Goal: Information Seeking & Learning: Learn about a topic

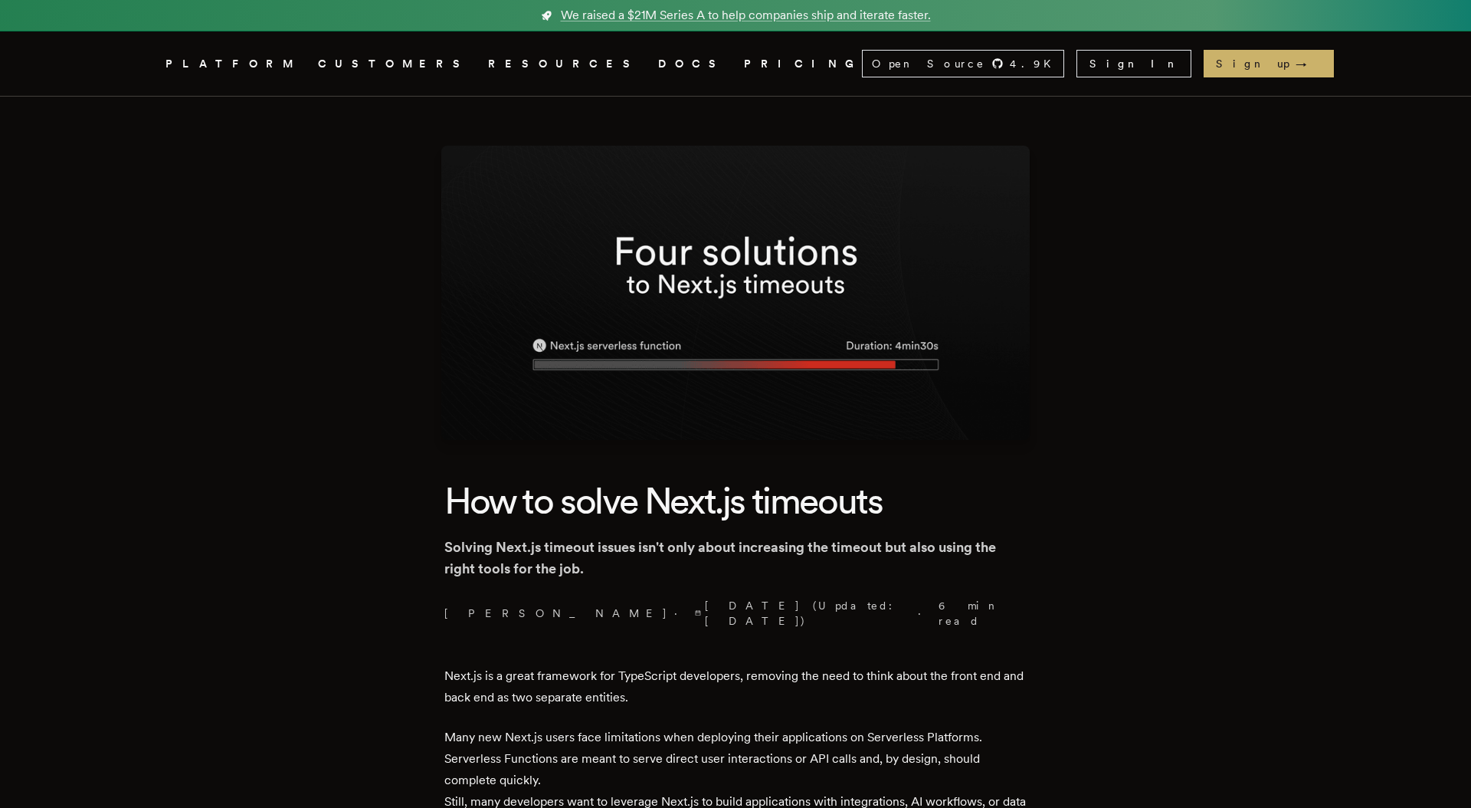
click at [684, 588] on header "How to solve Next.js timeouts Solving Next.js timeout issues isn't only about i…" at bounding box center [735, 553] width 582 height 152
click at [683, 557] on p "Solving Next.js timeout issues isn't only about increasing the timeout but also…" at bounding box center [735, 557] width 582 height 43
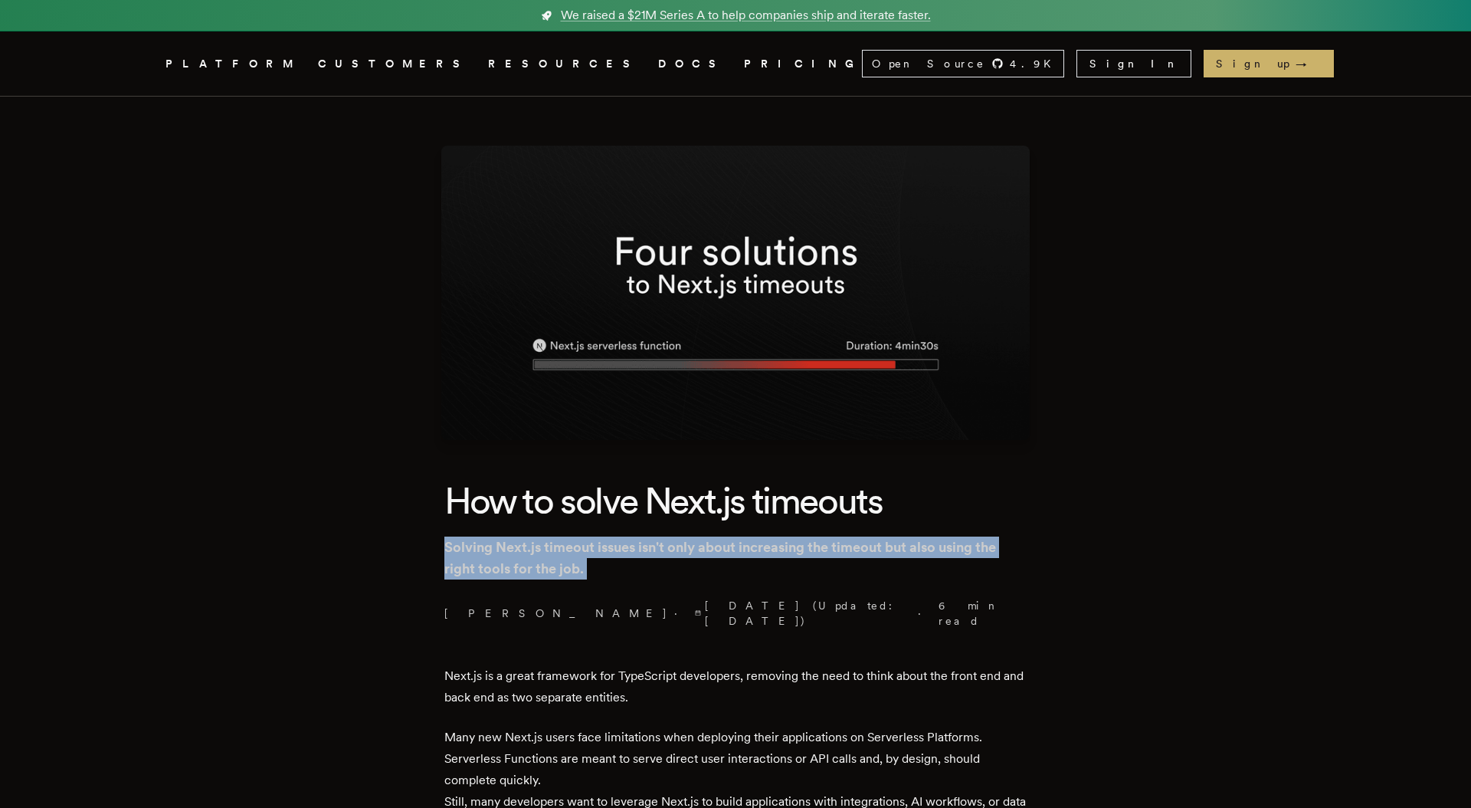
click at [683, 557] on p "Solving Next.js timeout issues isn't only about increasing the timeout but also…" at bounding box center [735, 557] width 582 height 43
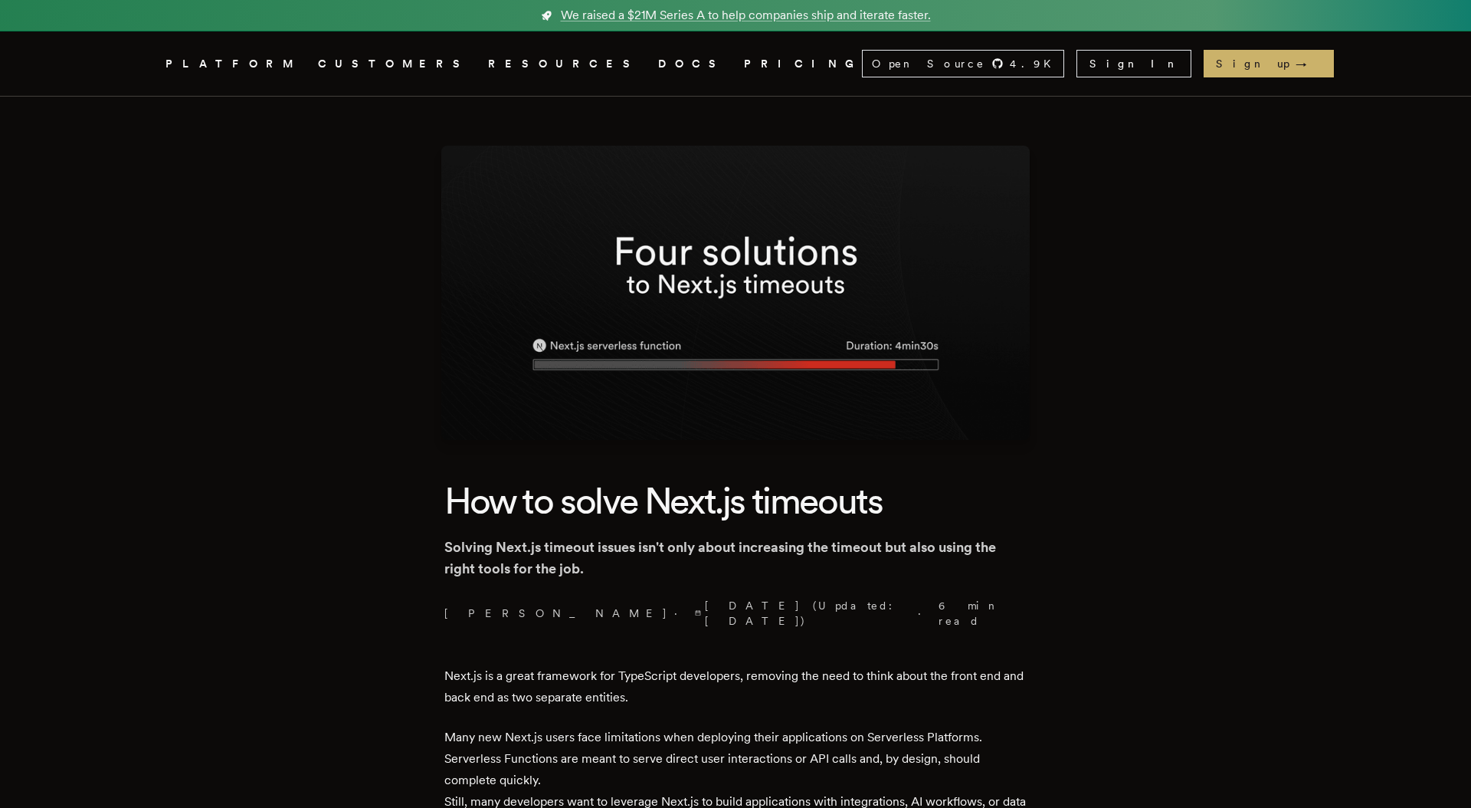
click at [682, 526] on header "How to solve Next.js timeouts Solving Next.js timeout issues isn't only about i…" at bounding box center [735, 553] width 582 height 152
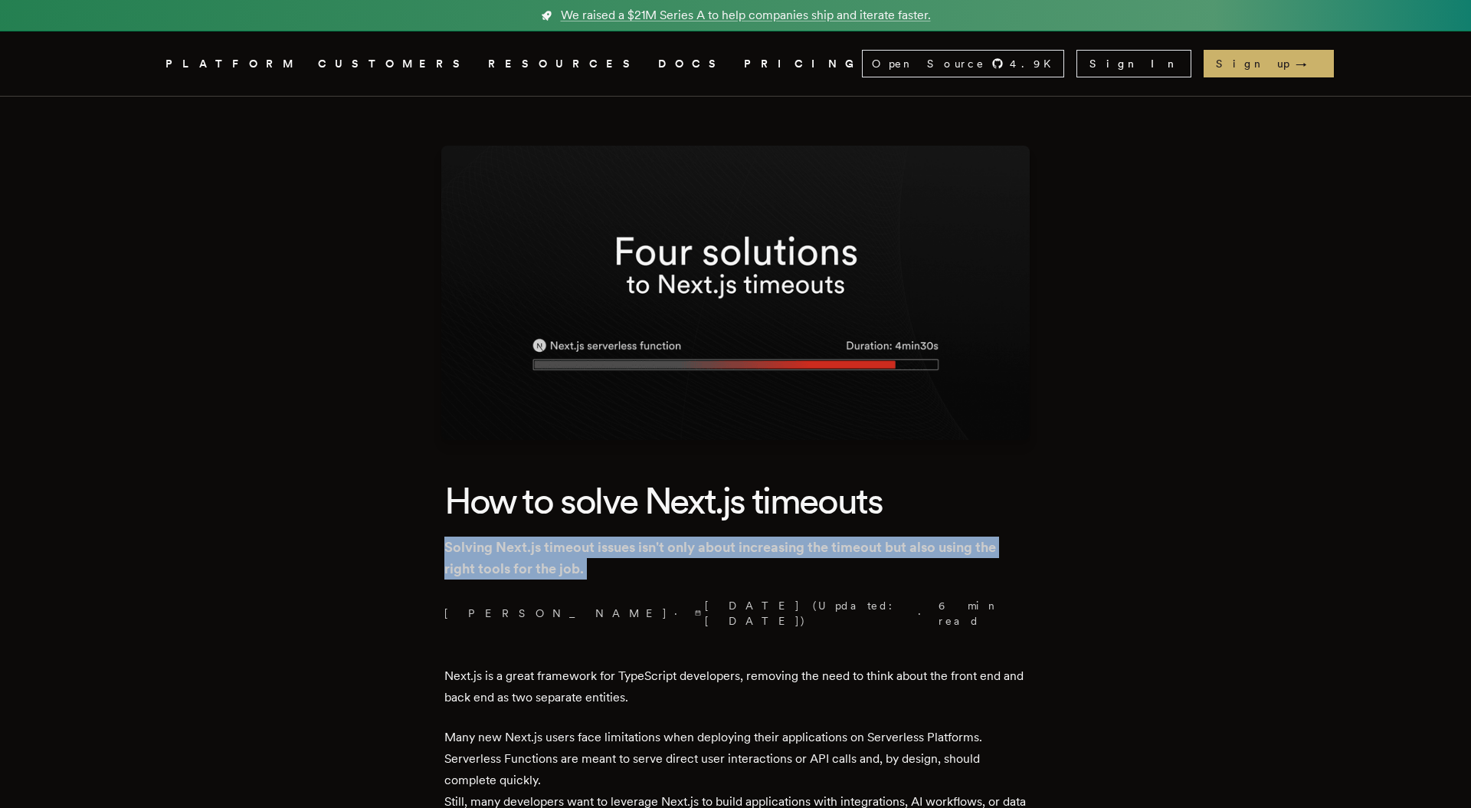
drag, startPoint x: 682, startPoint y: 526, endPoint x: 702, endPoint y: 566, distance: 43.9
click at [702, 566] on header "How to solve Next.js timeouts Solving Next.js timeout issues isn't only about i…" at bounding box center [735, 553] width 582 height 152
click at [702, 566] on p "Solving Next.js timeout issues isn't only about increasing the timeout but also…" at bounding box center [735, 557] width 582 height 43
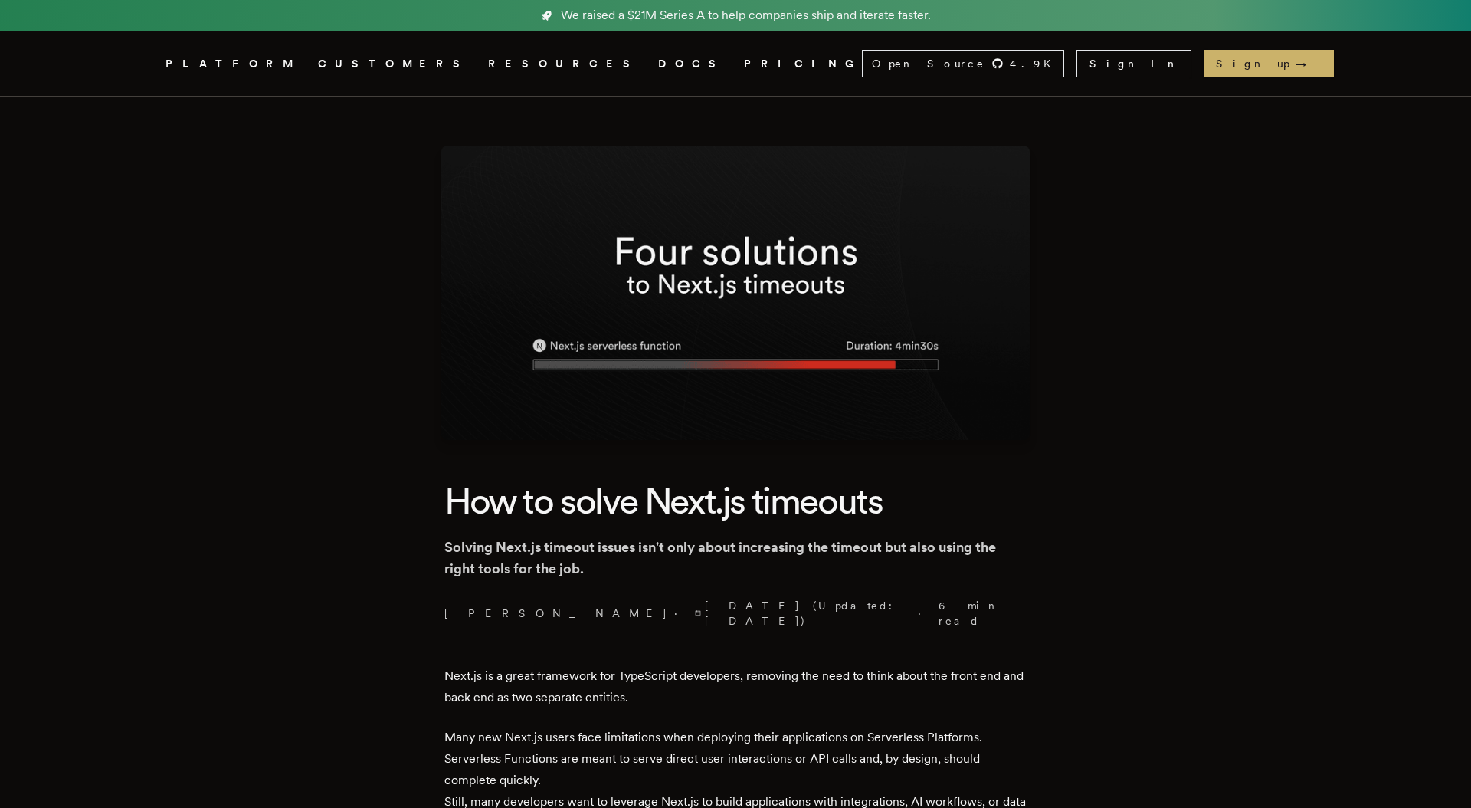
click at [702, 566] on p "Solving Next.js timeout issues isn't only about increasing the timeout but also…" at bounding box center [735, 557] width 582 height 43
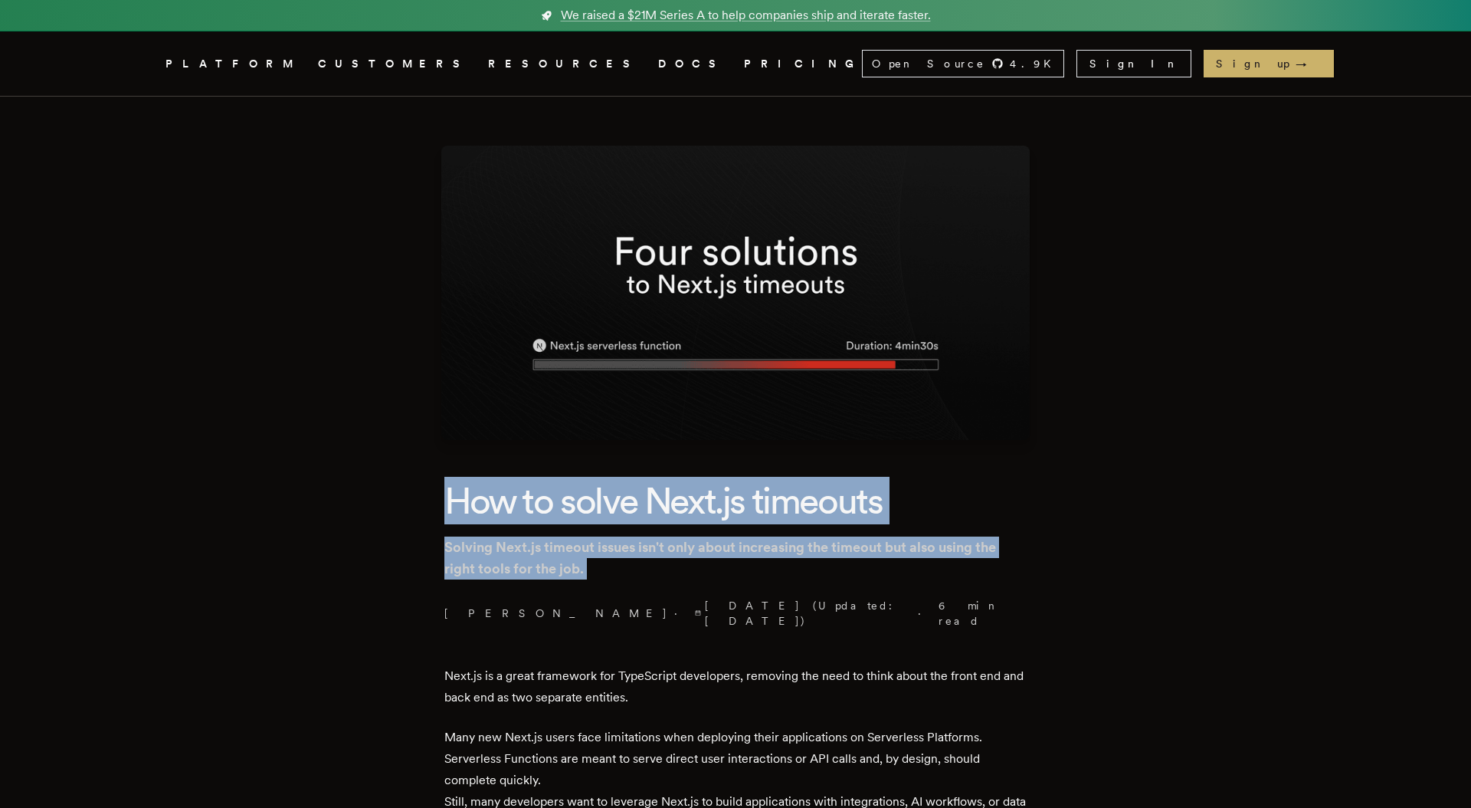
drag, startPoint x: 702, startPoint y: 566, endPoint x: 684, endPoint y: 503, distance: 64.5
click at [684, 503] on header "How to solve Next.js timeouts Solving Next.js timeout issues isn't only about i…" at bounding box center [735, 553] width 582 height 152
click at [684, 503] on h1 "How to solve Next.js timeouts" at bounding box center [735, 501] width 582 height 48
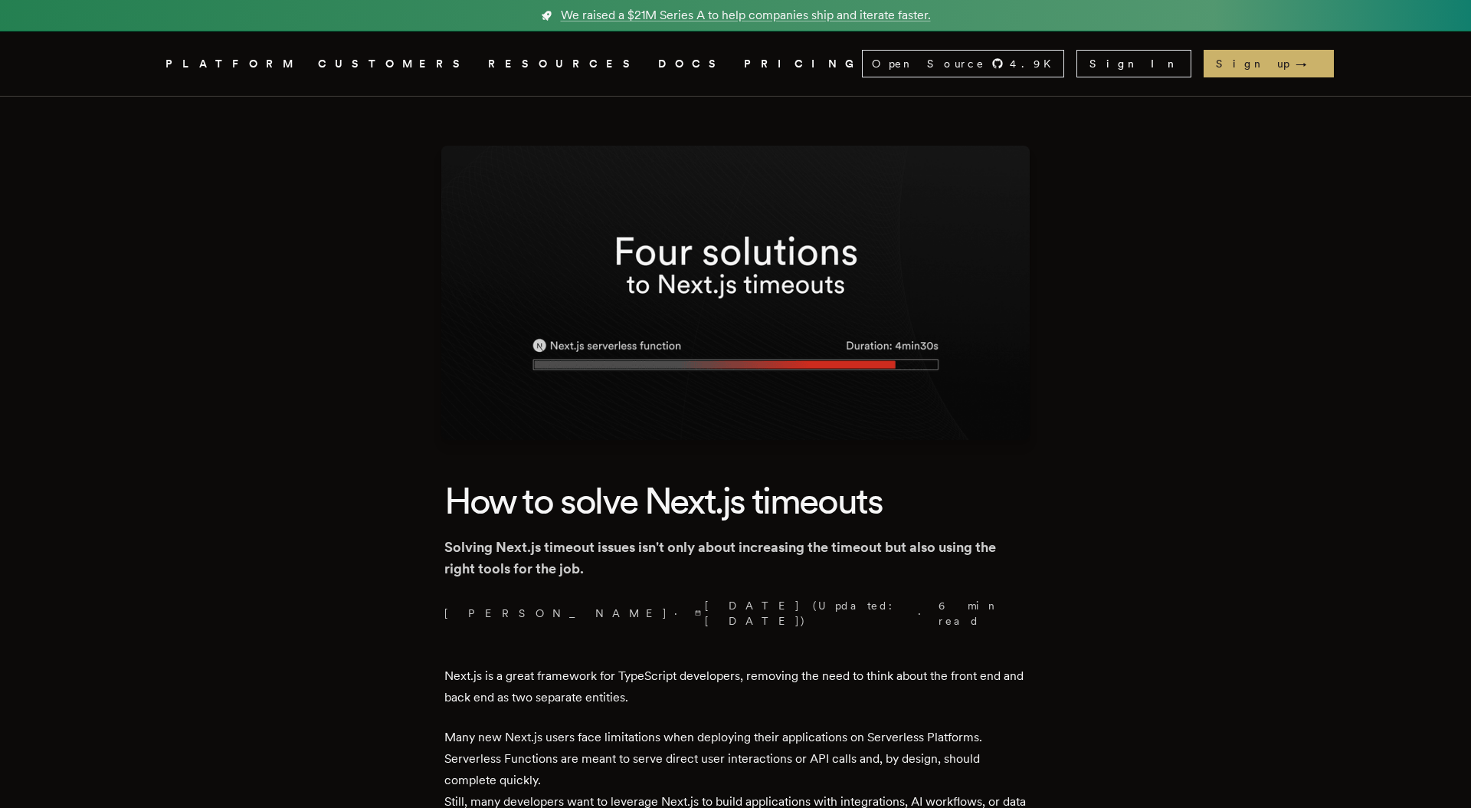
click at [673, 665] on p "Next.js is a great framework for TypeScript developers, removing the need to th…" at bounding box center [735, 686] width 582 height 43
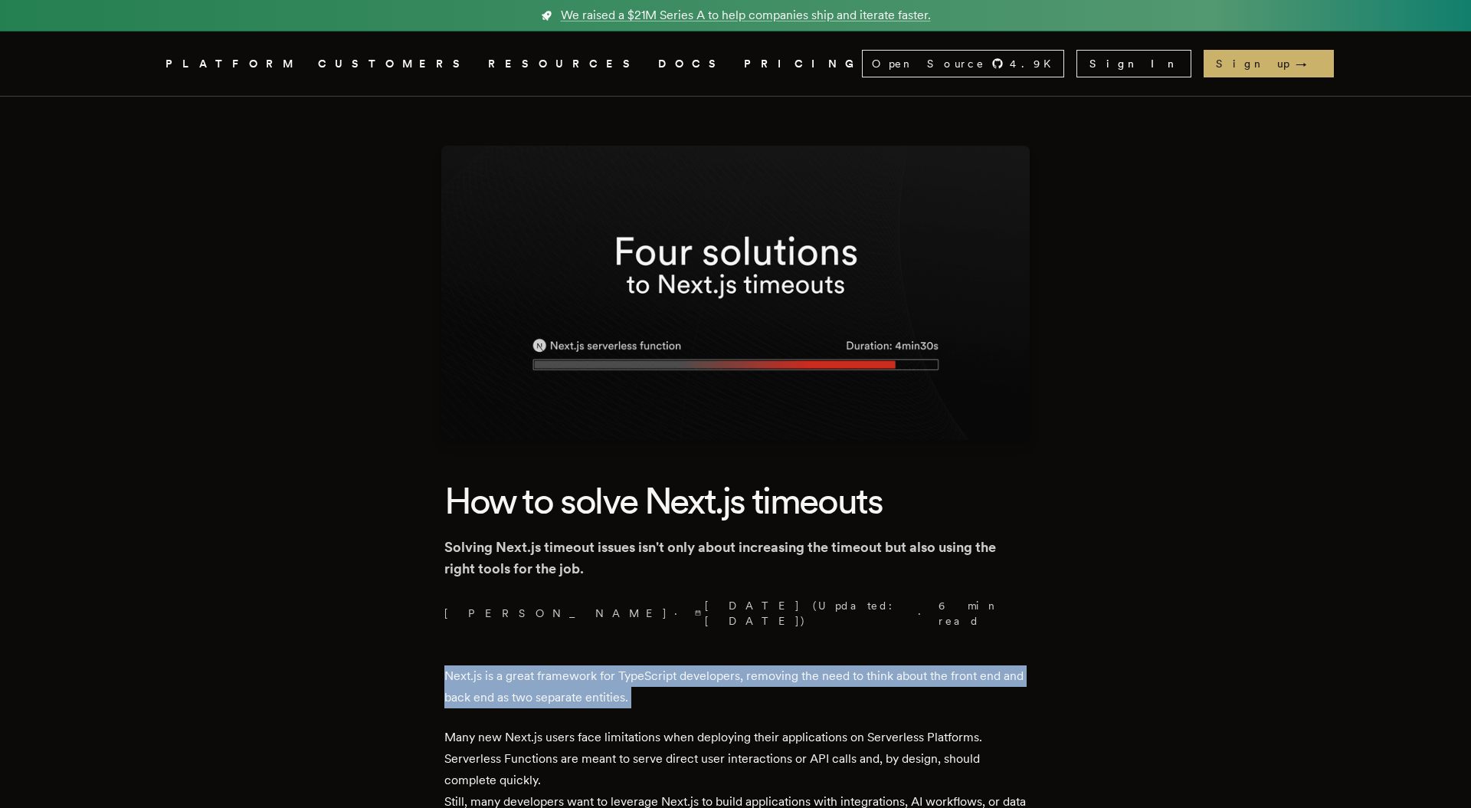
click at [673, 665] on p "Next.js is a great framework for TypeScript developers, removing the need to th…" at bounding box center [735, 686] width 582 height 43
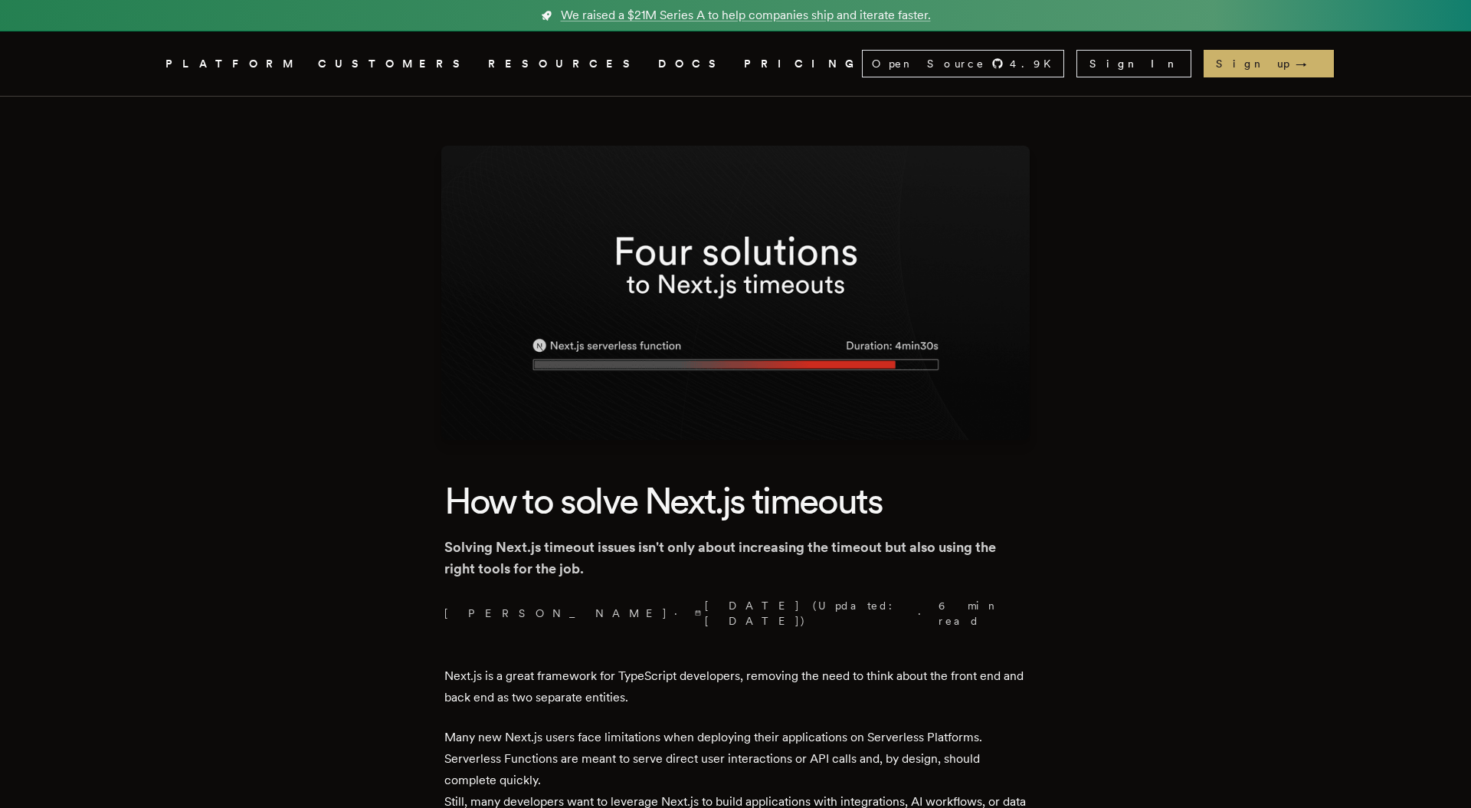
click at [673, 683] on p "Next.js is a great framework for TypeScript developers, removing the need to th…" at bounding box center [735, 686] width 582 height 43
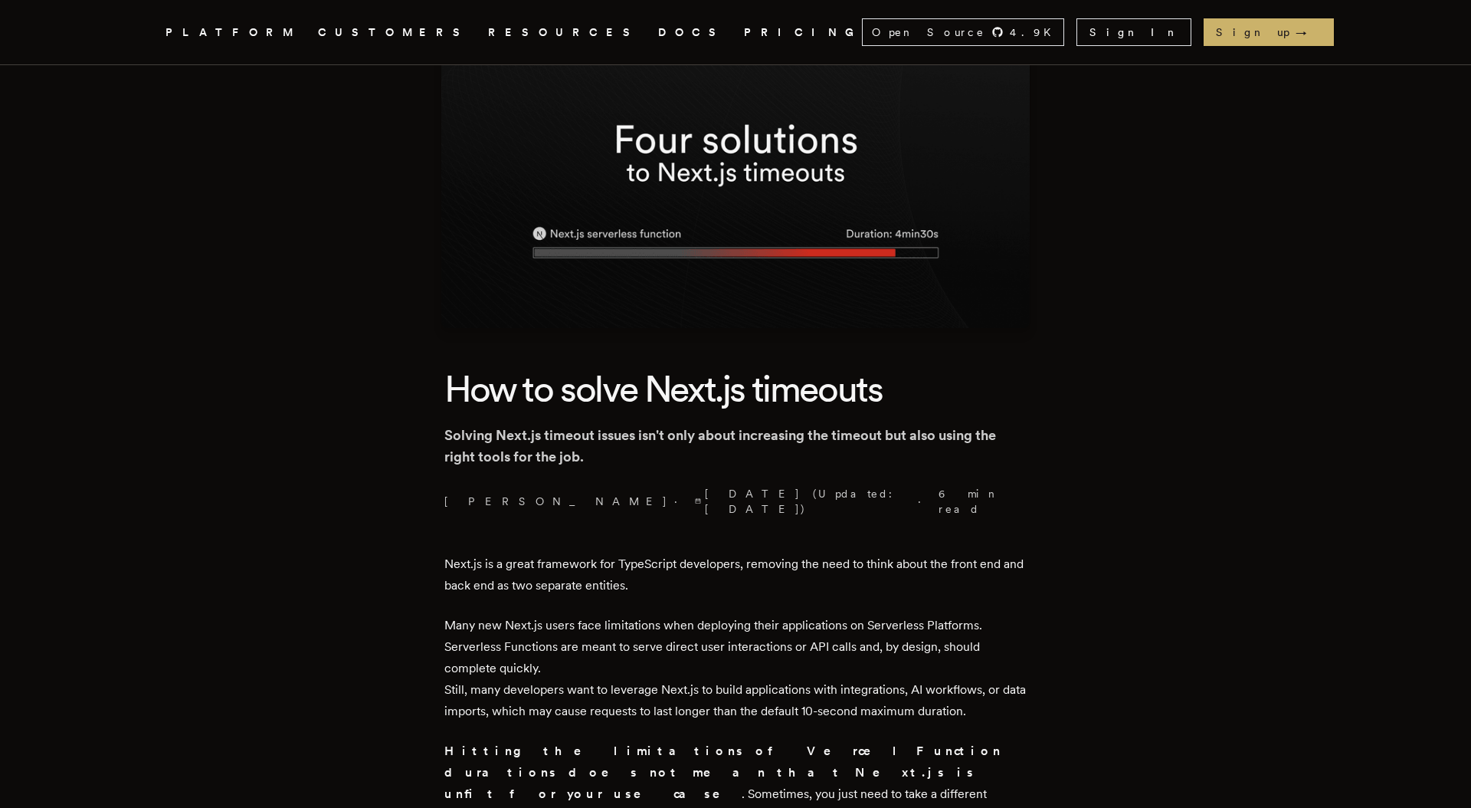
scroll to position [126, 0]
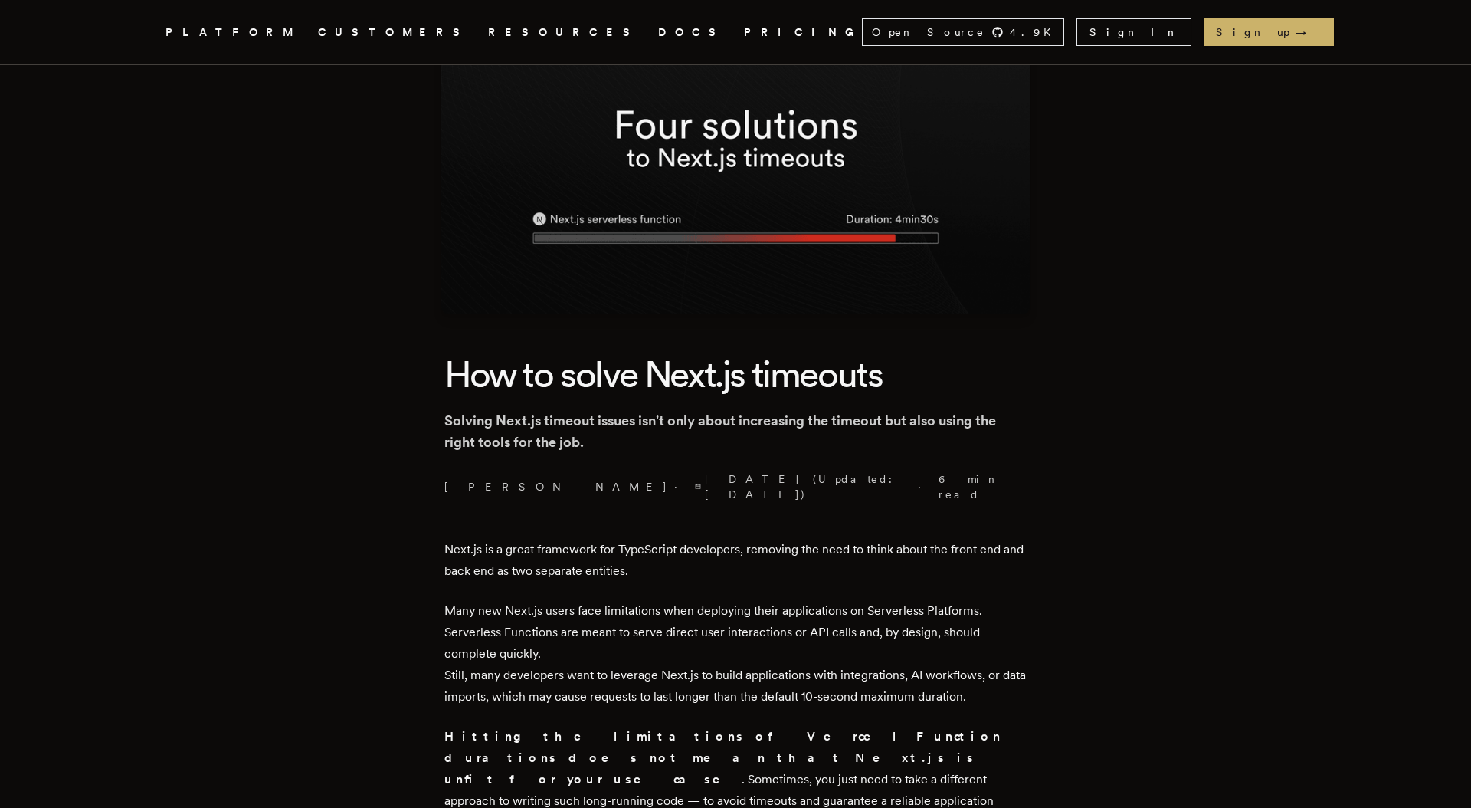
click at [648, 600] on p "Many new Next.js users face limitations when deploying their applications on Se…" at bounding box center [735, 653] width 582 height 107
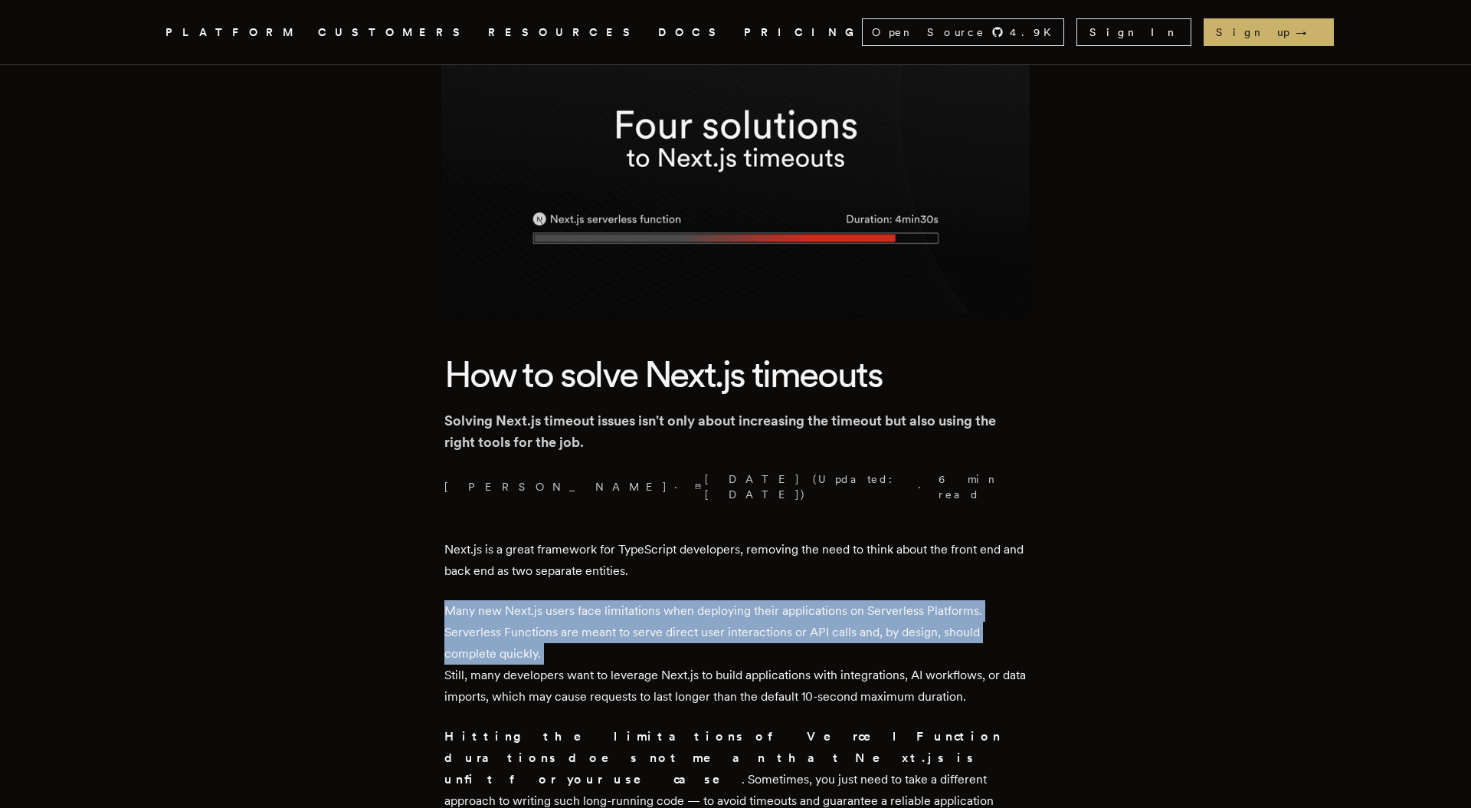
click at [648, 600] on p "Many new Next.js users face limitations when deploying their applications on Se…" at bounding box center [735, 653] width 582 height 107
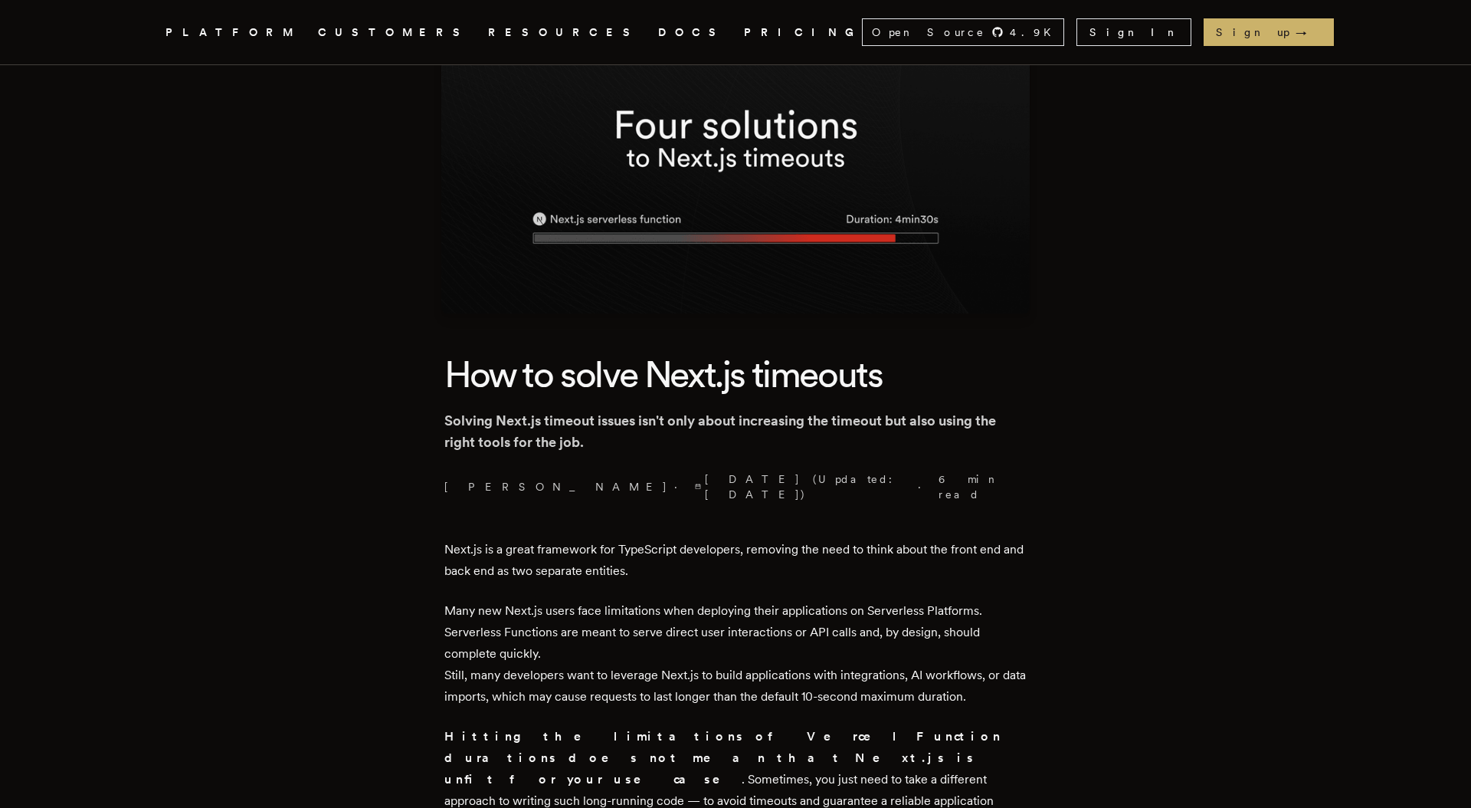
click at [646, 539] on p "Next.js is a great framework for TypeScript developers, removing the need to th…" at bounding box center [735, 560] width 582 height 43
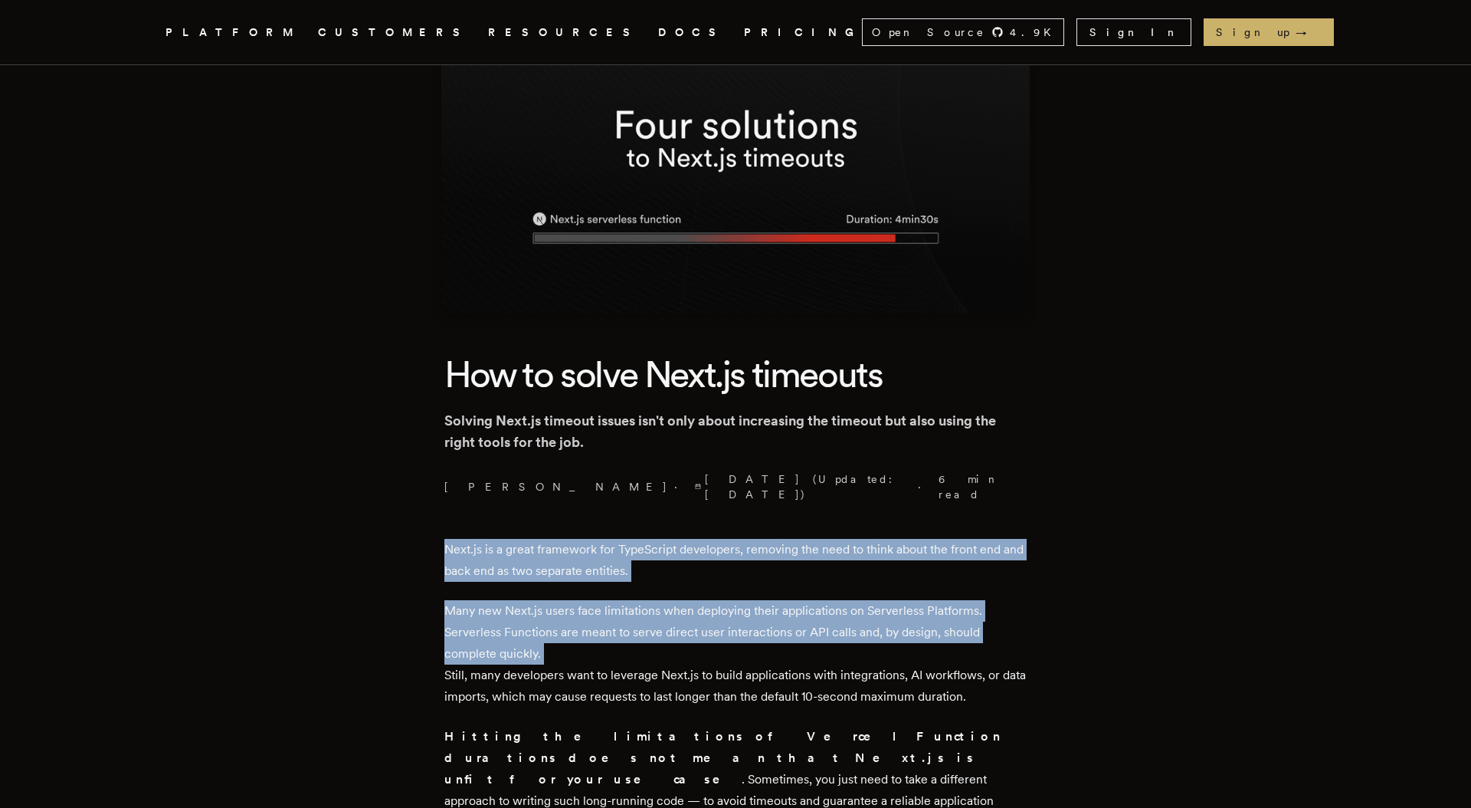
drag, startPoint x: 646, startPoint y: 534, endPoint x: 678, endPoint y: 641, distance: 111.3
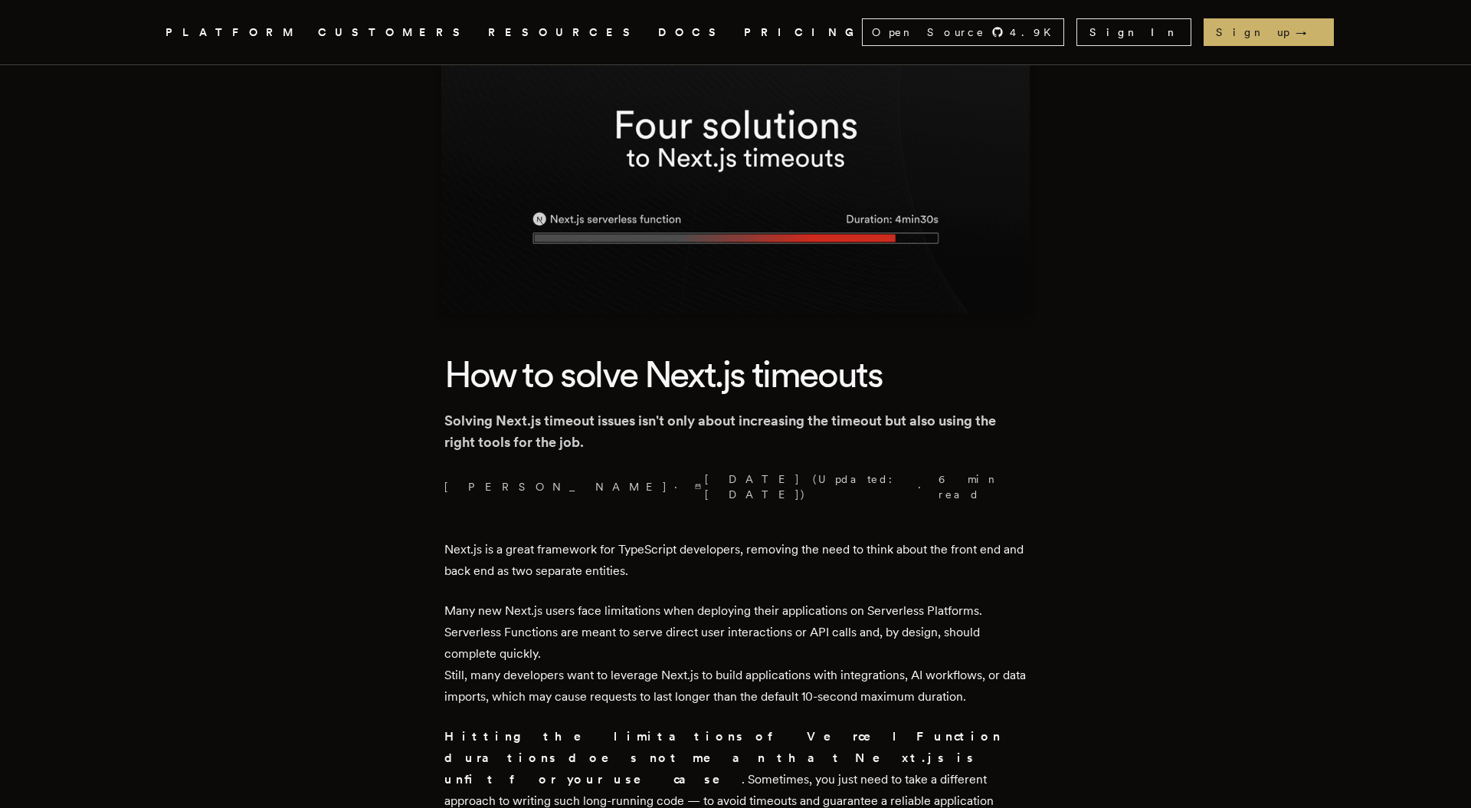
click at [674, 669] on p "Many new Next.js users face limitations when deploying their applications on Se…" at bounding box center [735, 653] width 582 height 107
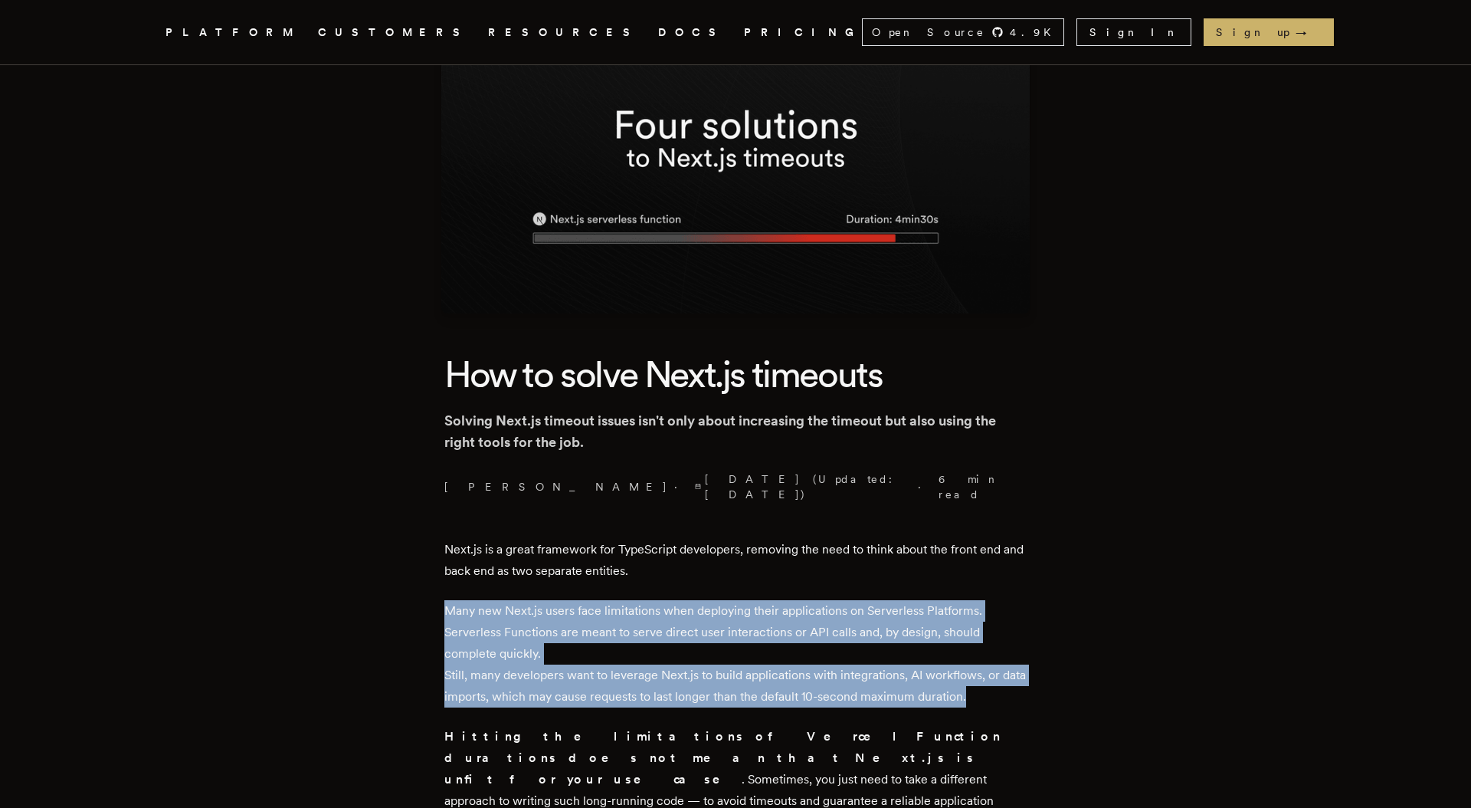
drag, startPoint x: 674, startPoint y: 669, endPoint x: 653, endPoint y: 569, distance: 102.5
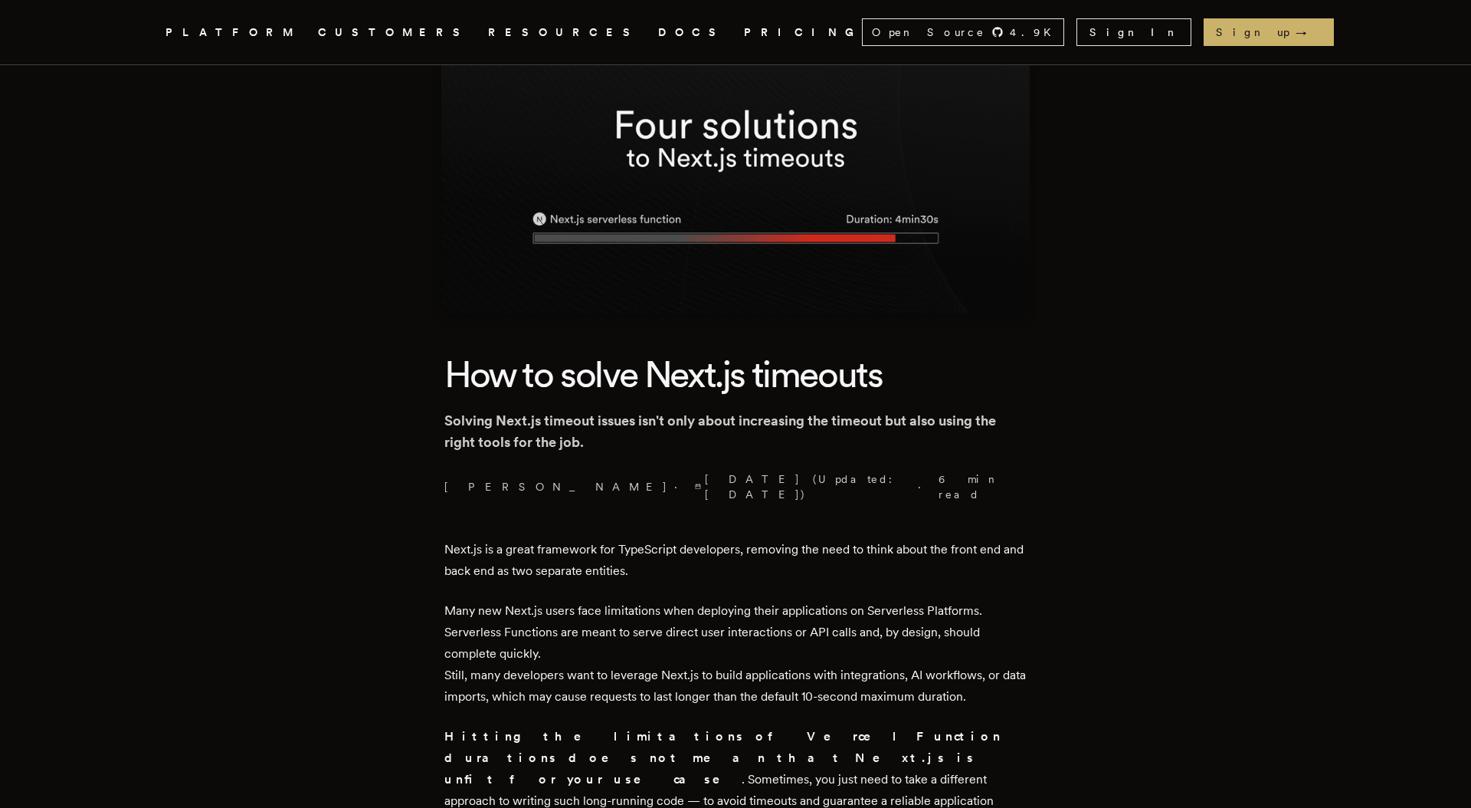
click at [648, 553] on p "Next.js is a great framework for TypeScript developers, removing the need to th…" at bounding box center [735, 560] width 582 height 43
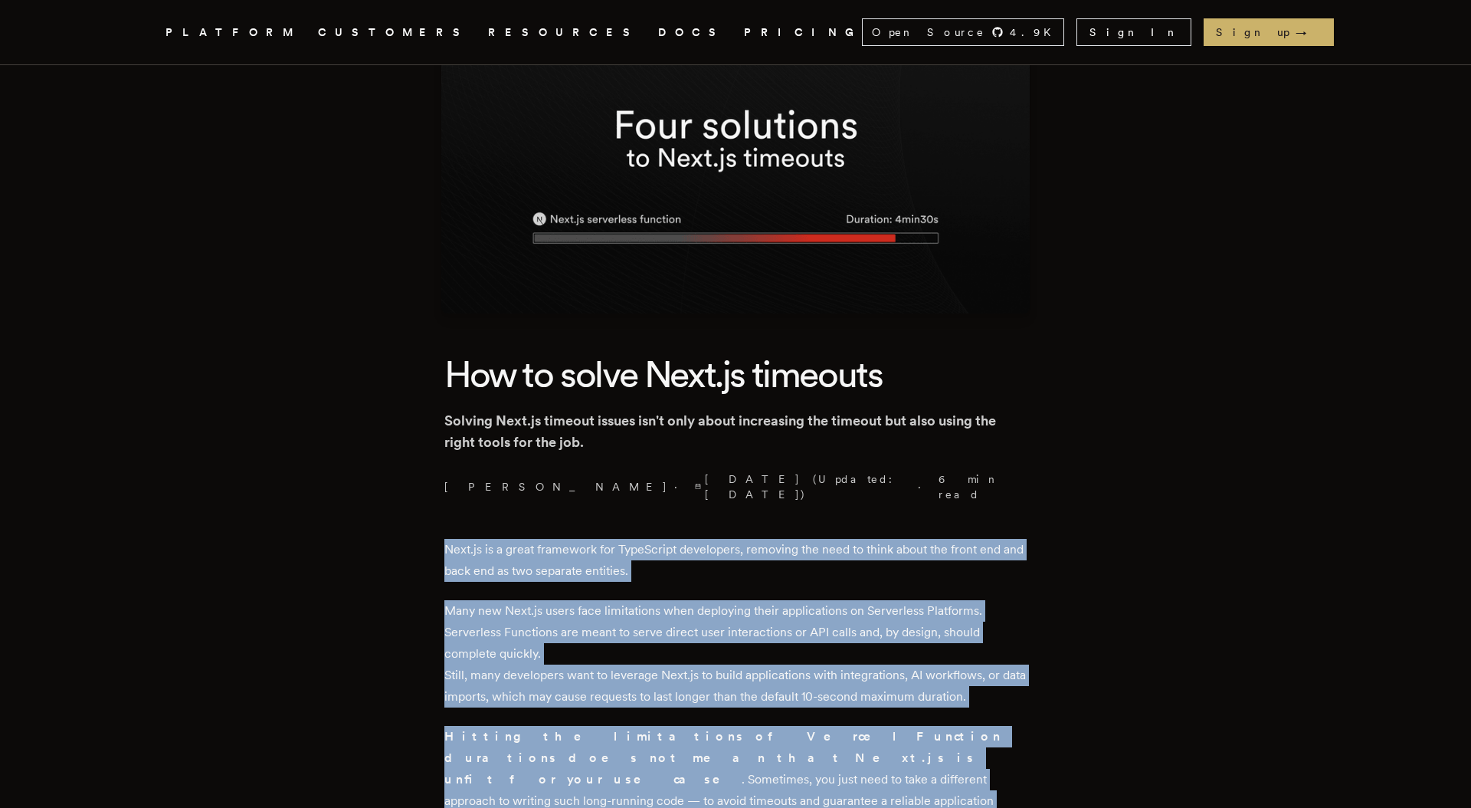
drag, startPoint x: 648, startPoint y: 553, endPoint x: 681, endPoint y: 702, distance: 153.2
click at [681, 675] on p "Many new Next.js users face limitations when deploying their applications on Se…" at bounding box center [735, 653] width 582 height 107
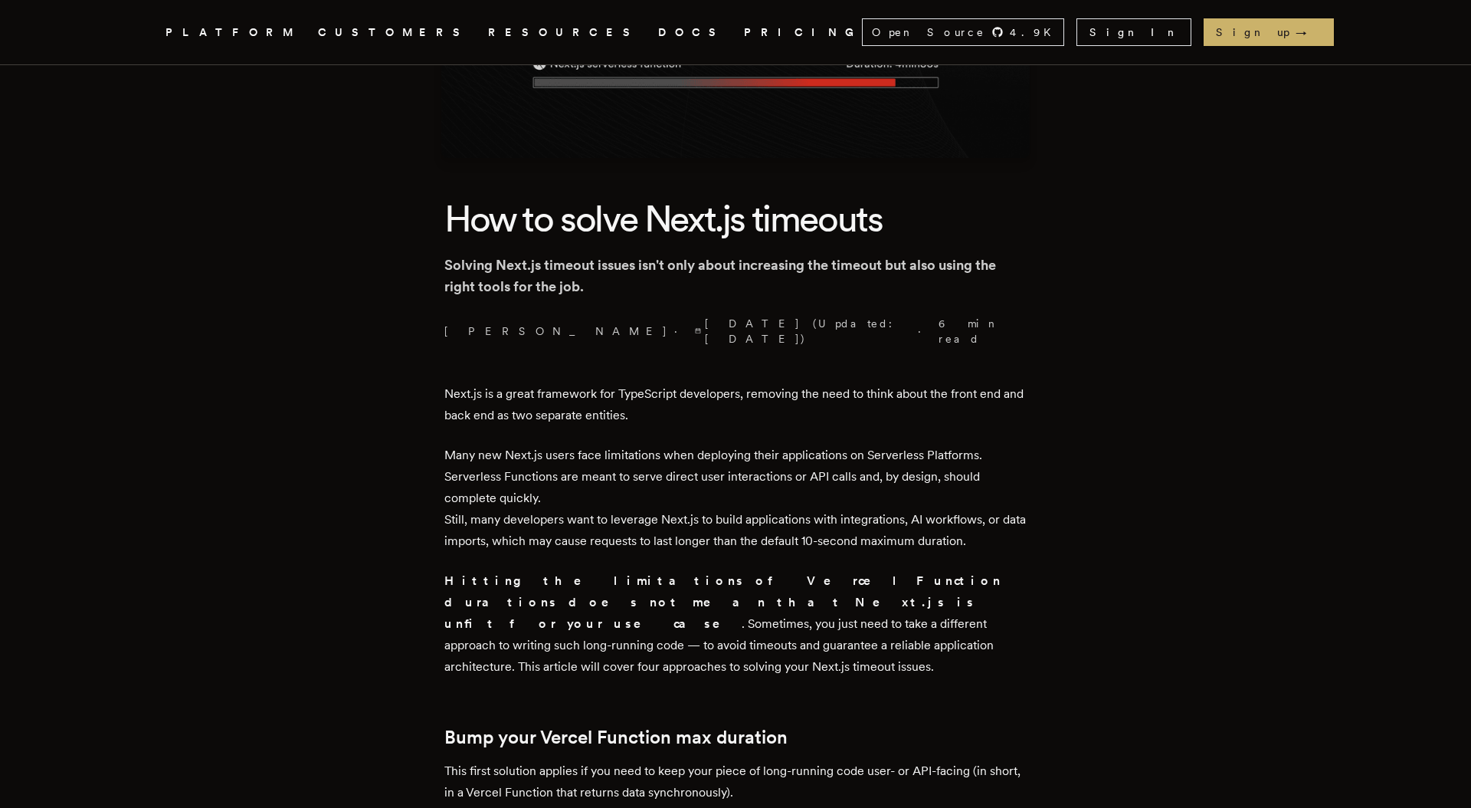
scroll to position [276, 0]
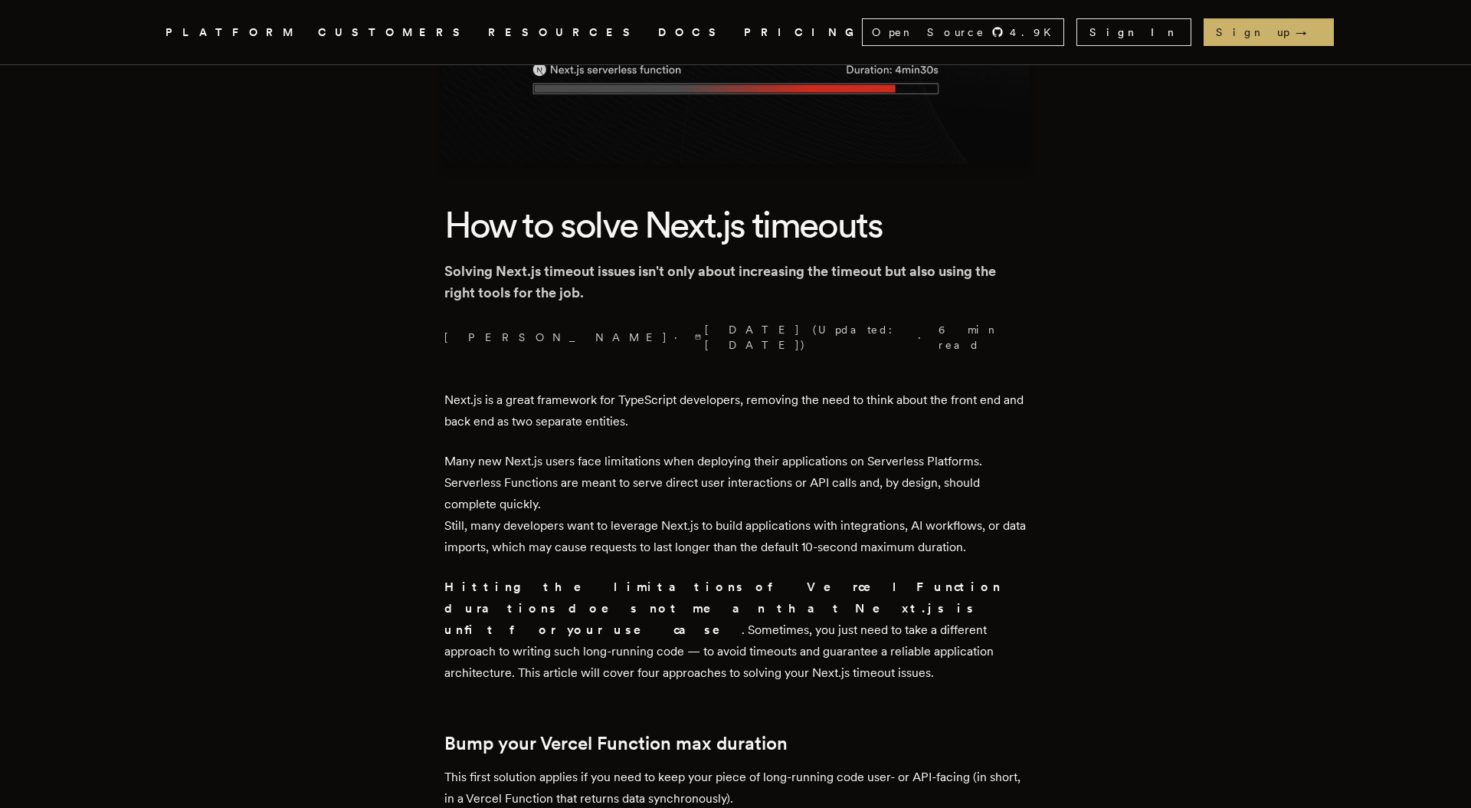
click at [611, 414] on p "Next.js is a great framework for TypeScript developers, removing the need to th…" at bounding box center [735, 410] width 582 height 43
click at [610, 393] on p "Next.js is a great framework for TypeScript developers, removing the need to th…" at bounding box center [735, 410] width 582 height 43
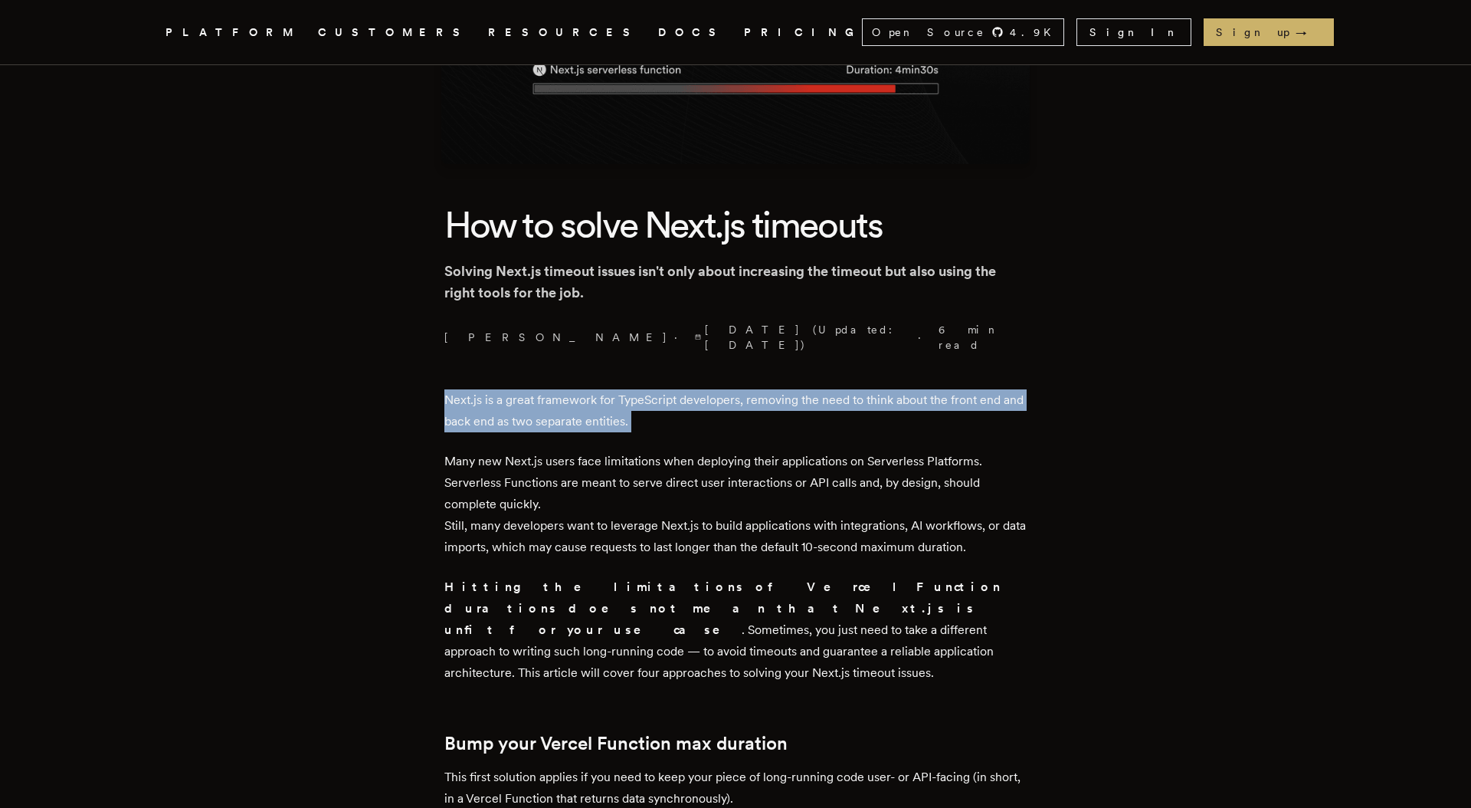
click at [610, 393] on p "Next.js is a great framework for TypeScript developers, removing the need to th…" at bounding box center [735, 410] width 582 height 43
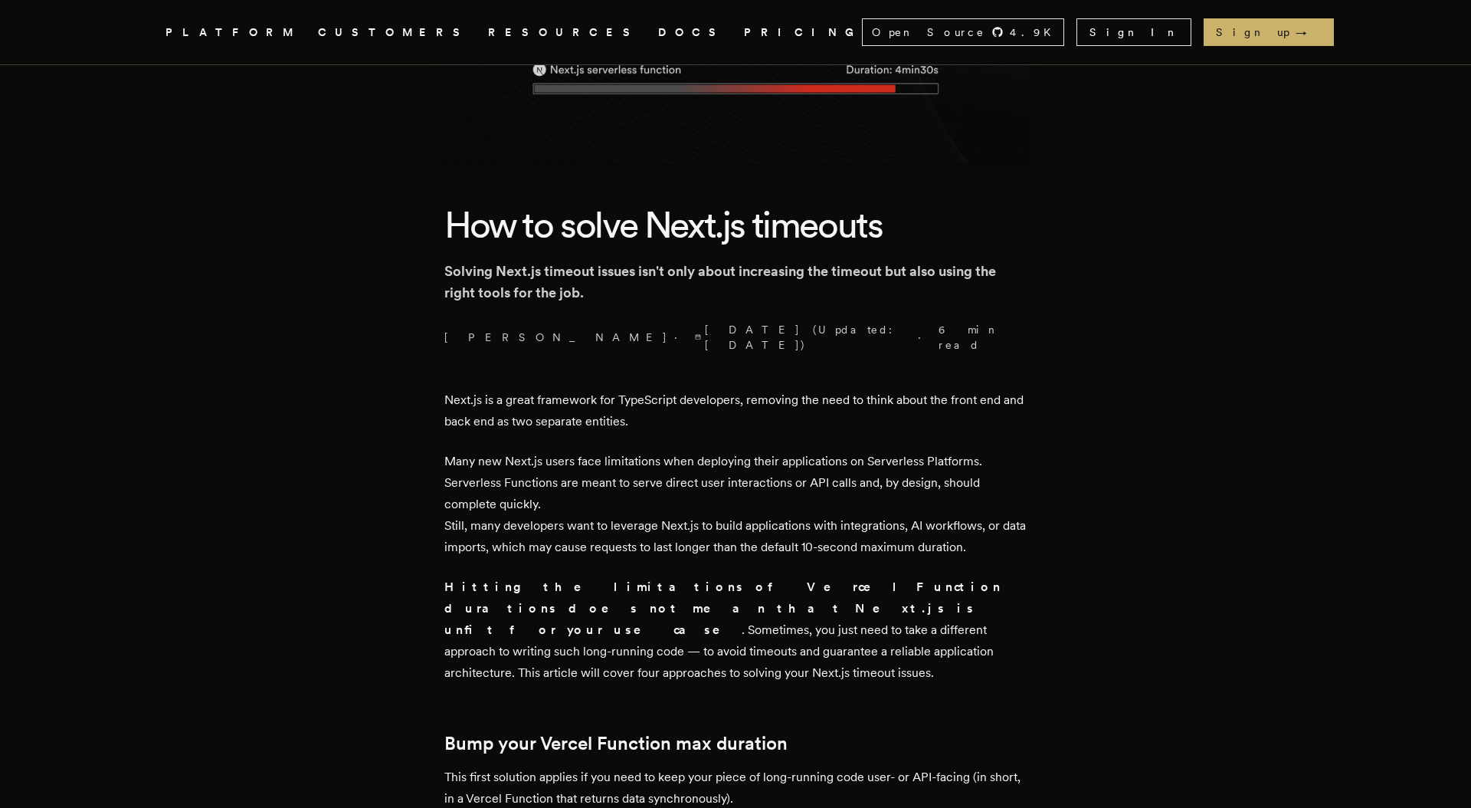
click at [614, 451] on p "Many new Next.js users face limitations when deploying their applications on Se…" at bounding box center [735, 504] width 582 height 107
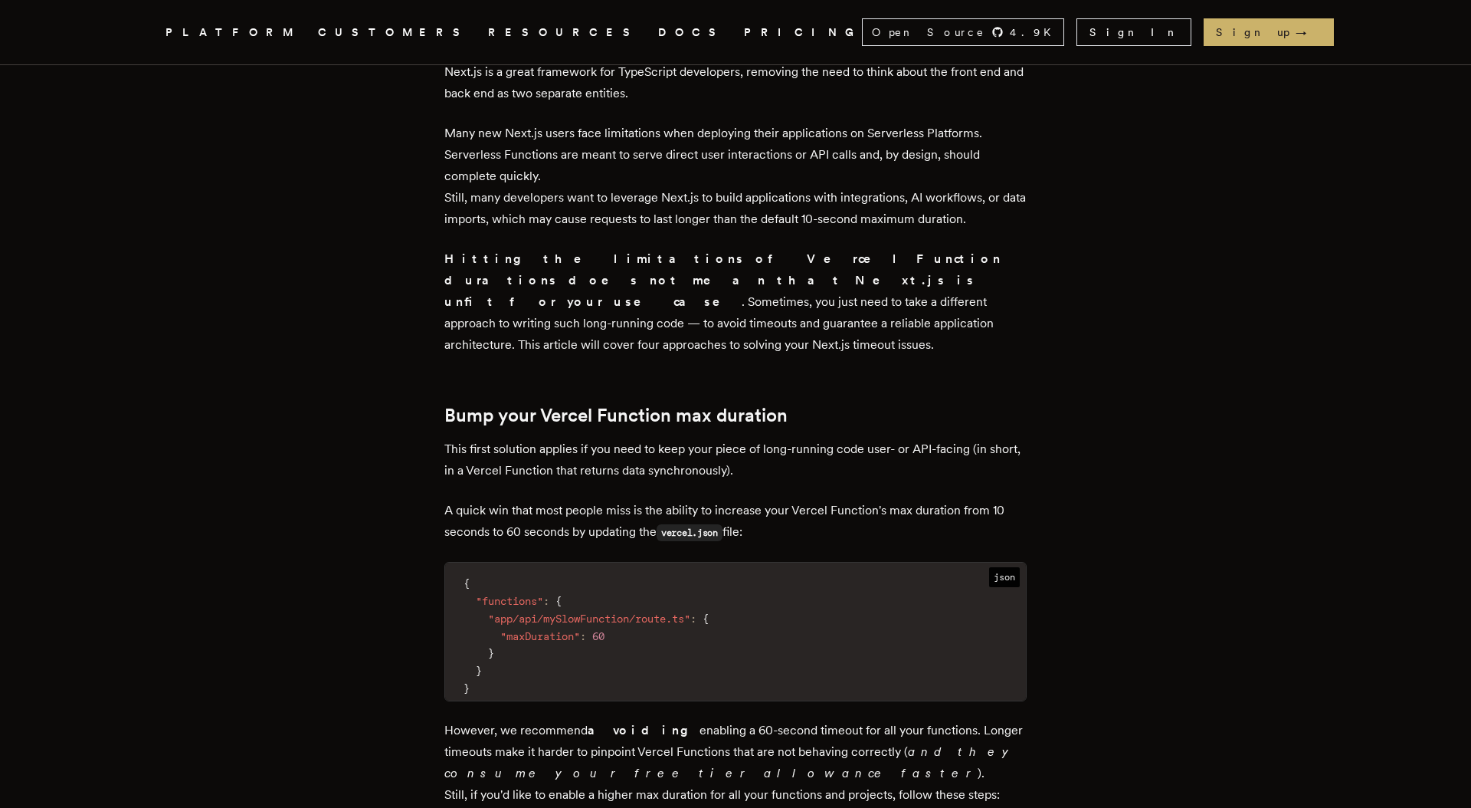
scroll to position [608, 0]
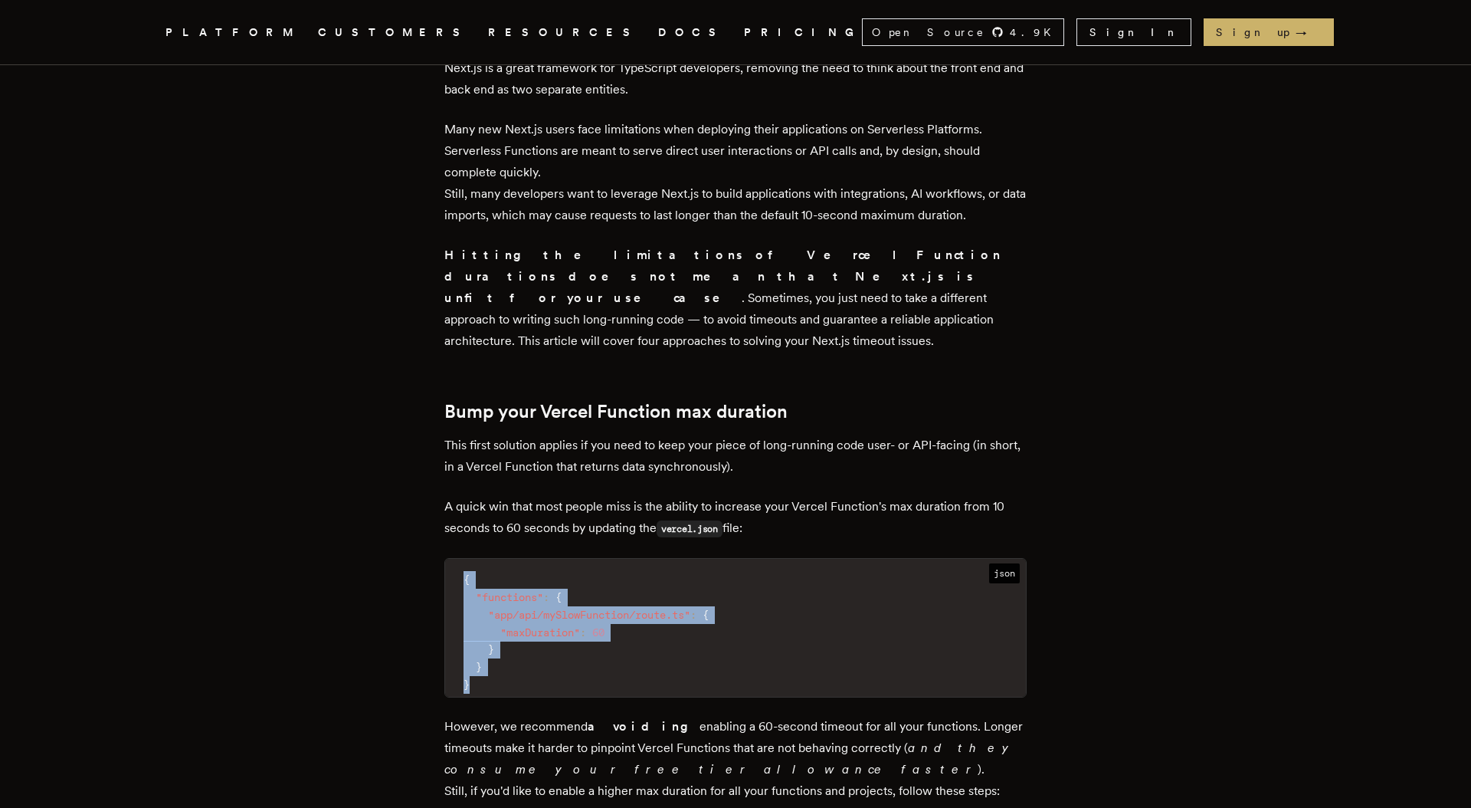
drag, startPoint x: 464, startPoint y: 544, endPoint x: 558, endPoint y: 658, distance: 147.0
click at [558, 658] on code "{ "functions" : { "app/api/mySlowFunction/route.ts" : { "maxDuration" : 60 } } }" at bounding box center [735, 632] width 581 height 128
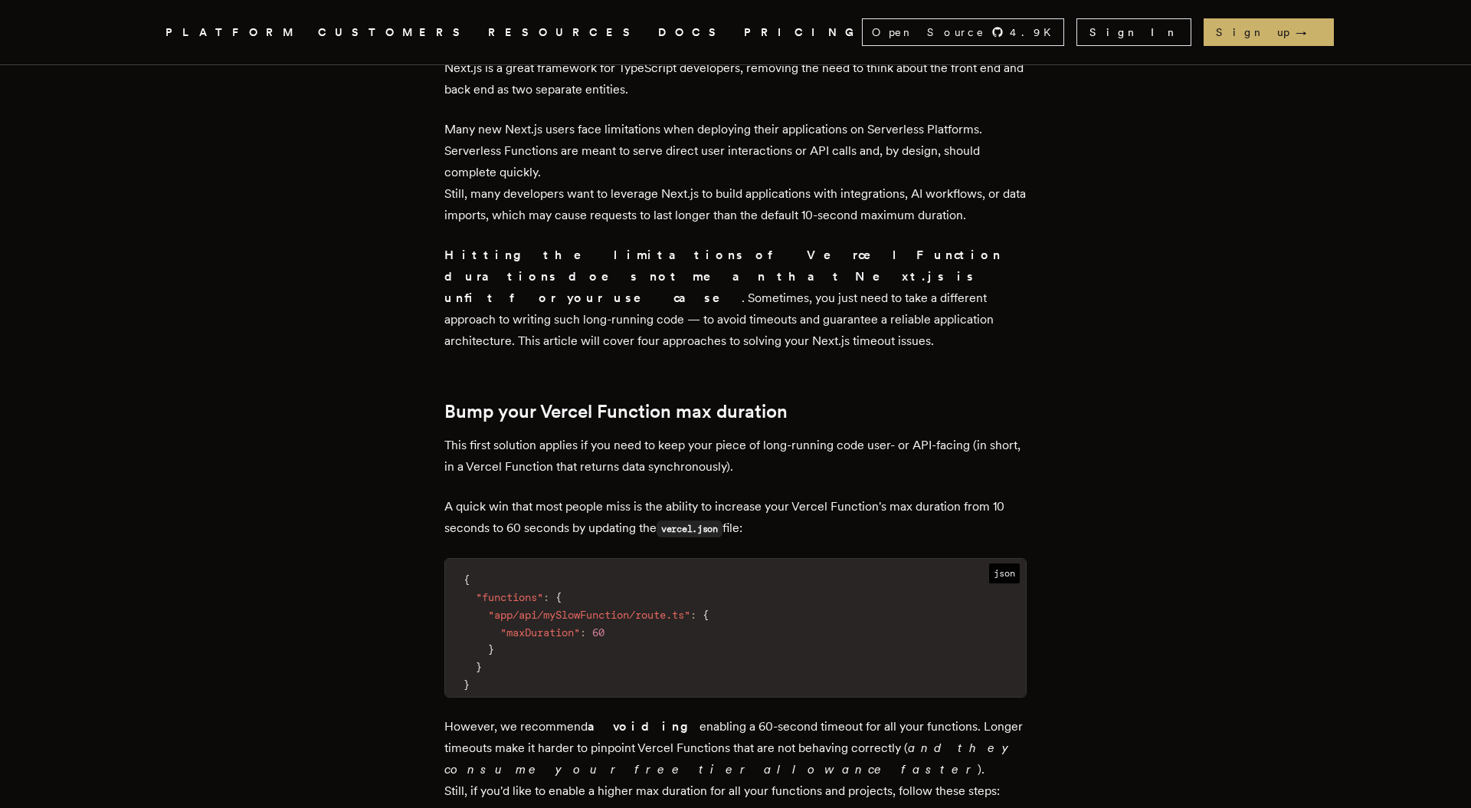
click at [552, 435] on p "This first solution applies if you need to keep your piece of long-running code…" at bounding box center [735, 456] width 582 height 43
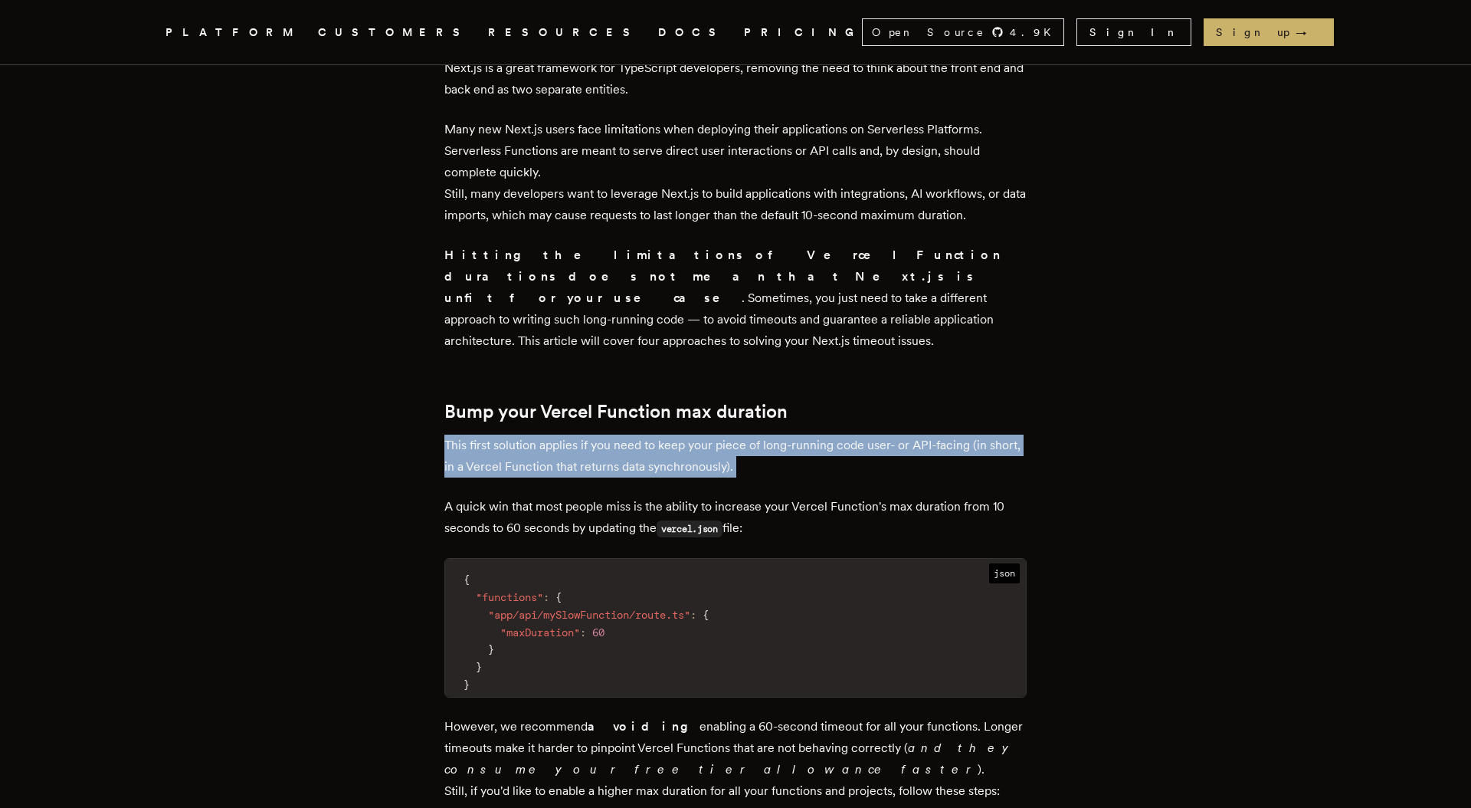
click at [552, 435] on p "This first solution applies if you need to keep your piece of long-running code…" at bounding box center [735, 456] width 582 height 43
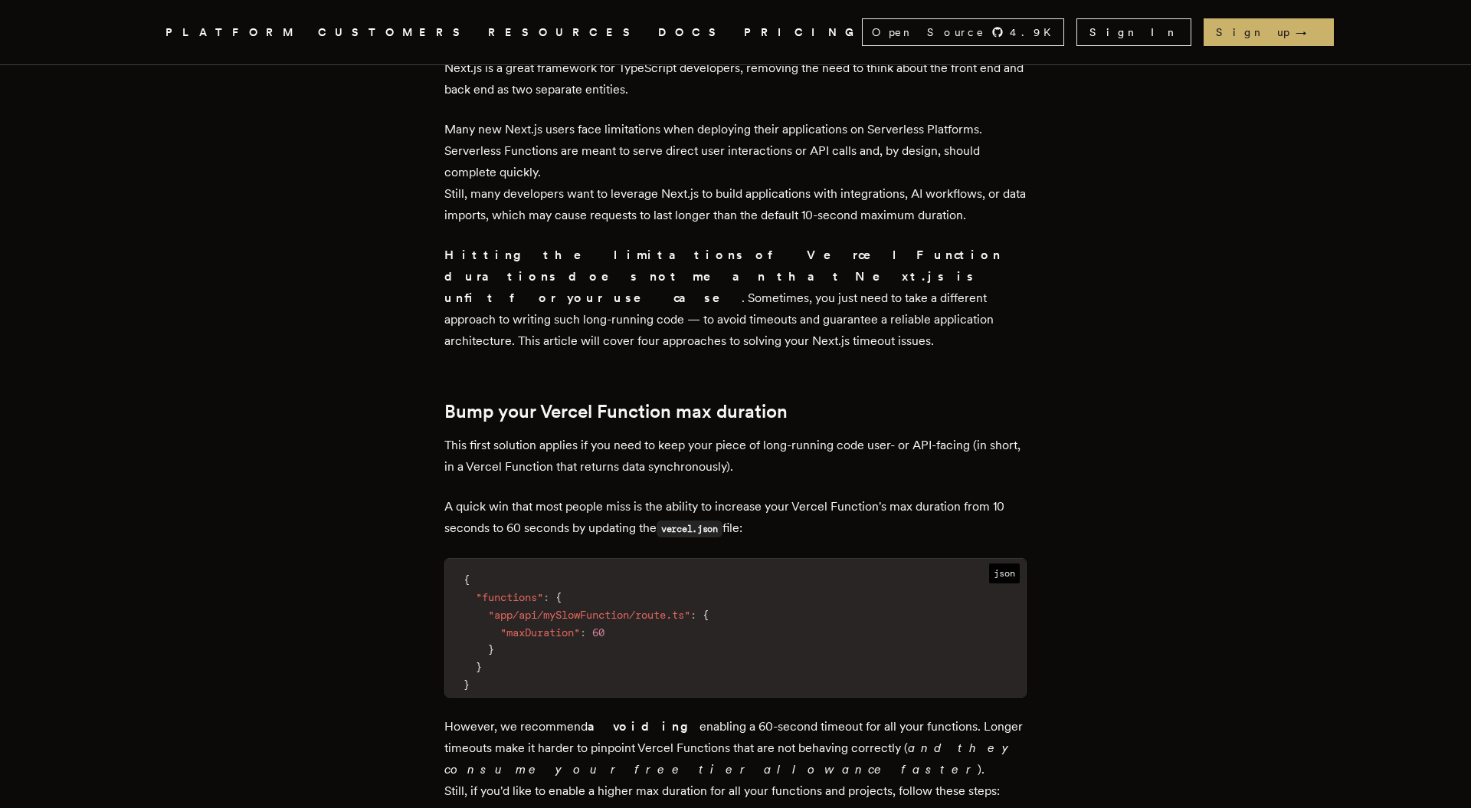
click at [555, 496] on p "A quick win that most people miss is the ability to increase your Vercel Functi…" at bounding box center [735, 518] width 582 height 44
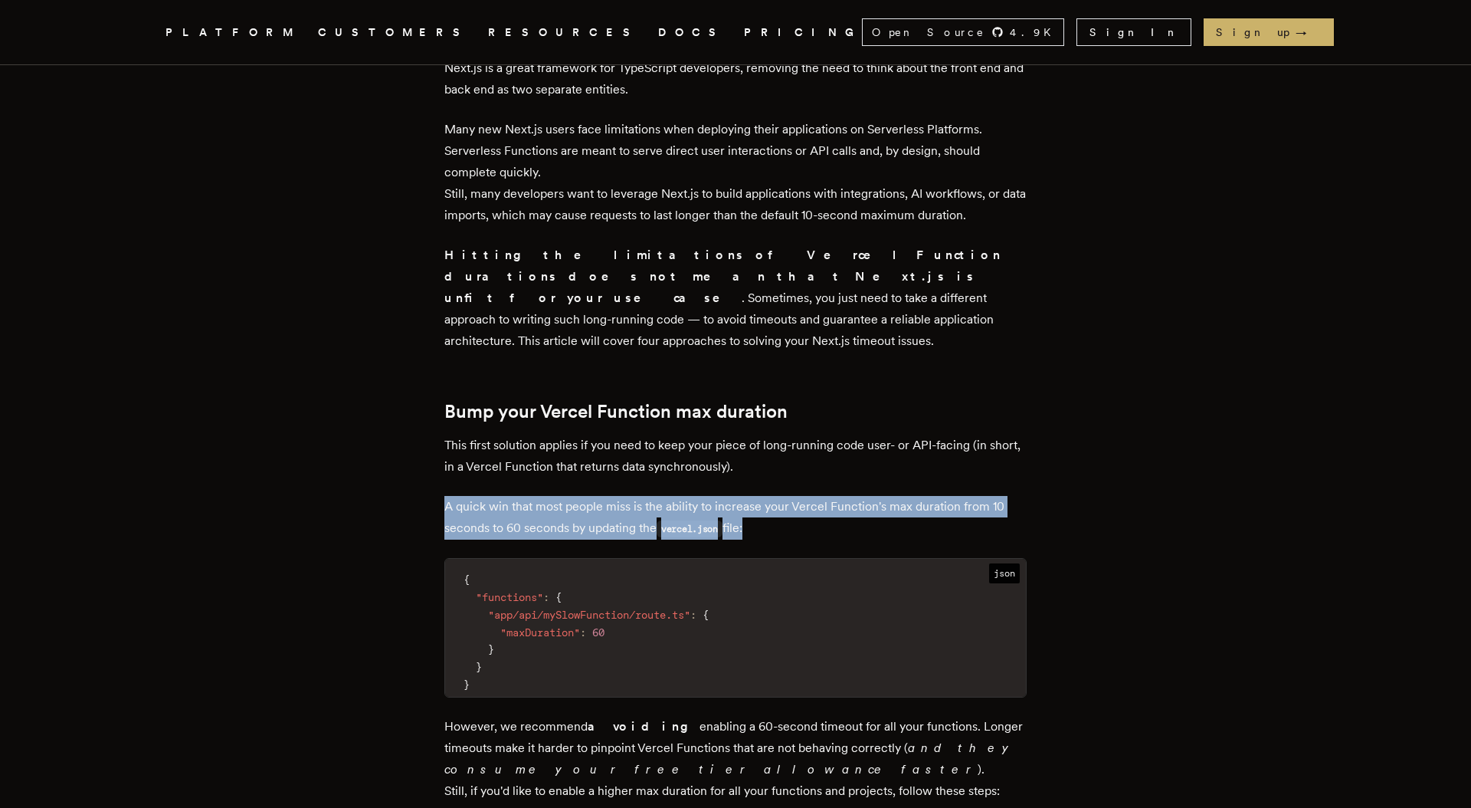
click at [555, 496] on p "A quick win that most people miss is the ability to increase your Vercel Functi…" at bounding box center [735, 518] width 582 height 44
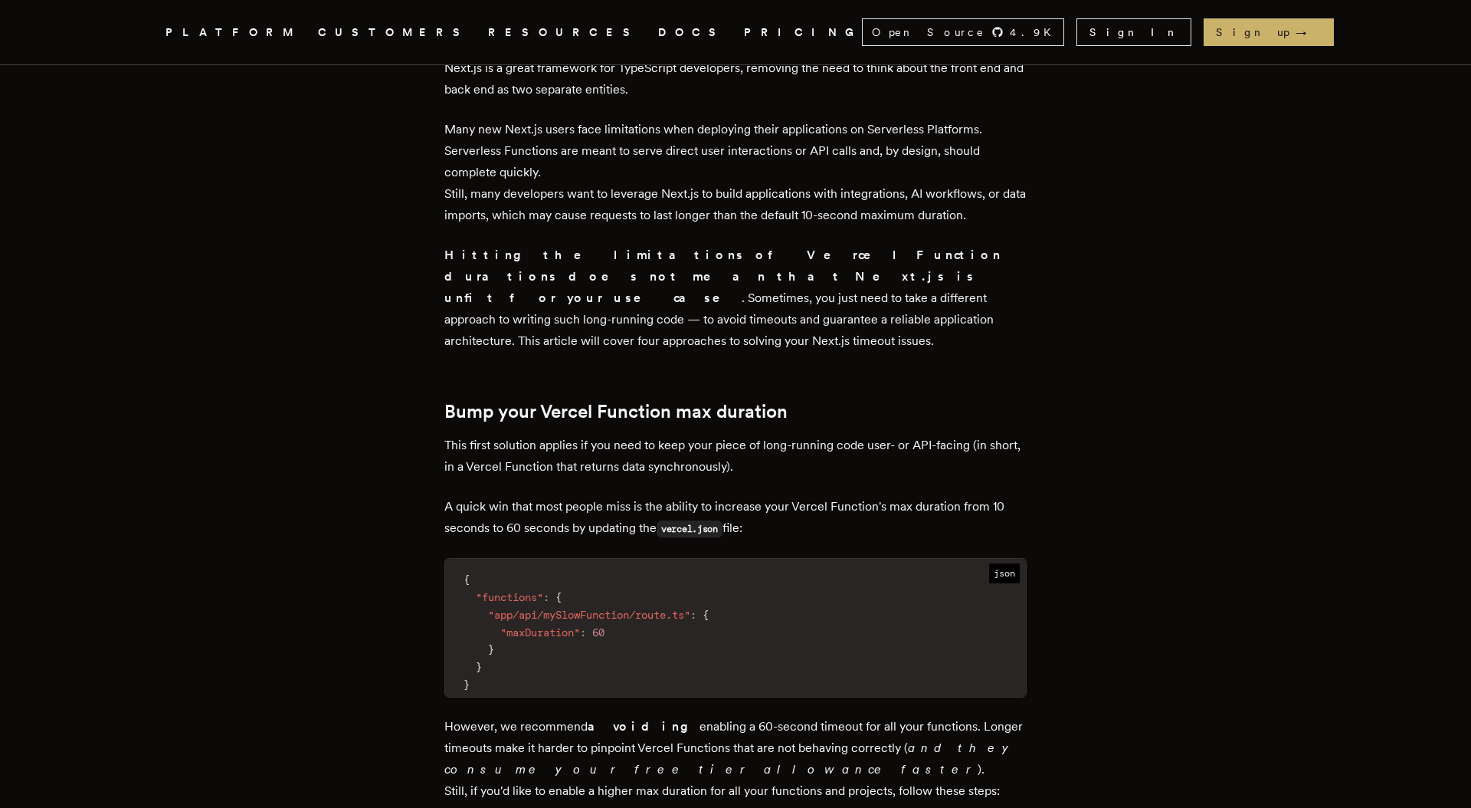
click at [533, 496] on p "A quick win that most people miss is the ability to increase your Vercel Functi…" at bounding box center [735, 518] width 582 height 44
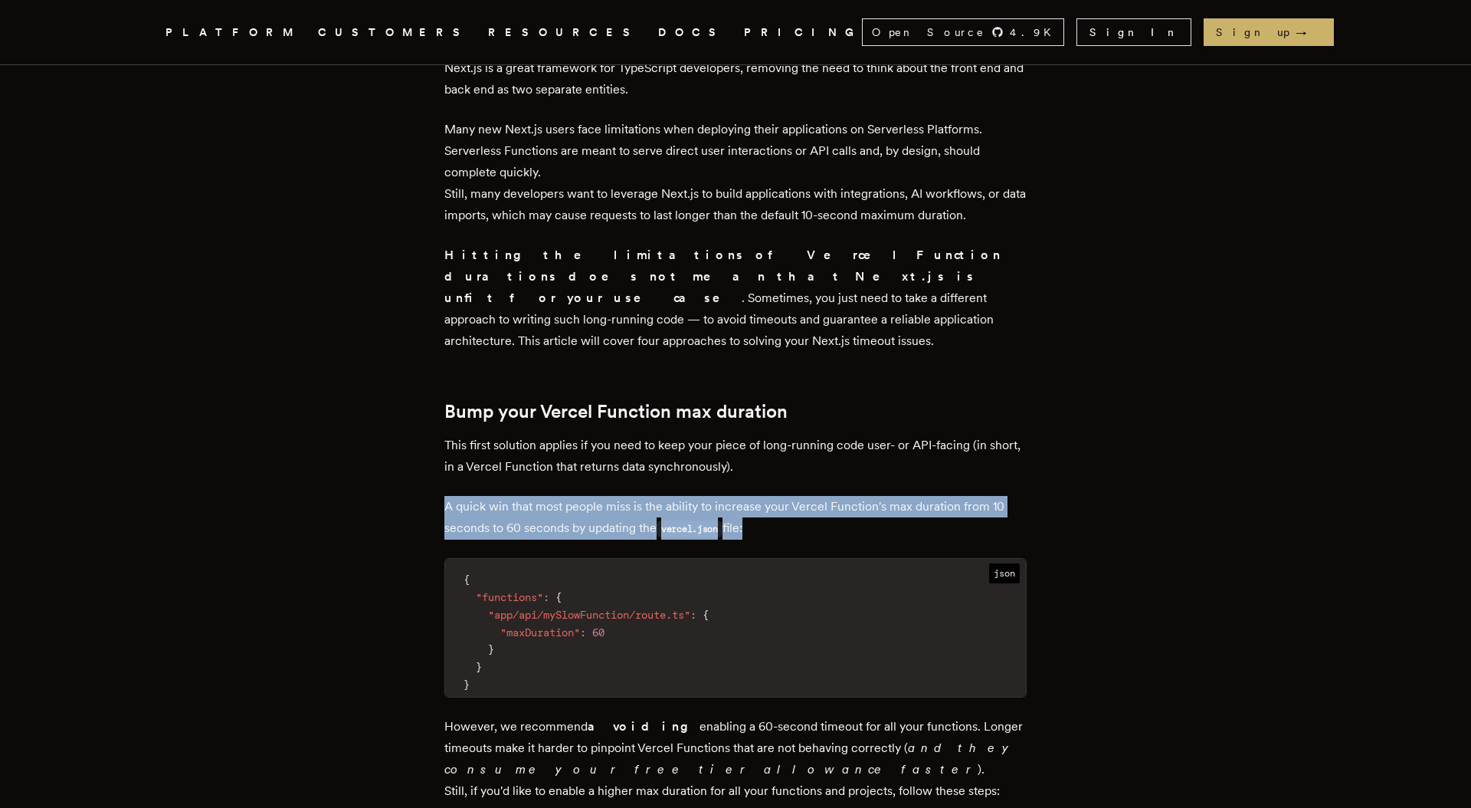
click at [533, 496] on p "A quick win that most people miss is the ability to increase your Vercel Functi…" at bounding box center [735, 518] width 582 height 44
click at [586, 496] on p "A quick win that most people miss is the ability to increase your Vercel Functi…" at bounding box center [735, 518] width 582 height 44
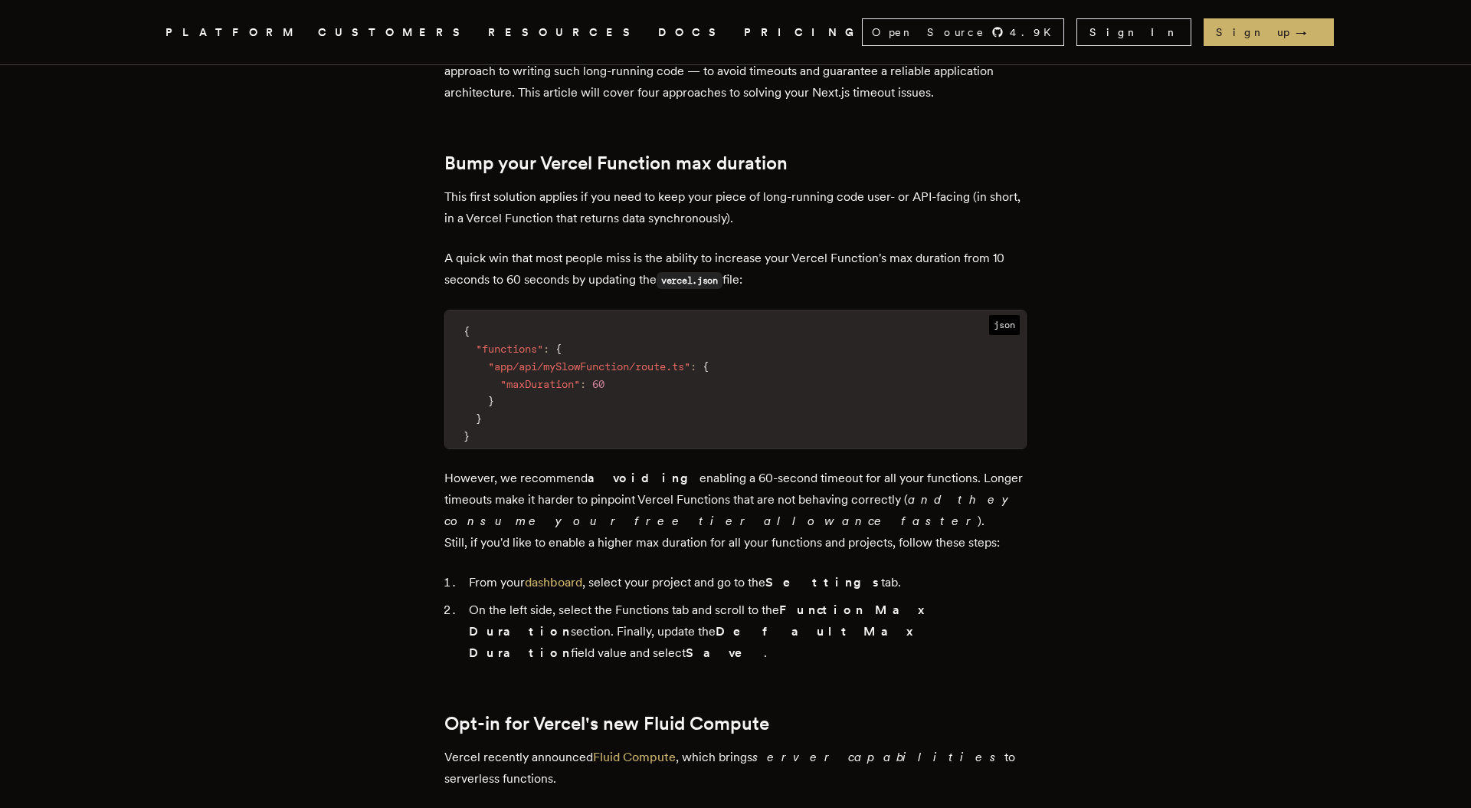
scroll to position [864, 0]
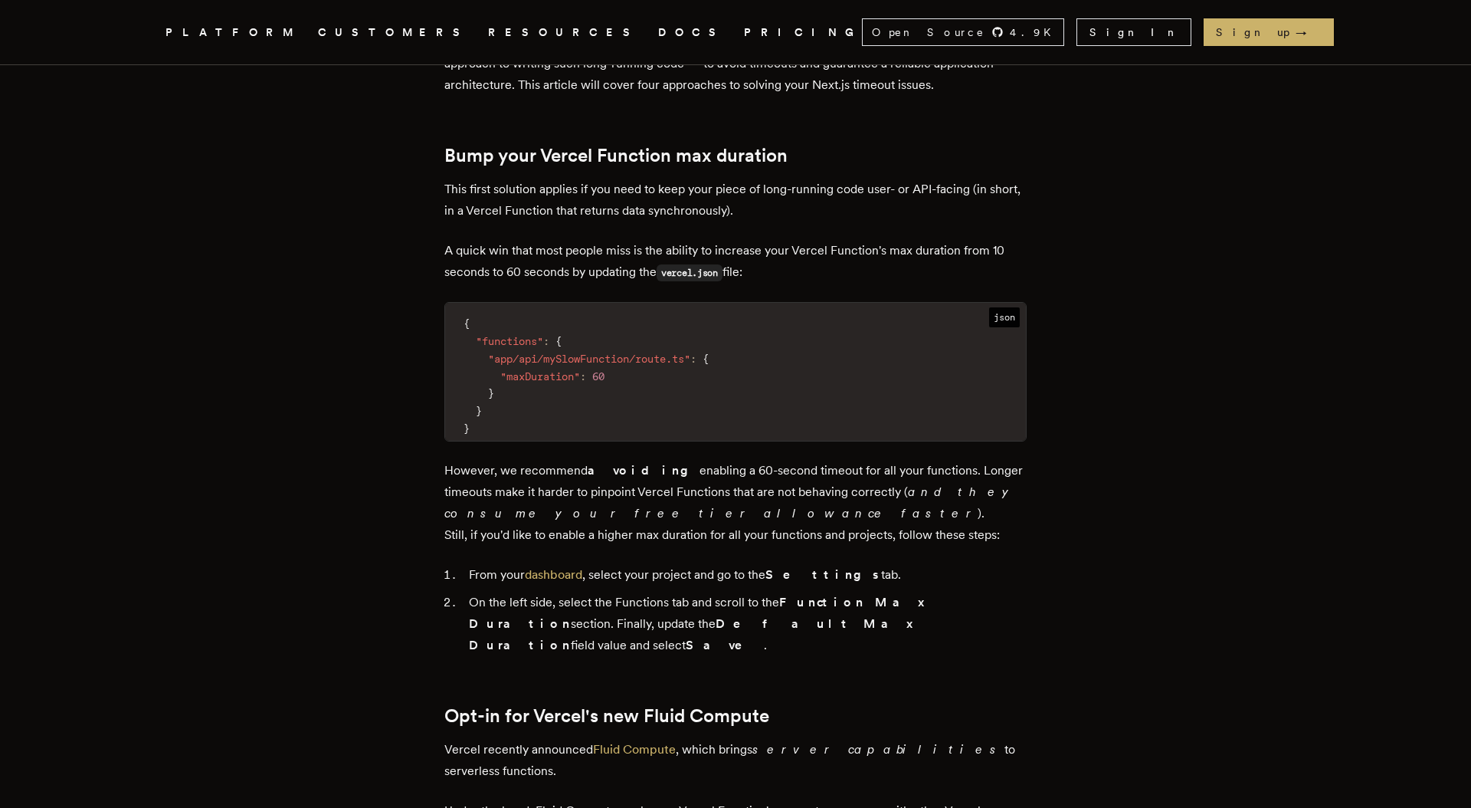
click at [497, 484] on em "and they consume your free tier allowance faster" at bounding box center [732, 502] width 576 height 36
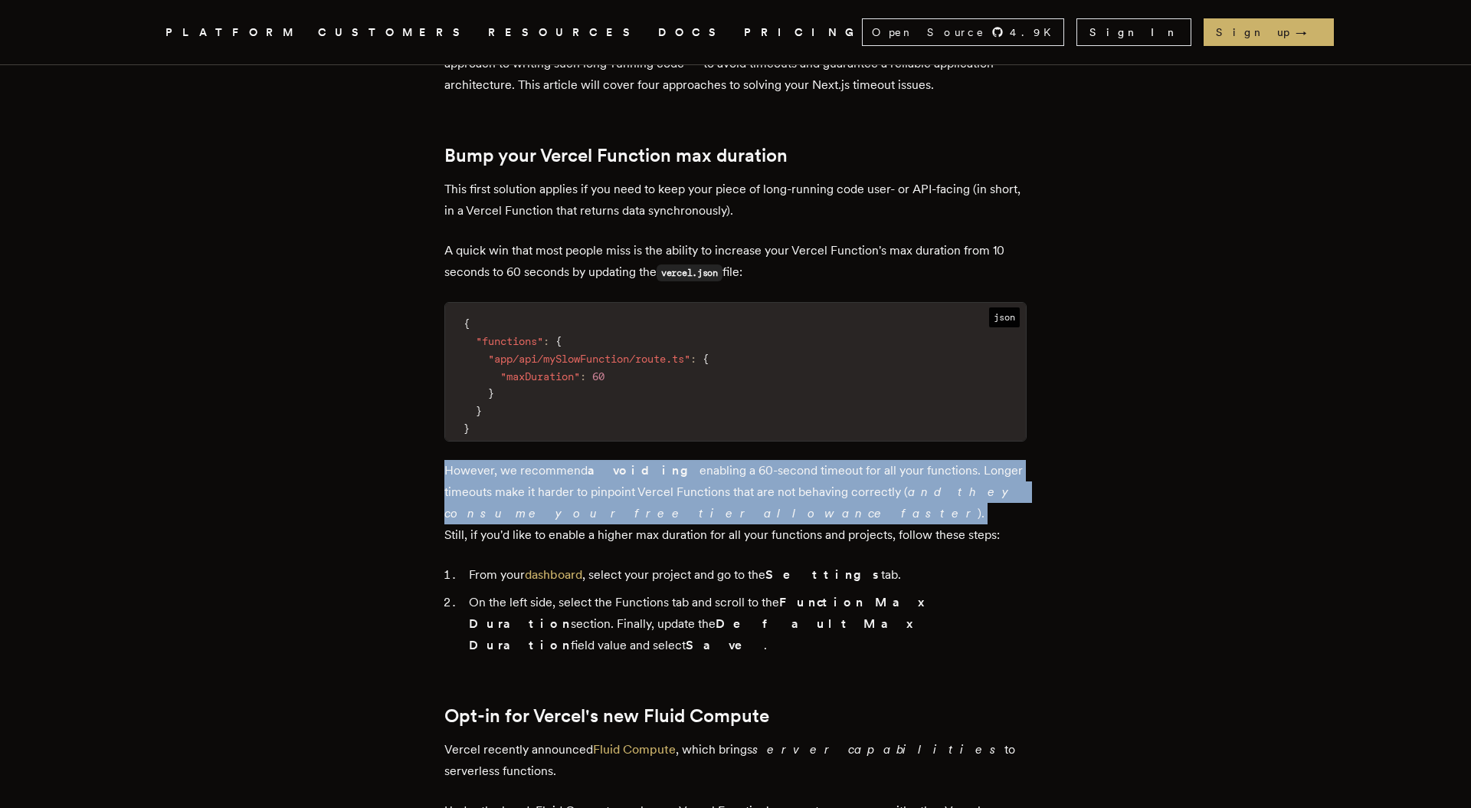
click at [497, 484] on em "and they consume your free tier allowance faster" at bounding box center [732, 502] width 576 height 36
click at [513, 460] on p "However, we recommend avoiding enabling a 60-second timeout for all your functi…" at bounding box center [735, 503] width 582 height 86
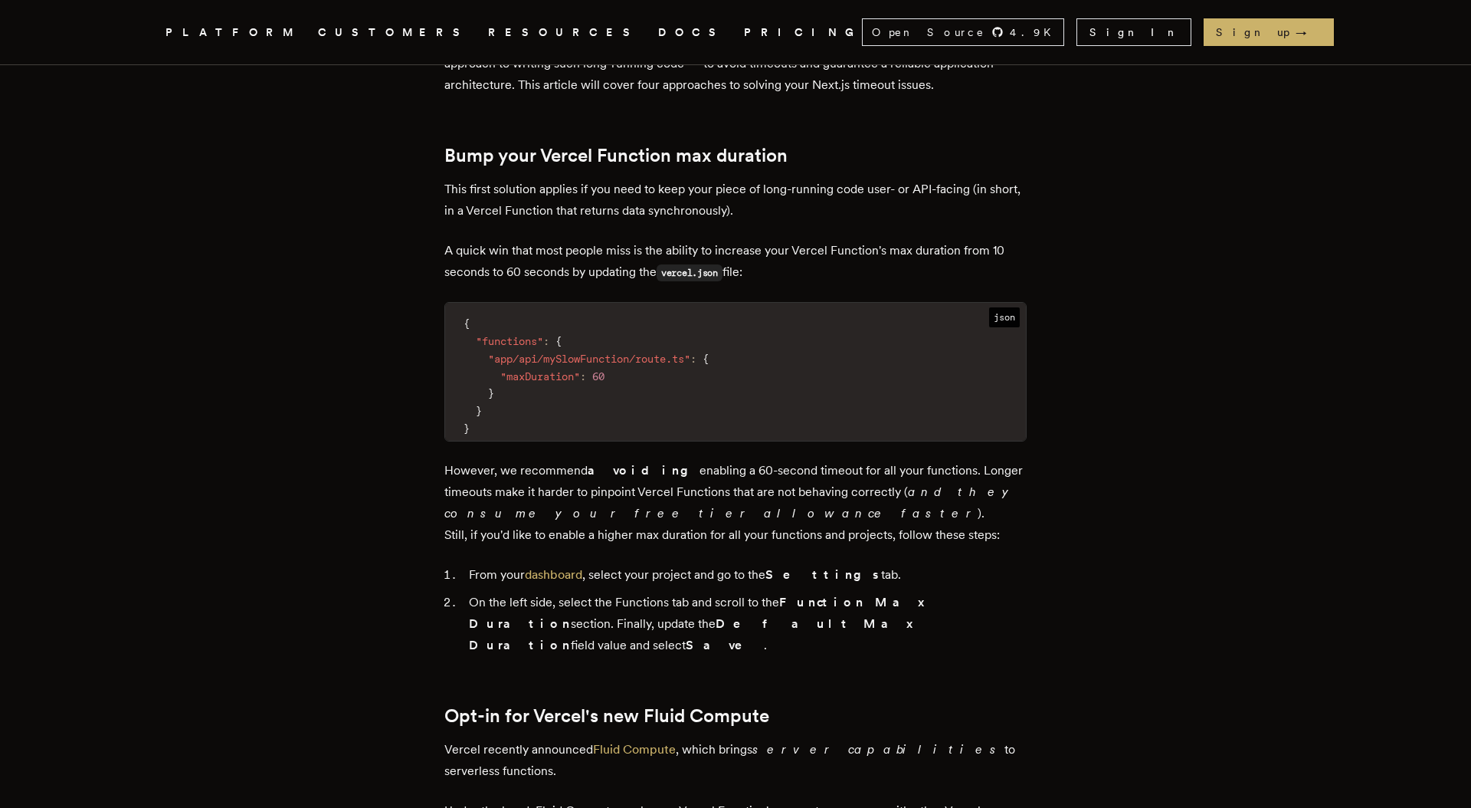
click at [709, 462] on p "However, we recommend avoiding enabling a 60-second timeout for all your functi…" at bounding box center [735, 503] width 582 height 86
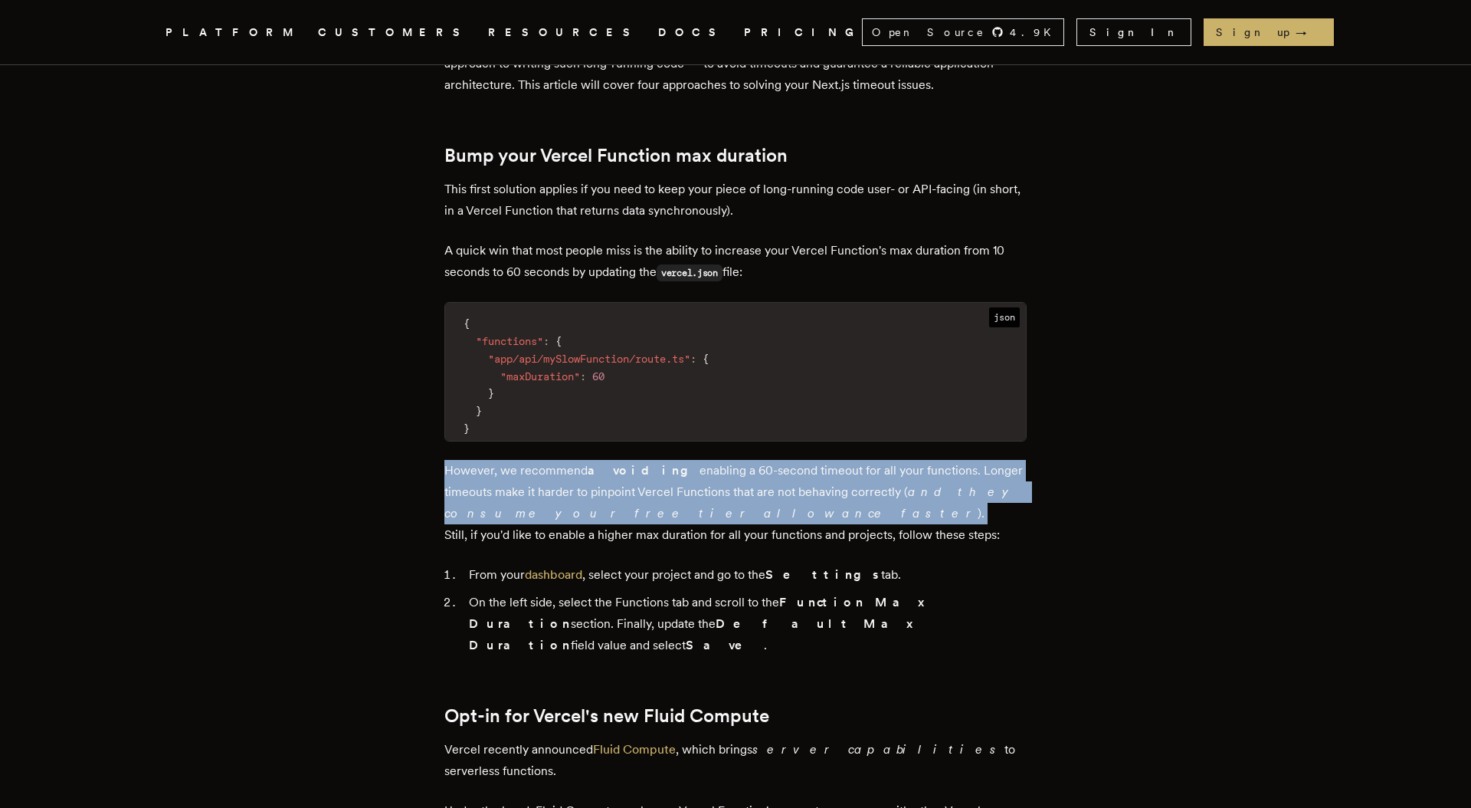
click at [709, 462] on p "However, we recommend avoiding enabling a 60-second timeout for all your functi…" at bounding box center [735, 503] width 582 height 86
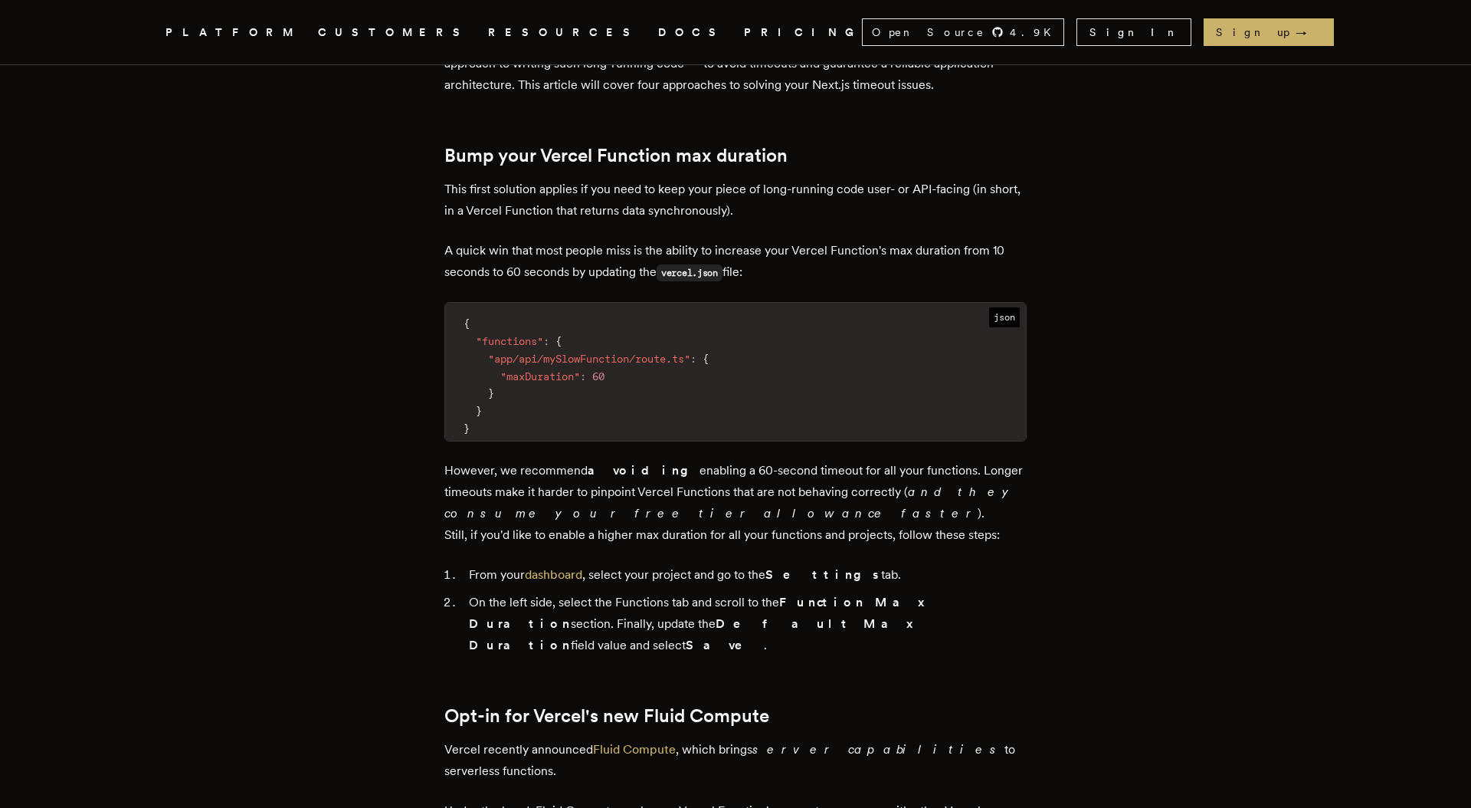
click at [707, 486] on p "However, we recommend avoiding enabling a 60-second timeout for all your functi…" at bounding box center [735, 503] width 582 height 86
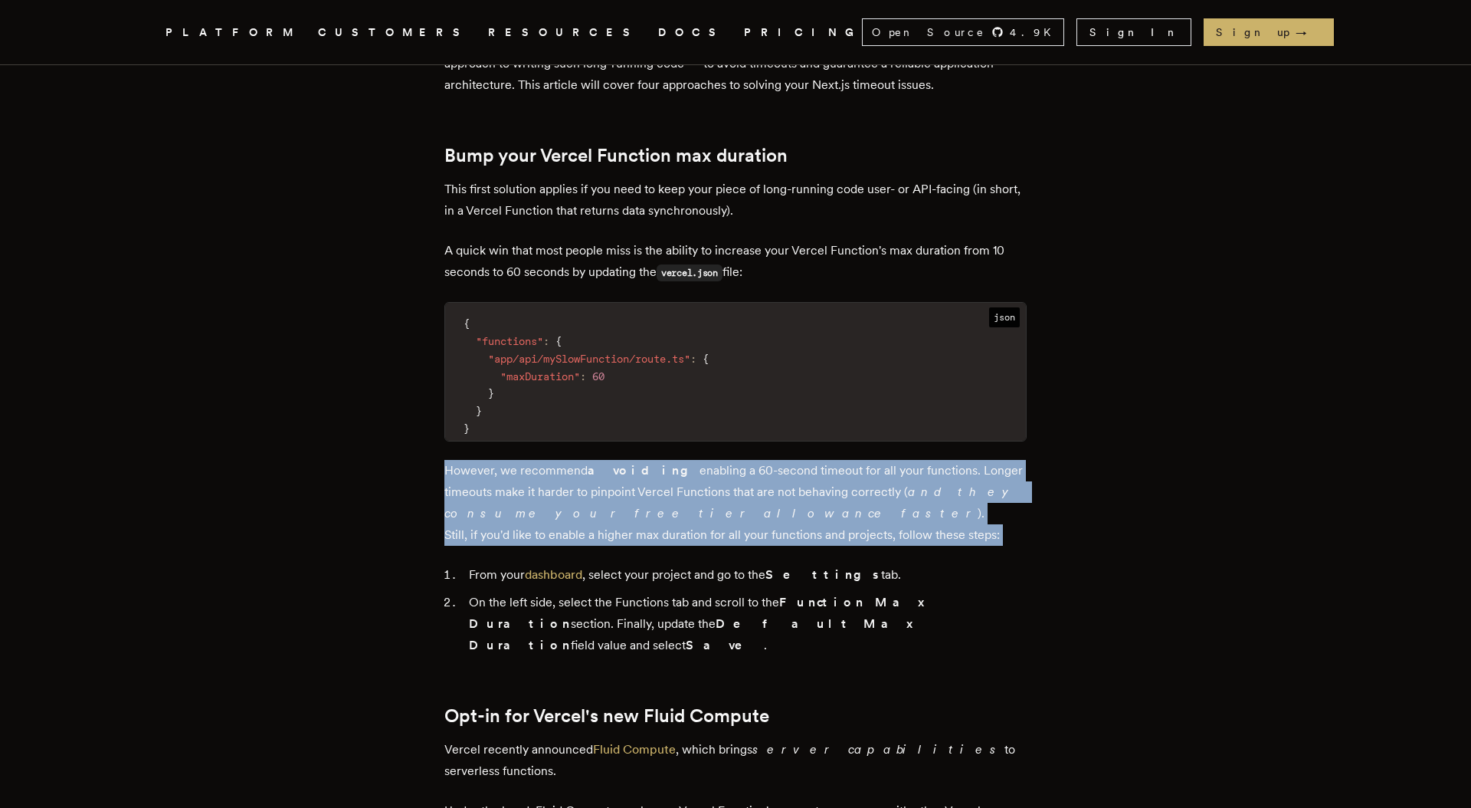
drag, startPoint x: 707, startPoint y: 486, endPoint x: 729, endPoint y: 495, distance: 24.1
click at [729, 495] on p "However, we recommend avoiding enabling a 60-second timeout for all your functi…" at bounding box center [735, 503] width 582 height 86
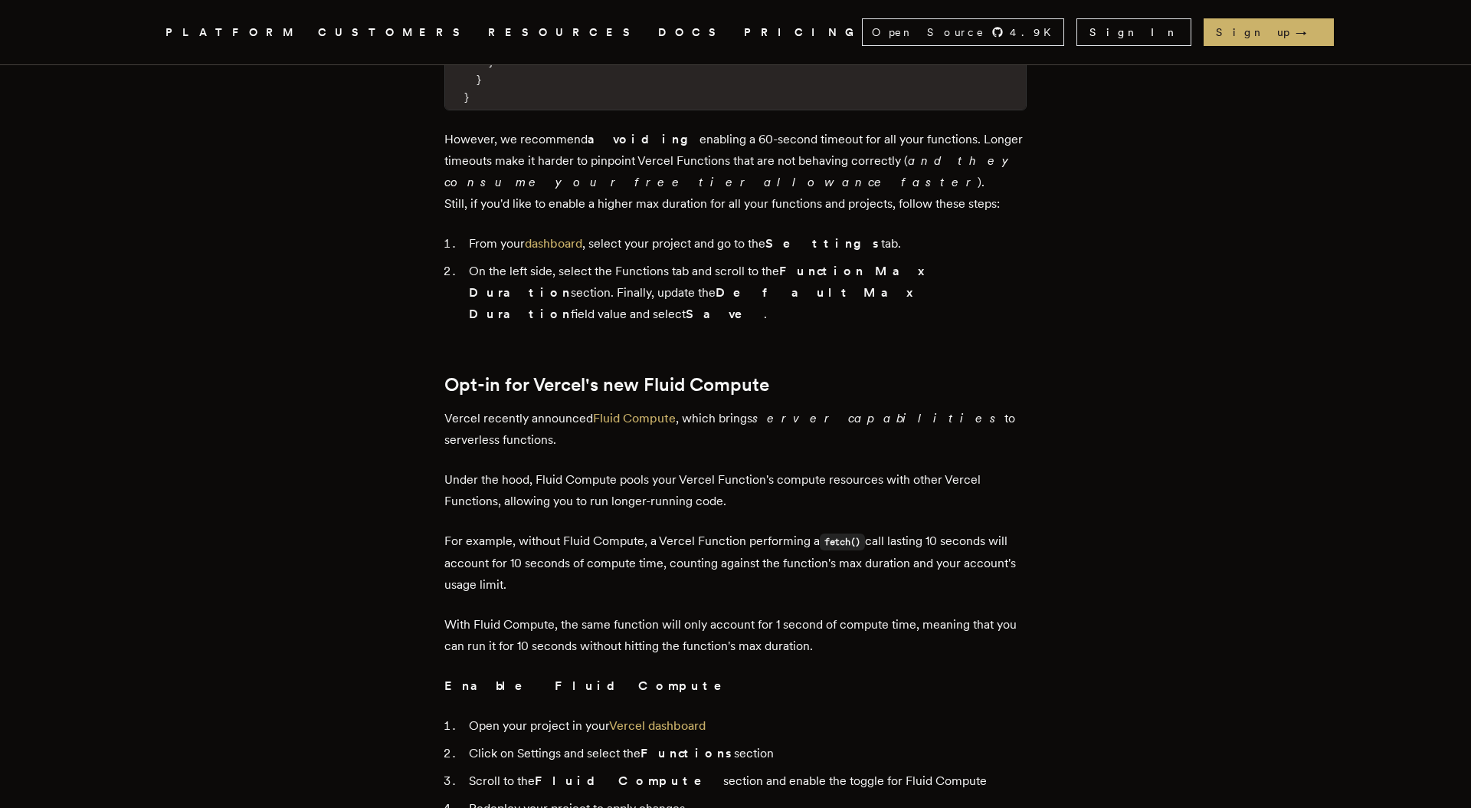
scroll to position [1195, 0]
click at [640, 530] on p "For example, without Fluid Compute, a Vercel Function performing a fetch() call…" at bounding box center [735, 562] width 582 height 65
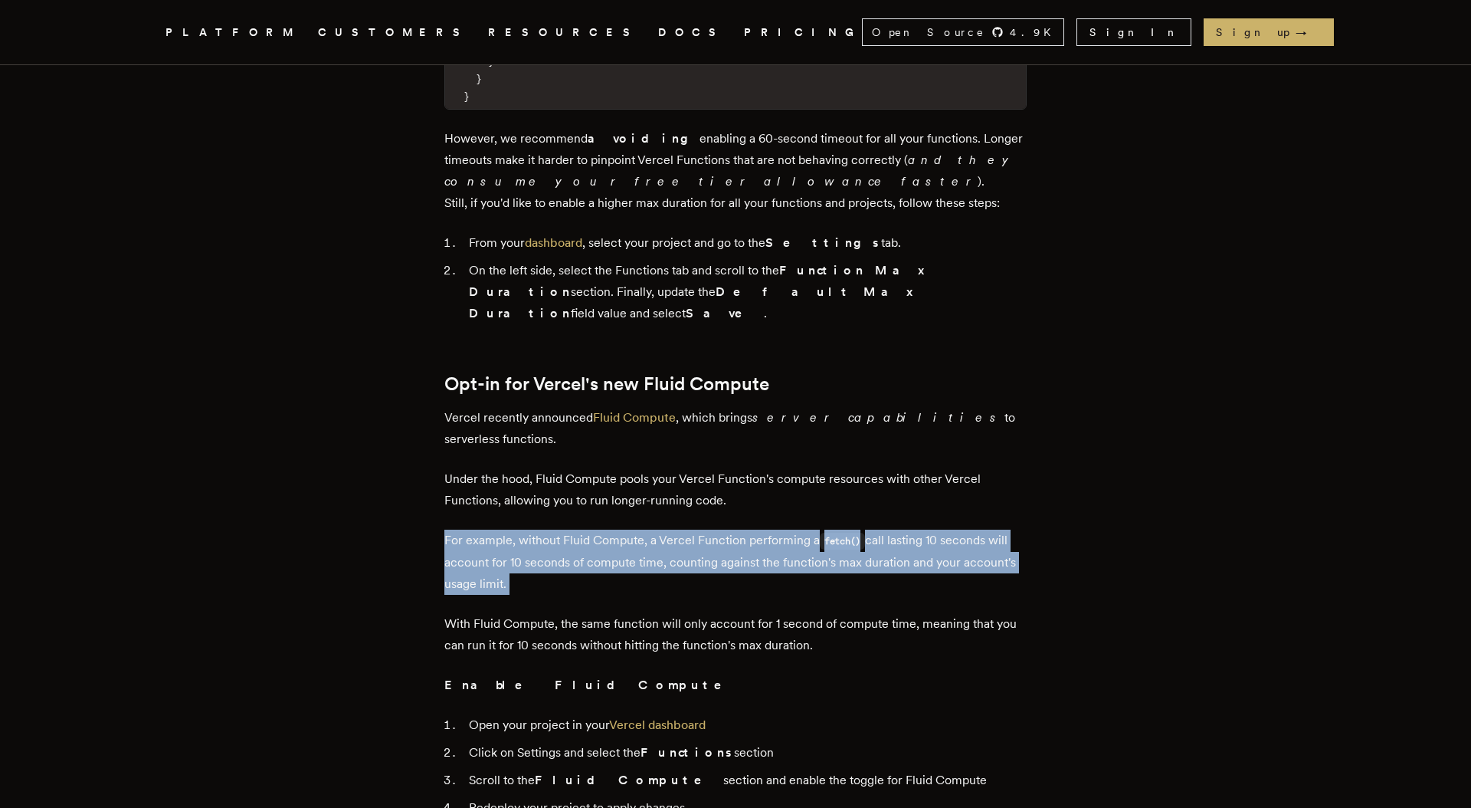
click at [640, 530] on p "For example, without Fluid Compute, a Vercel Function performing a fetch() call…" at bounding box center [735, 562] width 582 height 65
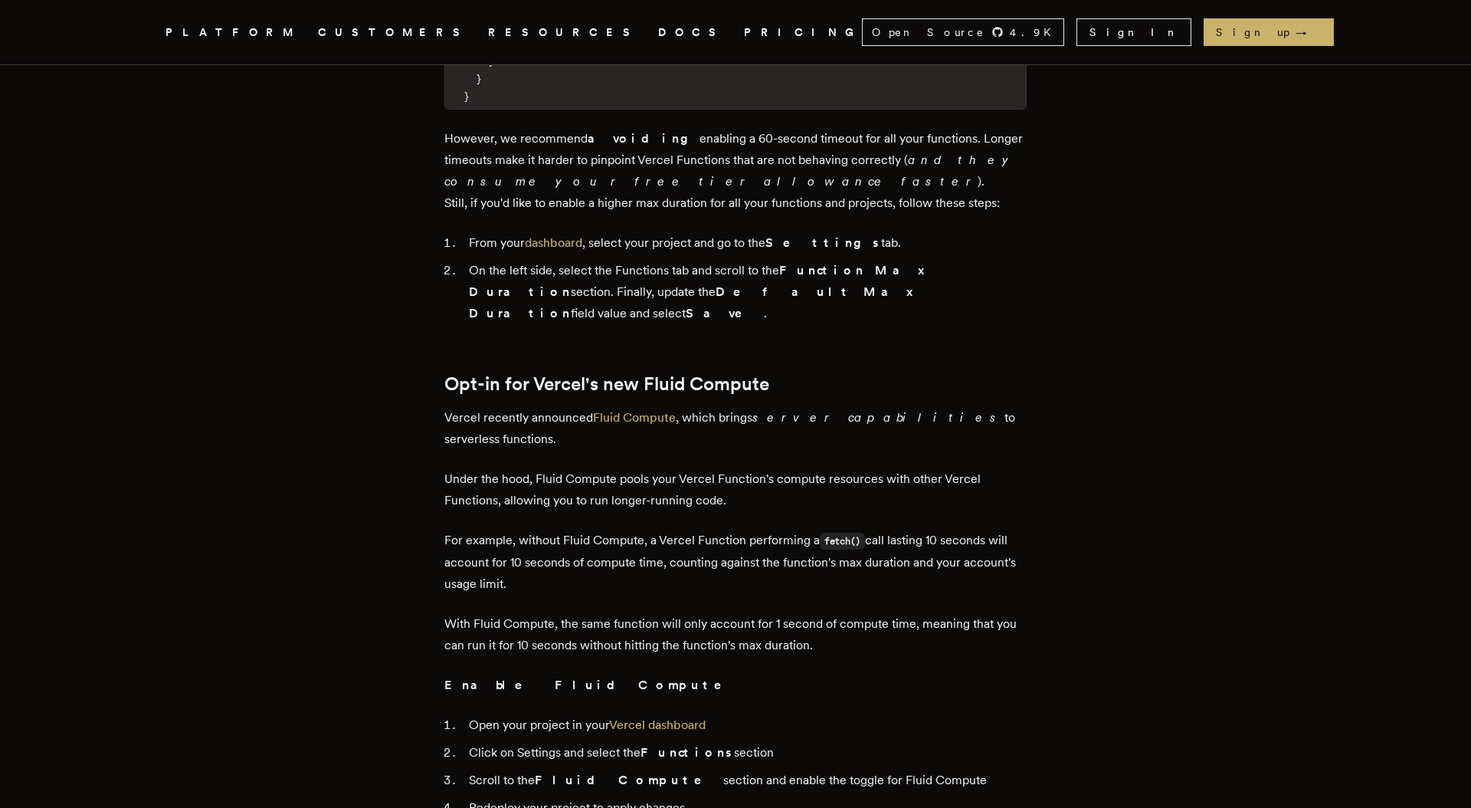
click at [635, 468] on p "Under the hood, Fluid Compute pools your Vercel Function's compute resources wi…" at bounding box center [735, 489] width 582 height 43
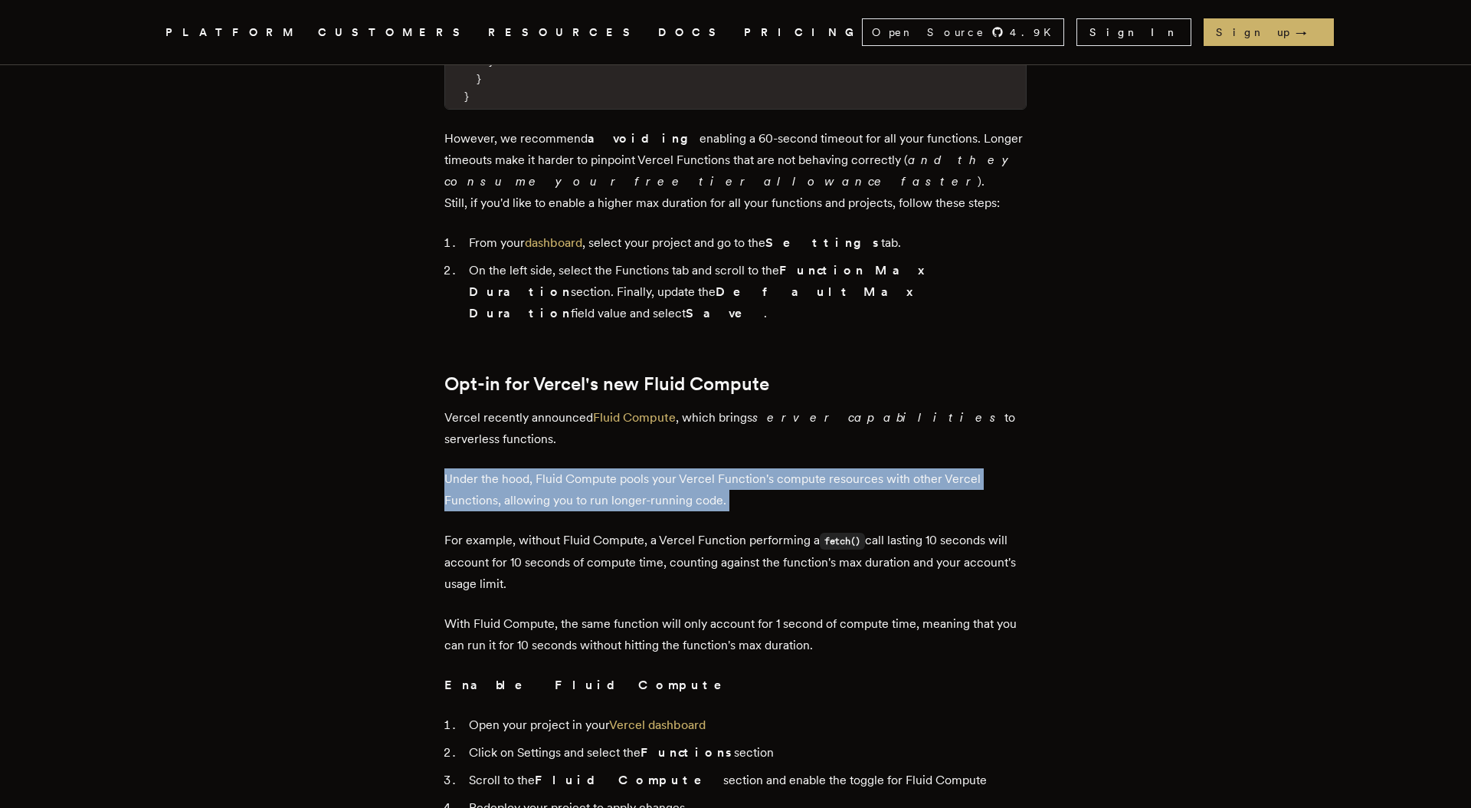
click at [635, 468] on p "Under the hood, Fluid Compute pools your Vercel Function's compute resources wi…" at bounding box center [735, 489] width 582 height 43
click at [643, 468] on p "Under the hood, Fluid Compute pools your Vercel Function's compute resources wi…" at bounding box center [735, 489] width 582 height 43
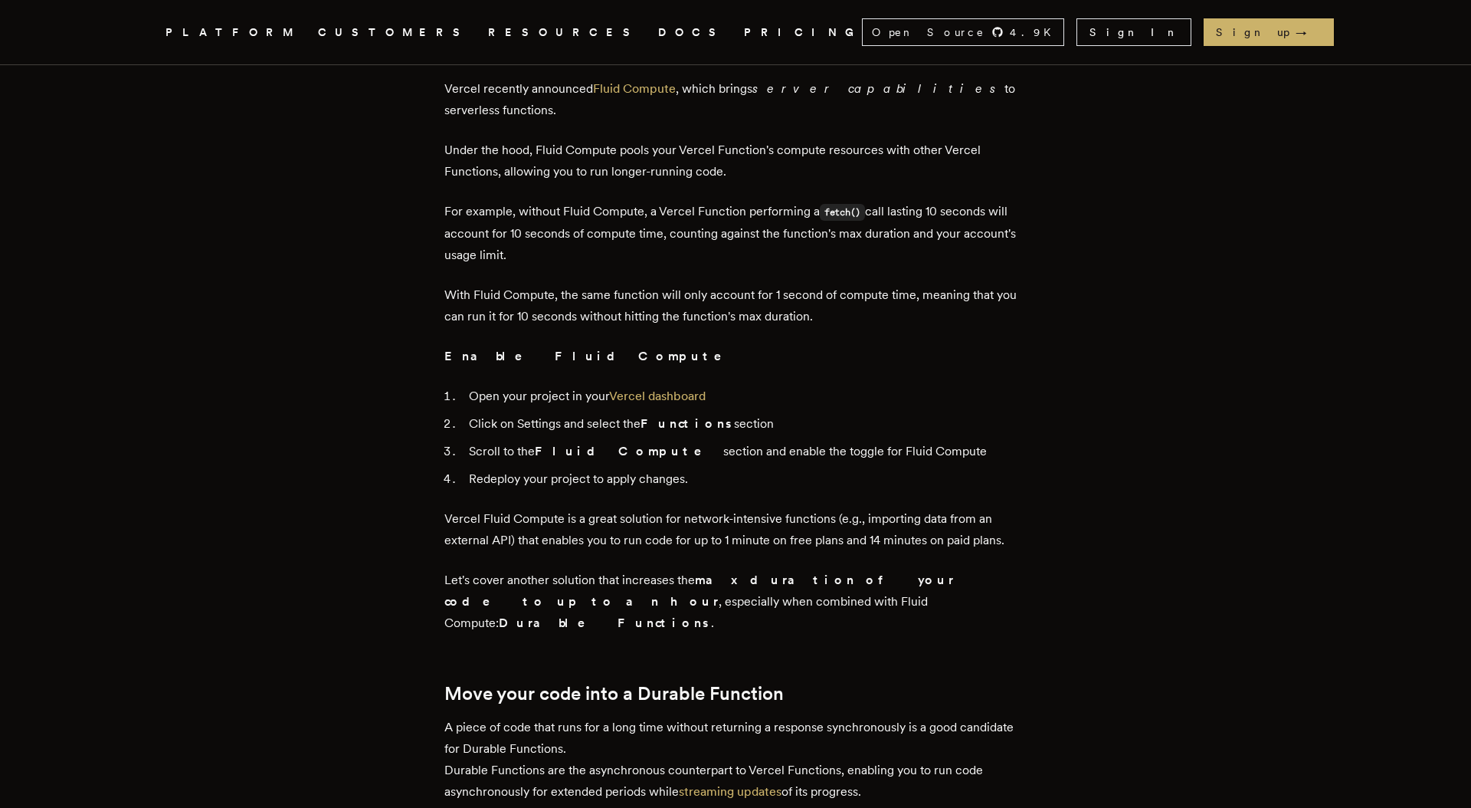
scroll to position [1677, 0]
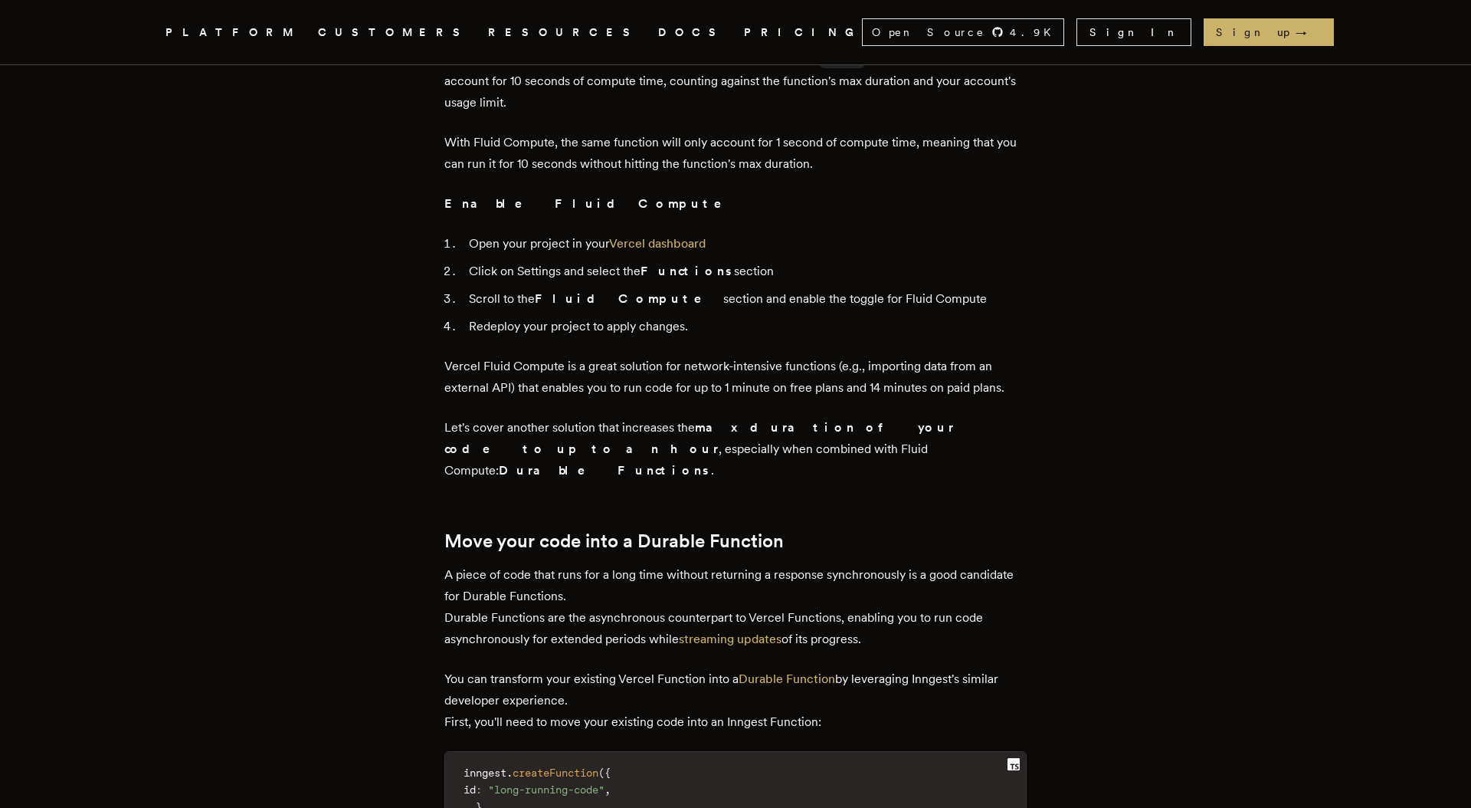
click at [580, 564] on p "A piece of code that runs for a long time without returning a response synchron…" at bounding box center [735, 607] width 582 height 86
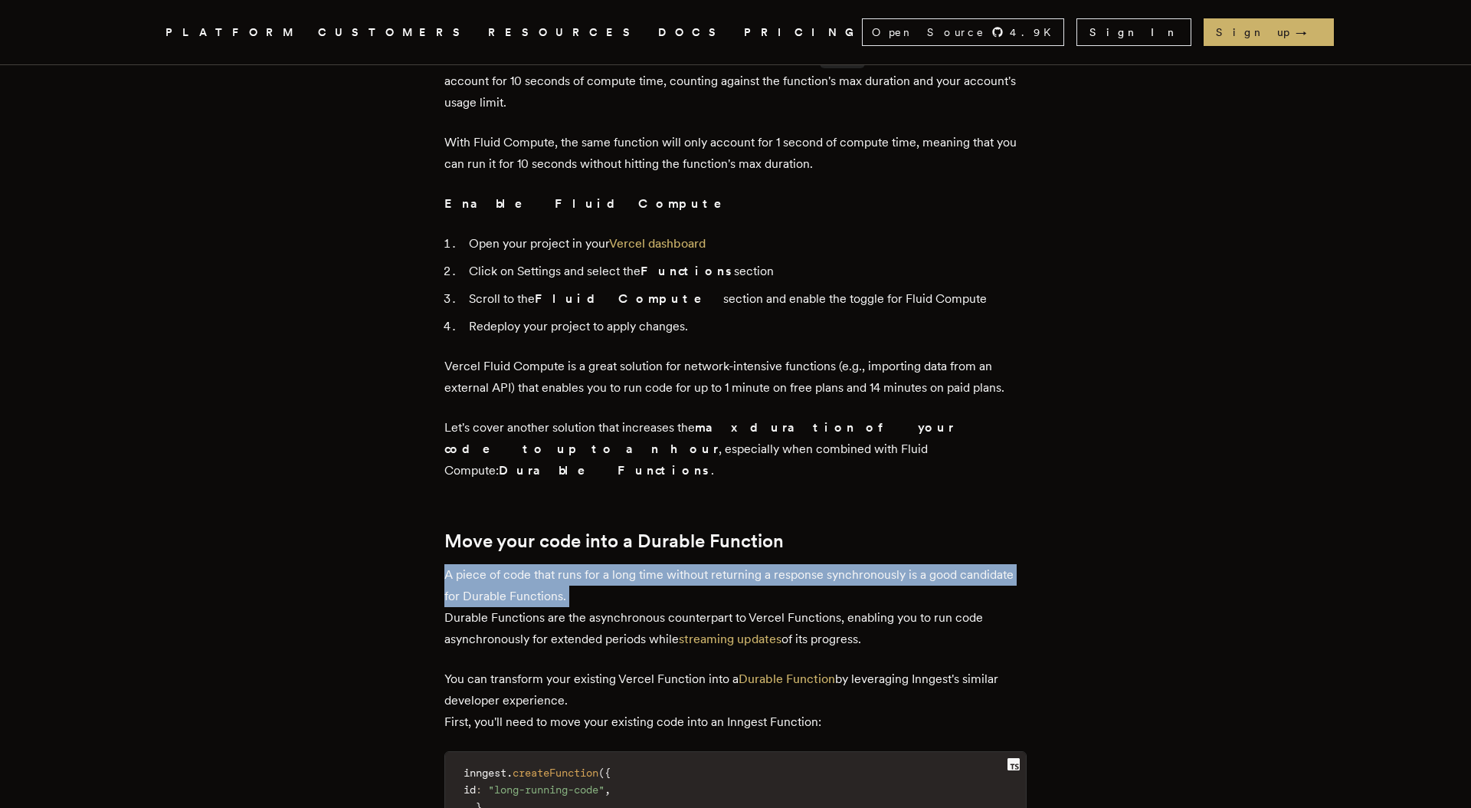
click at [580, 564] on p "A piece of code that runs for a long time without returning a response synchron…" at bounding box center [735, 607] width 582 height 86
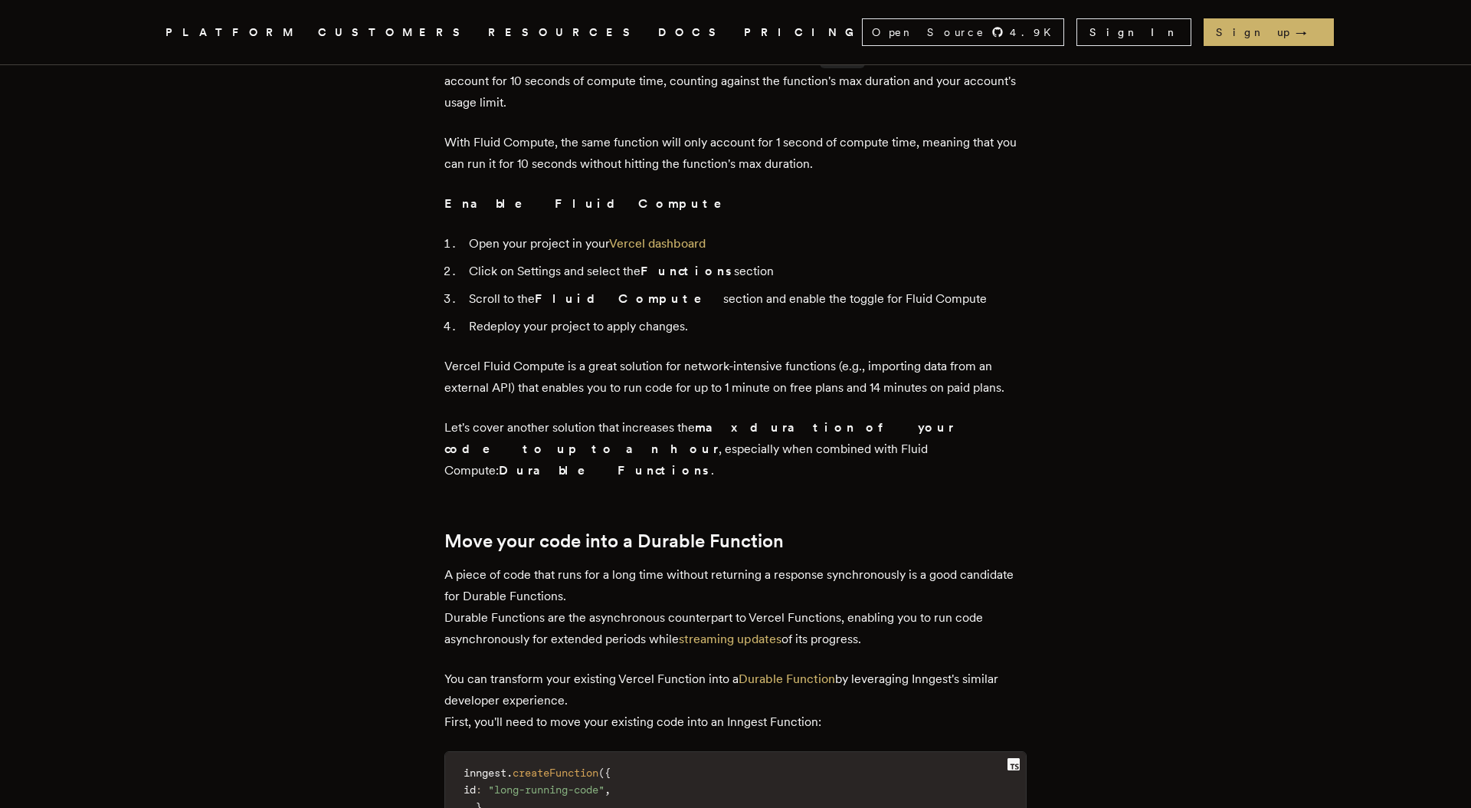
click at [575, 564] on p "A piece of code that runs for a long time without returning a response synchron…" at bounding box center [735, 607] width 582 height 86
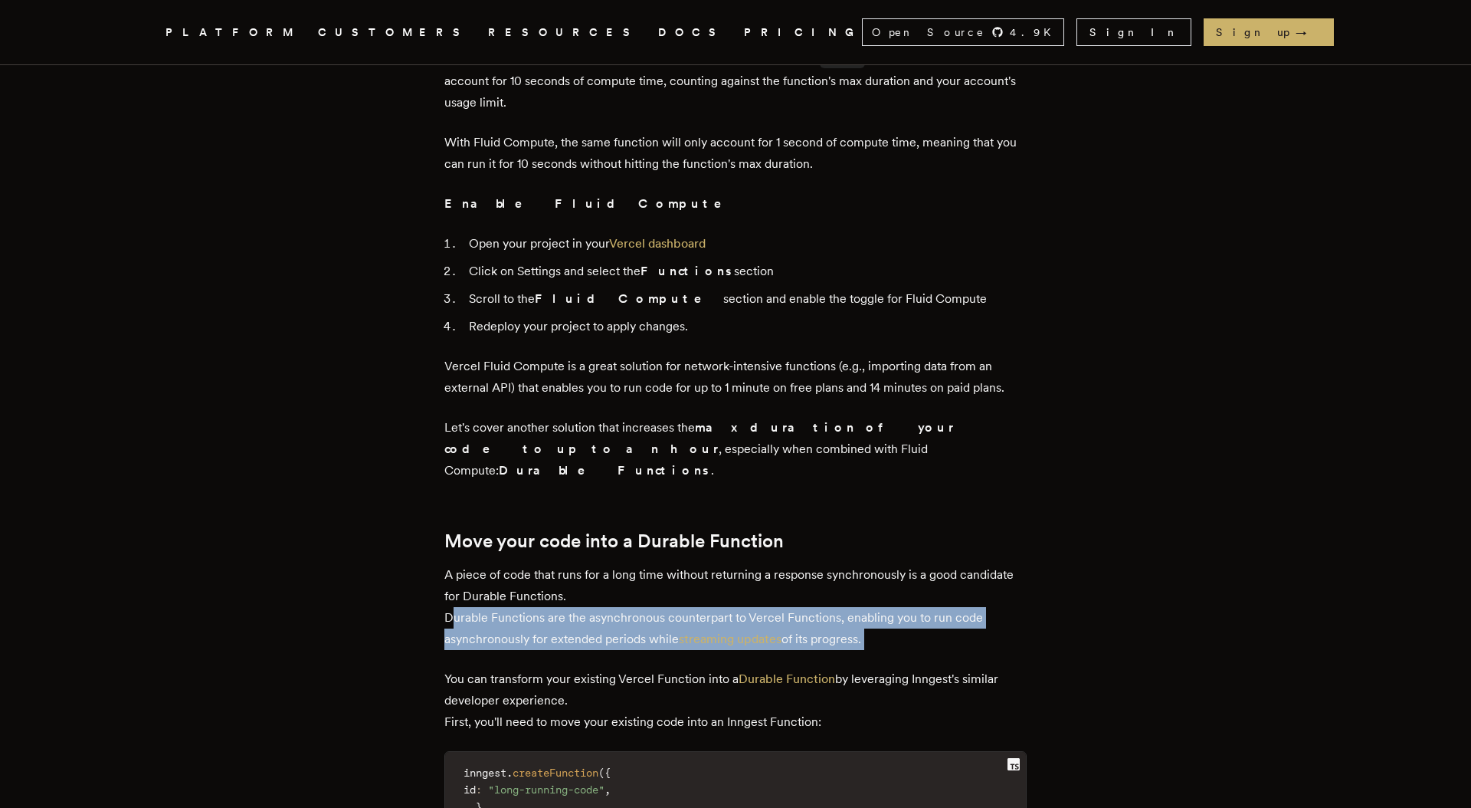
click at [575, 564] on p "A piece of code that runs for a long time without returning a response synchron…" at bounding box center [735, 607] width 582 height 86
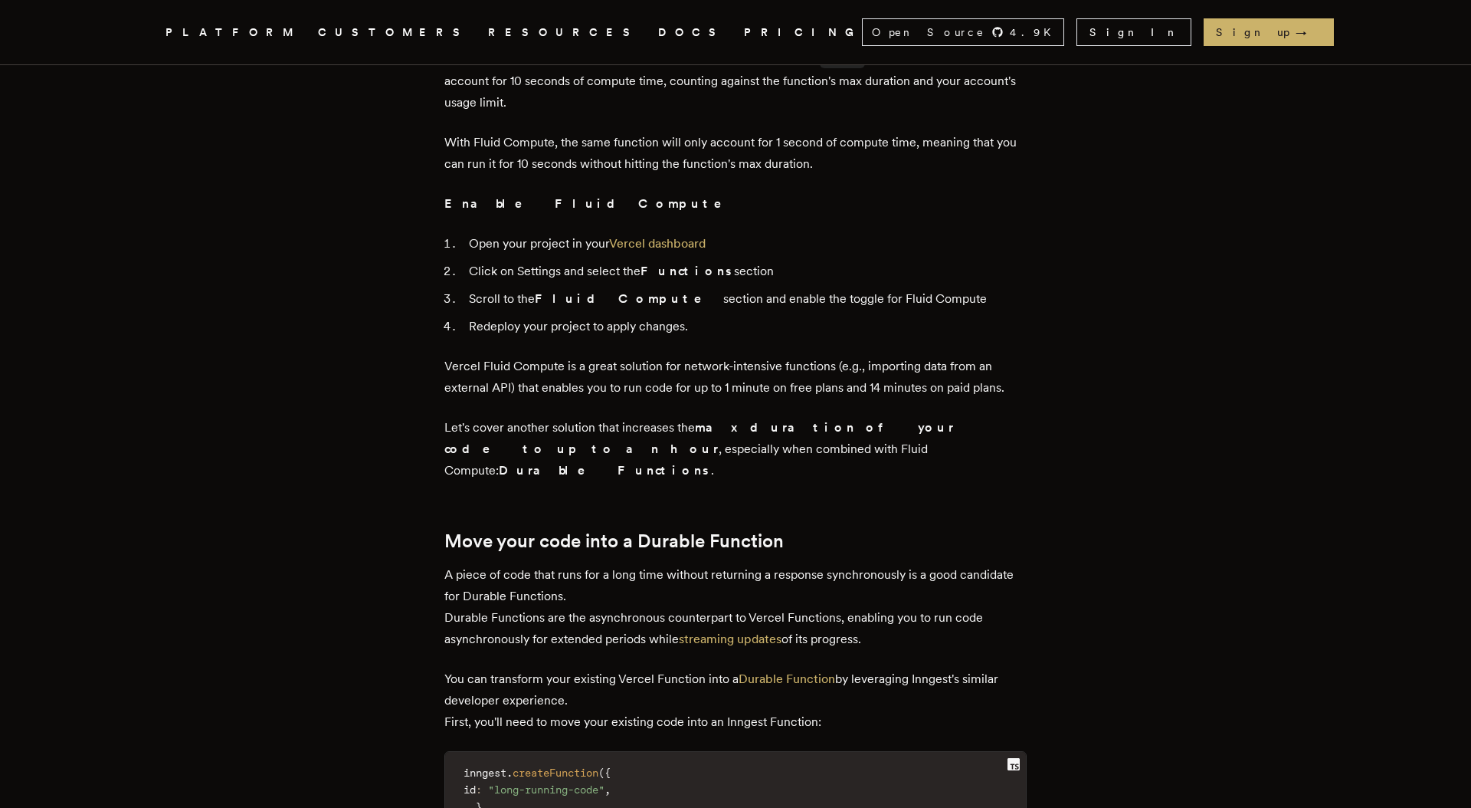
click at [575, 668] on p "You can transform your existing Vercel Function into a Durable Function by leve…" at bounding box center [735, 700] width 582 height 64
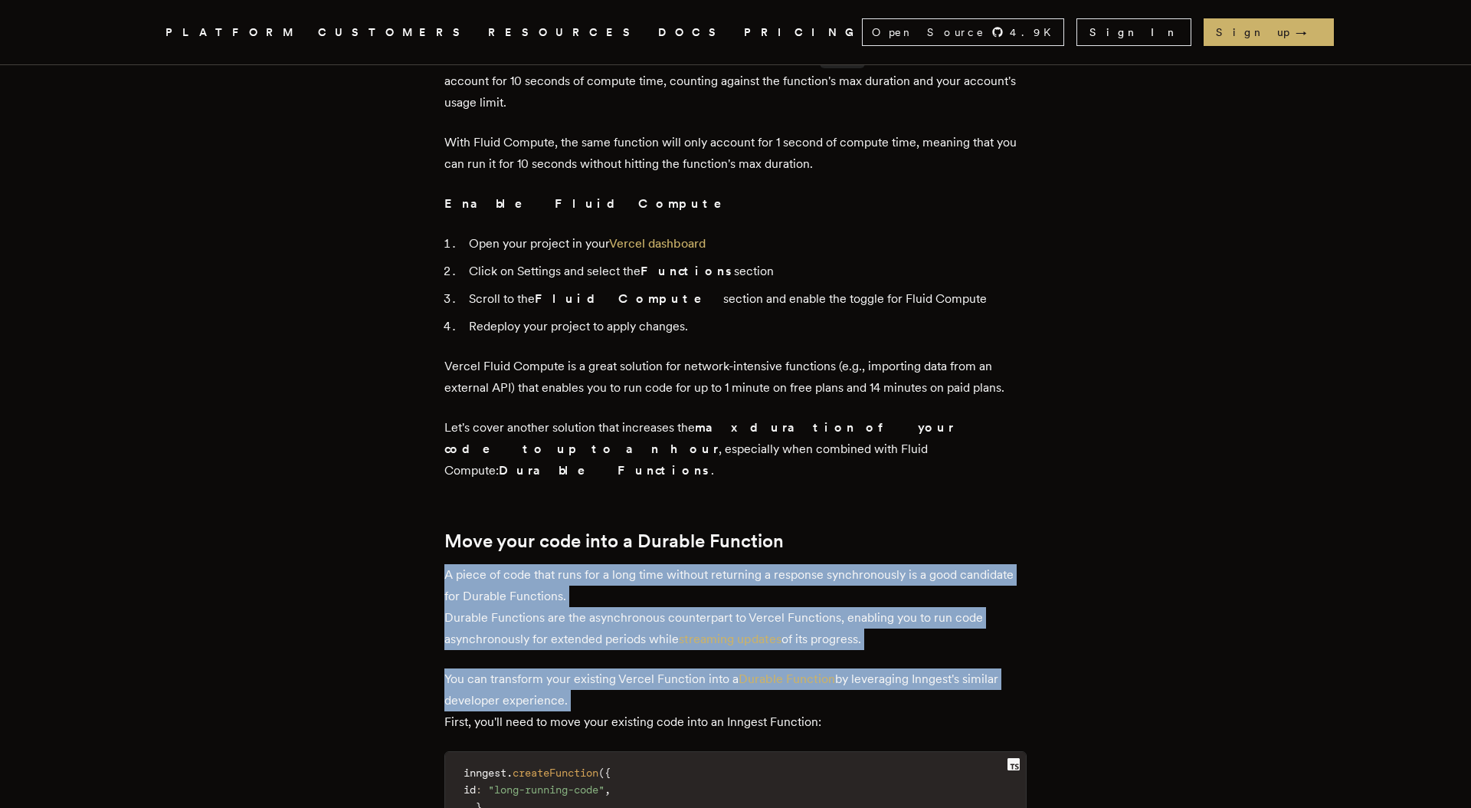
drag, startPoint x: 575, startPoint y: 575, endPoint x: 573, endPoint y: 468, distance: 106.5
click at [574, 469] on div "Next.js is a great framework for TypeScript developers, removing the need to th…" at bounding box center [735, 797] width 582 height 3619
click at [573, 564] on p "A piece of code that runs for a long time without returning a response synchron…" at bounding box center [735, 607] width 582 height 86
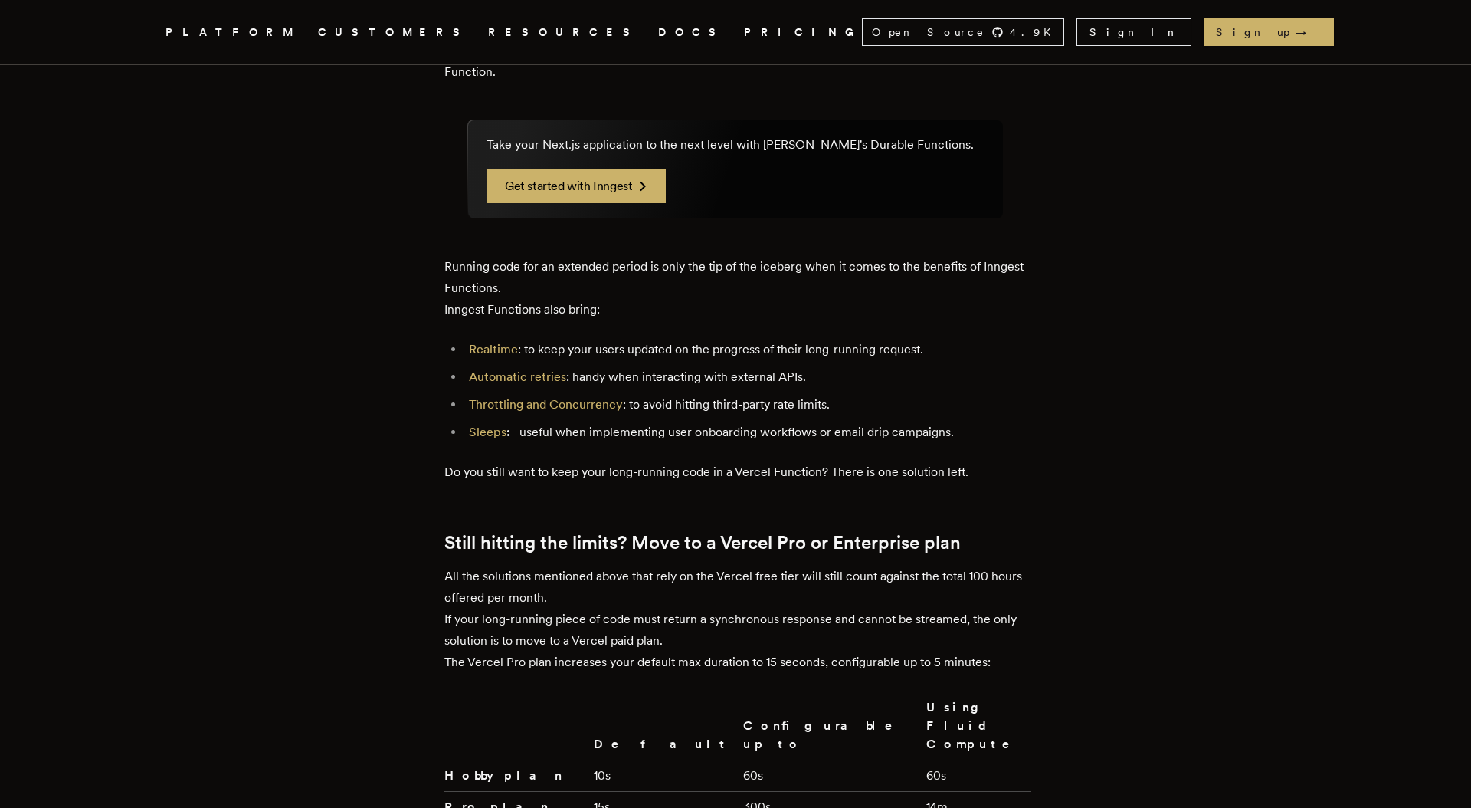
scroll to position [3157, 0]
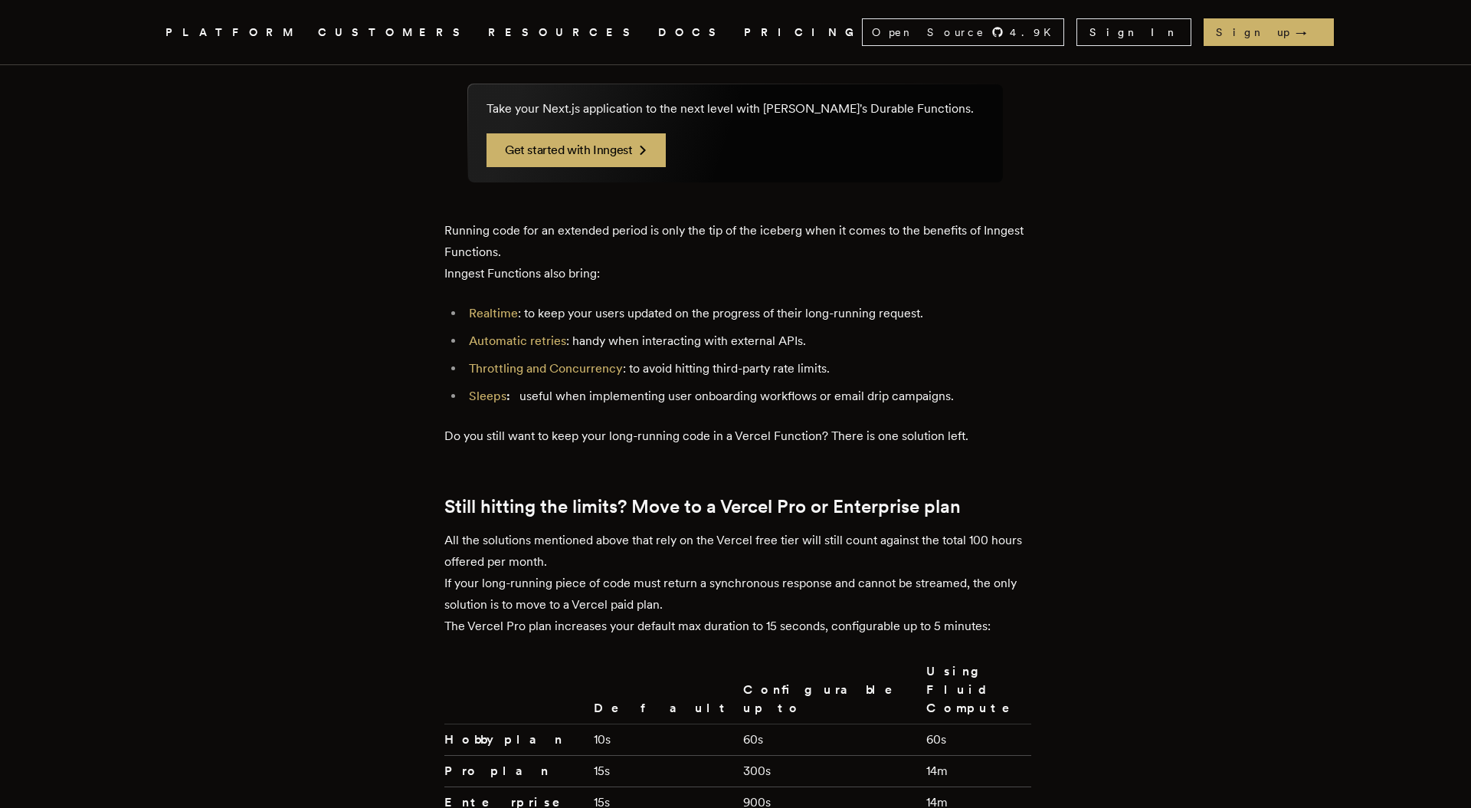
click at [538, 723] on td "Hobby plan" at bounding box center [515, 738] width 143 height 31
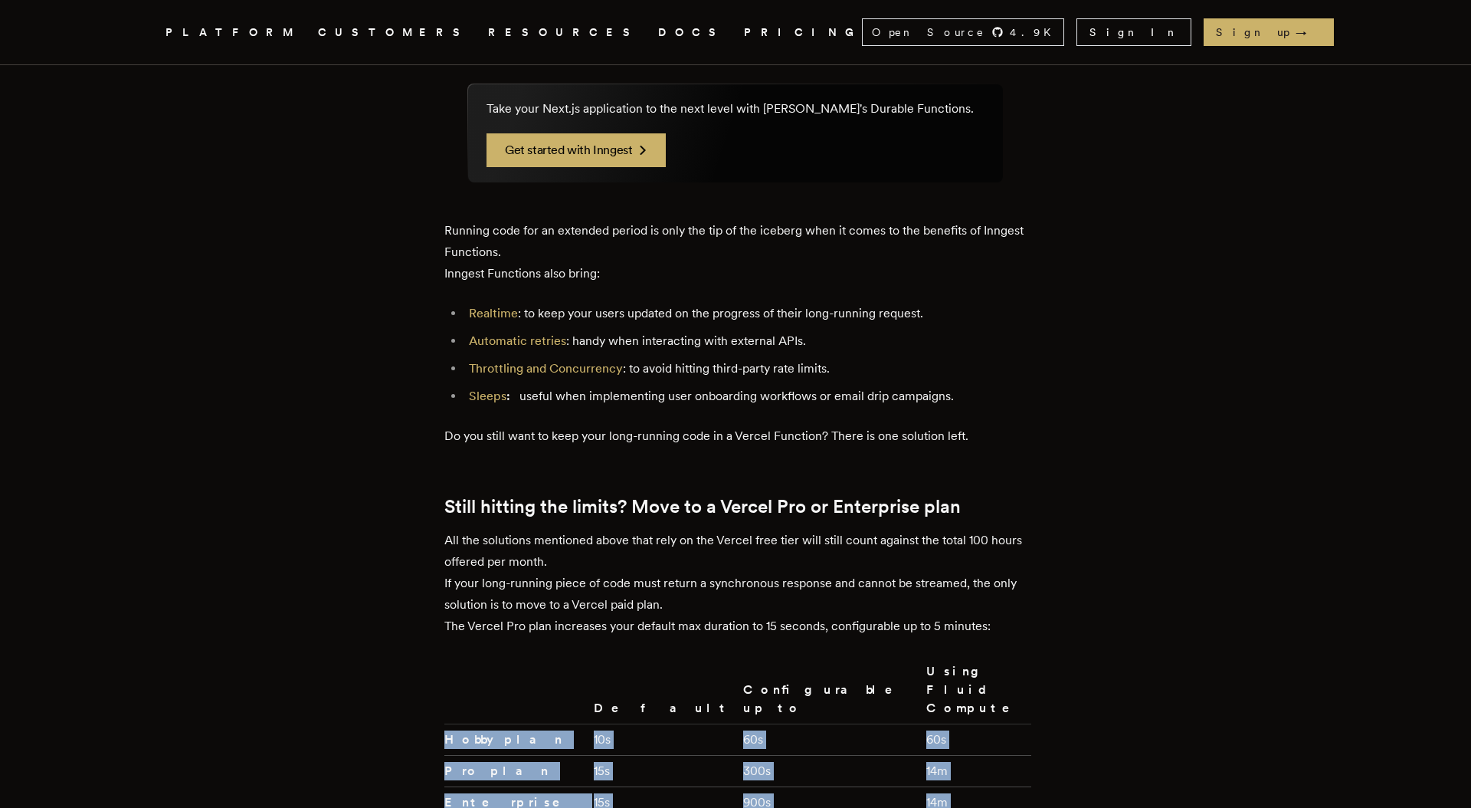
drag, startPoint x: 538, startPoint y: 572, endPoint x: 638, endPoint y: 669, distance: 139.3
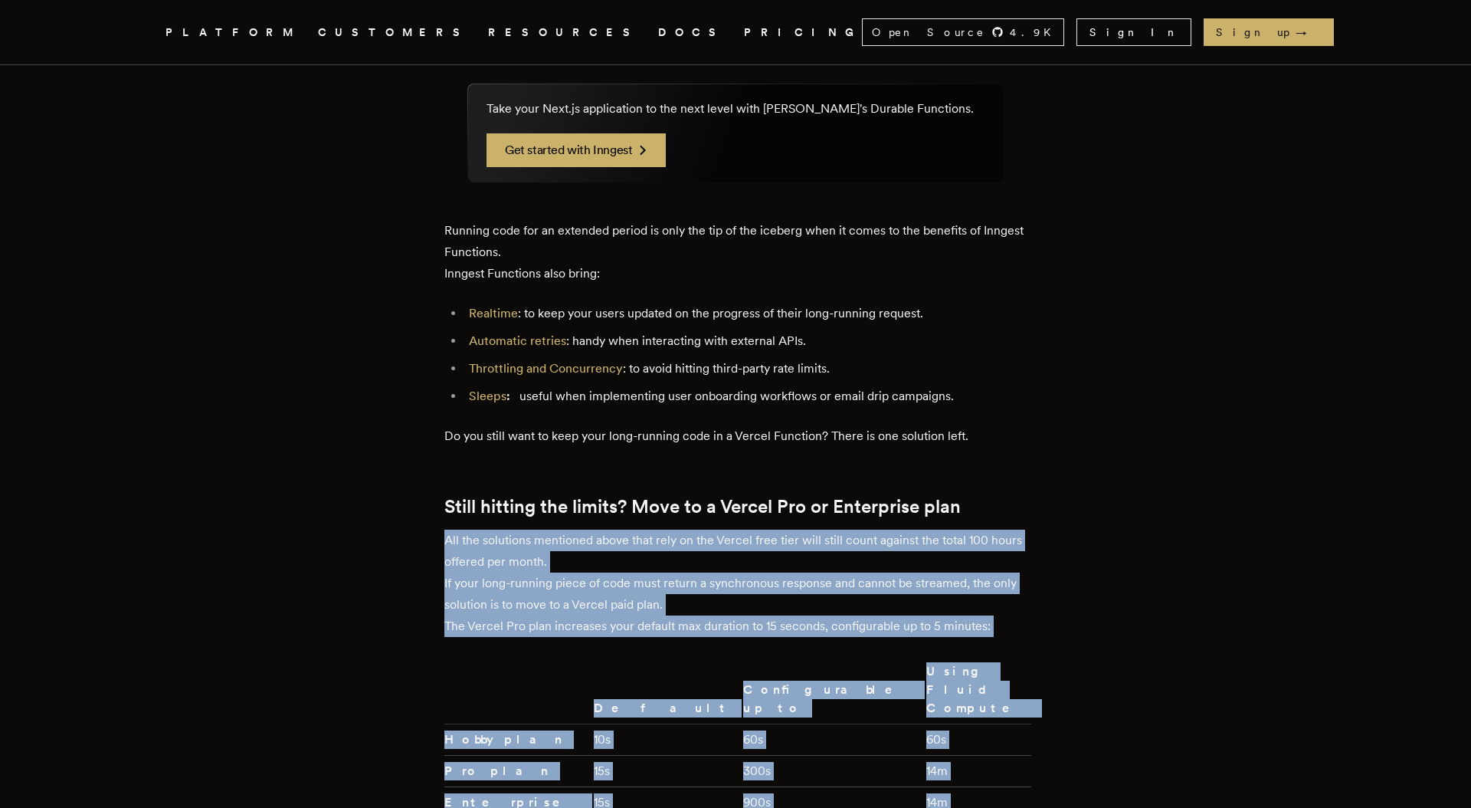
drag, startPoint x: 638, startPoint y: 669, endPoint x: 638, endPoint y: 428, distance: 241.4
click at [625, 755] on td "15s" at bounding box center [662, 770] width 149 height 31
drag, startPoint x: 672, startPoint y: 675, endPoint x: 648, endPoint y: 405, distance: 270.9
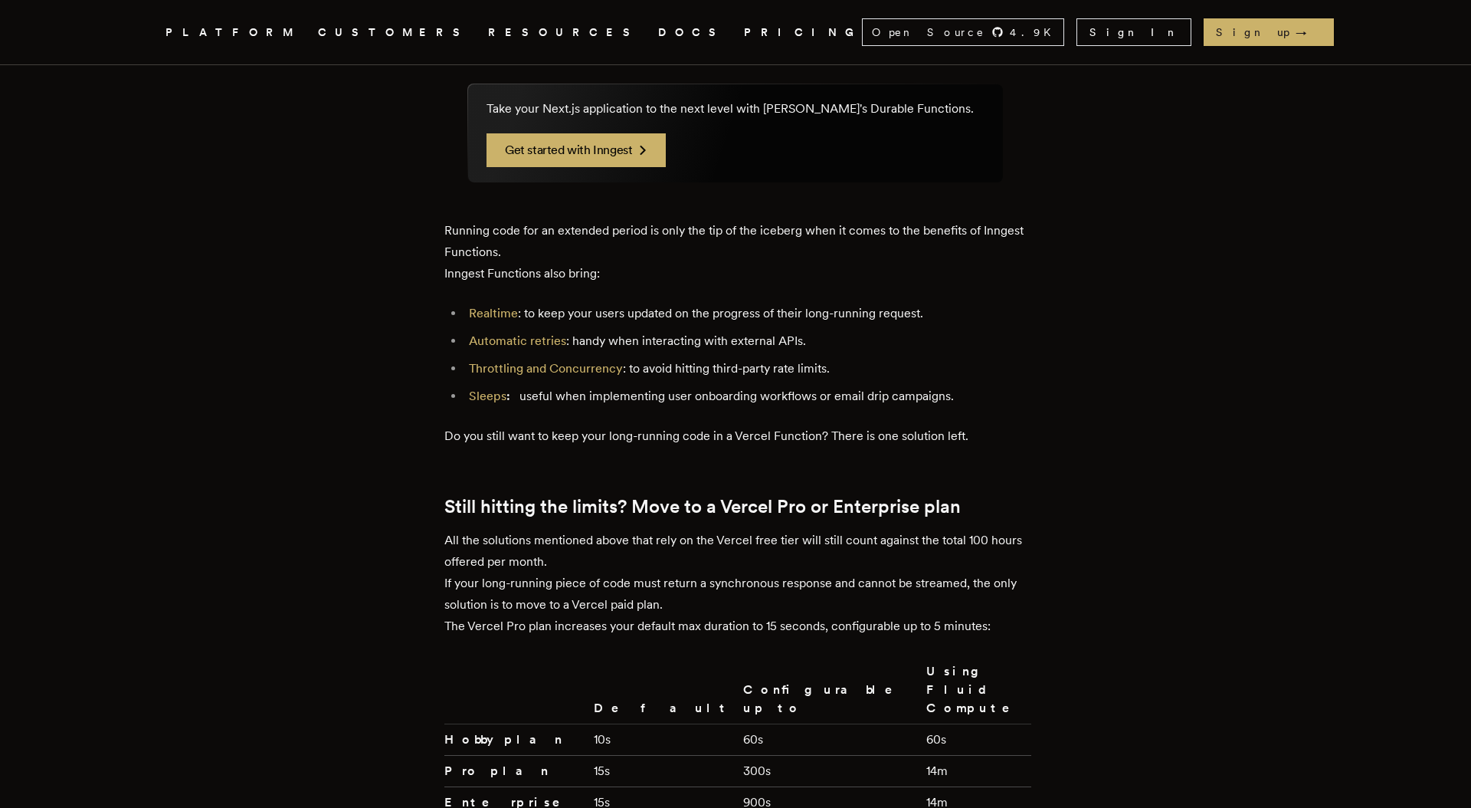
click at [638, 496] on h2 "Still hitting the limits? Move to a Vercel Pro or Enterprise plan" at bounding box center [735, 506] width 582 height 21
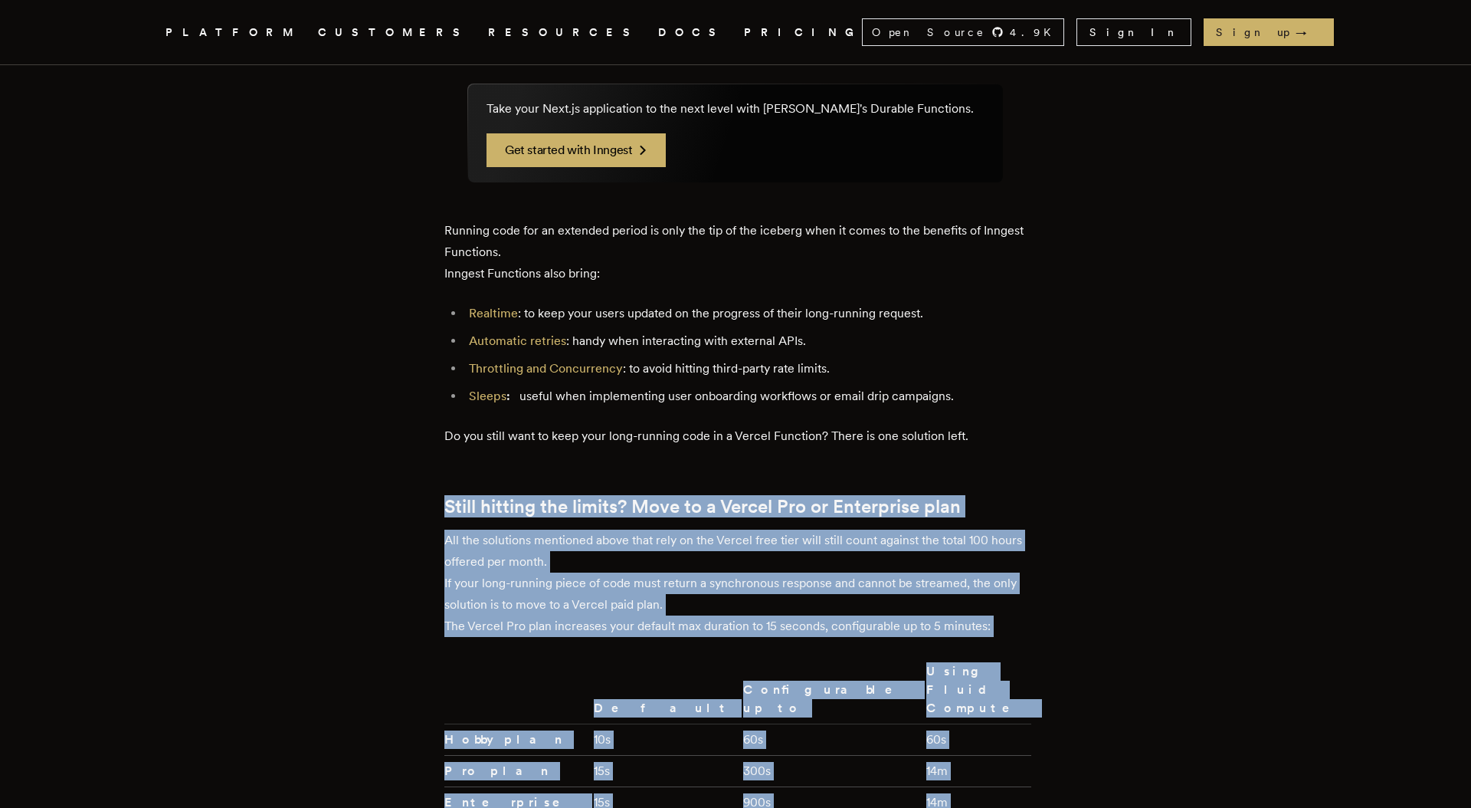
drag, startPoint x: 638, startPoint y: 389, endPoint x: 911, endPoint y: 647, distance: 375.7
click at [920, 786] on td "14m" at bounding box center [975, 811] width 111 height 50
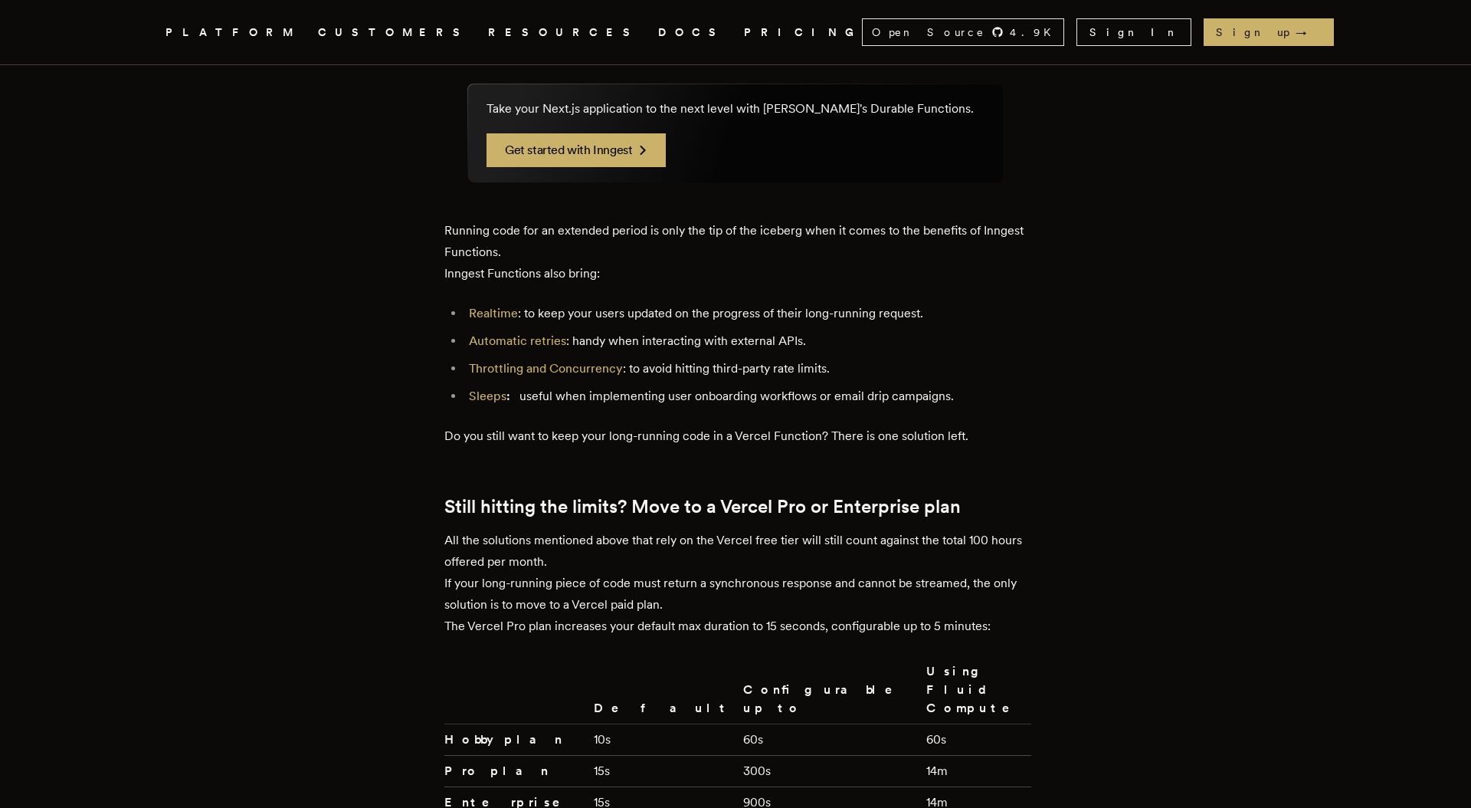
click at [946, 786] on td "14m" at bounding box center [975, 811] width 111 height 50
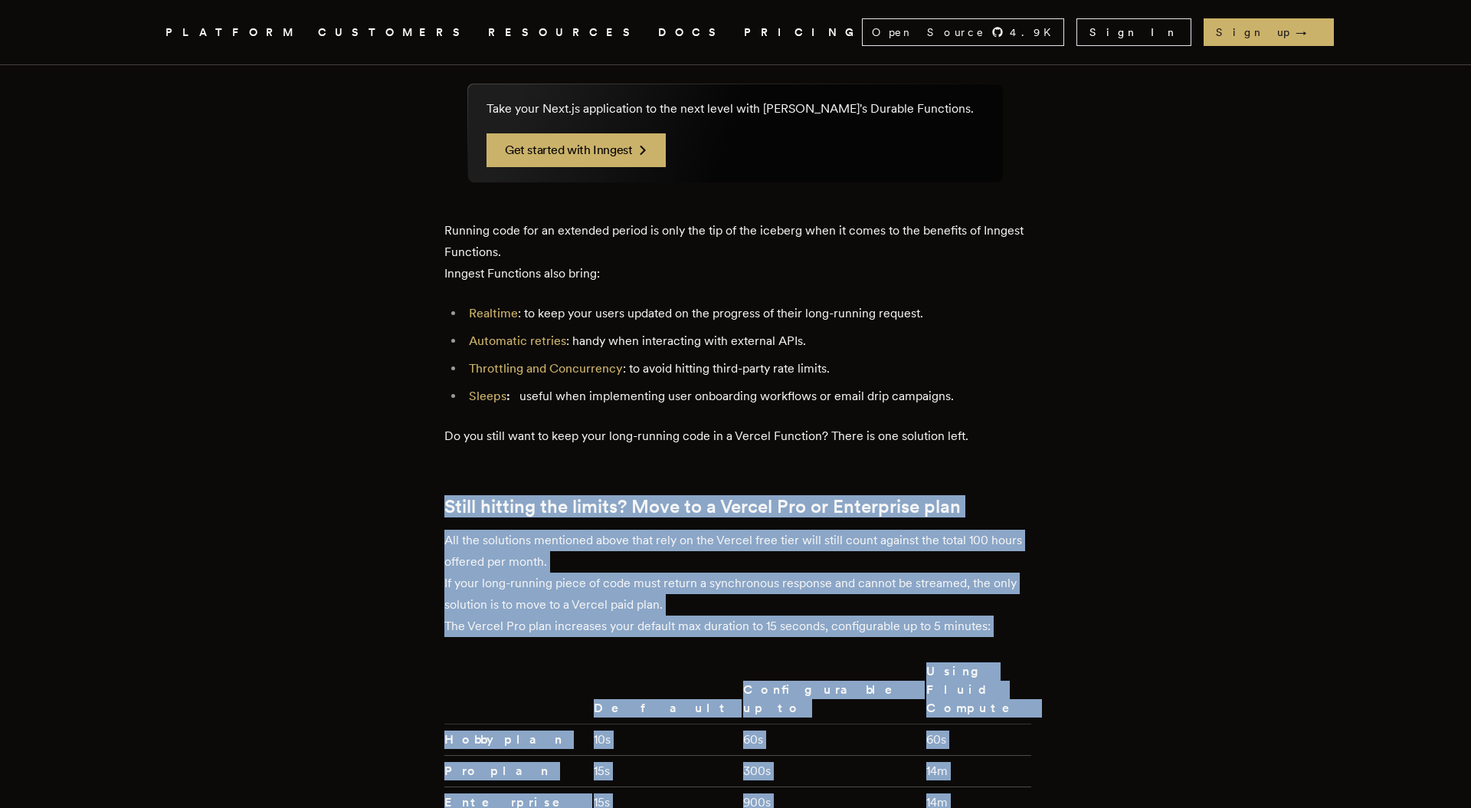
drag, startPoint x: 946, startPoint y: 640, endPoint x: 891, endPoint y: 354, distance: 291.0
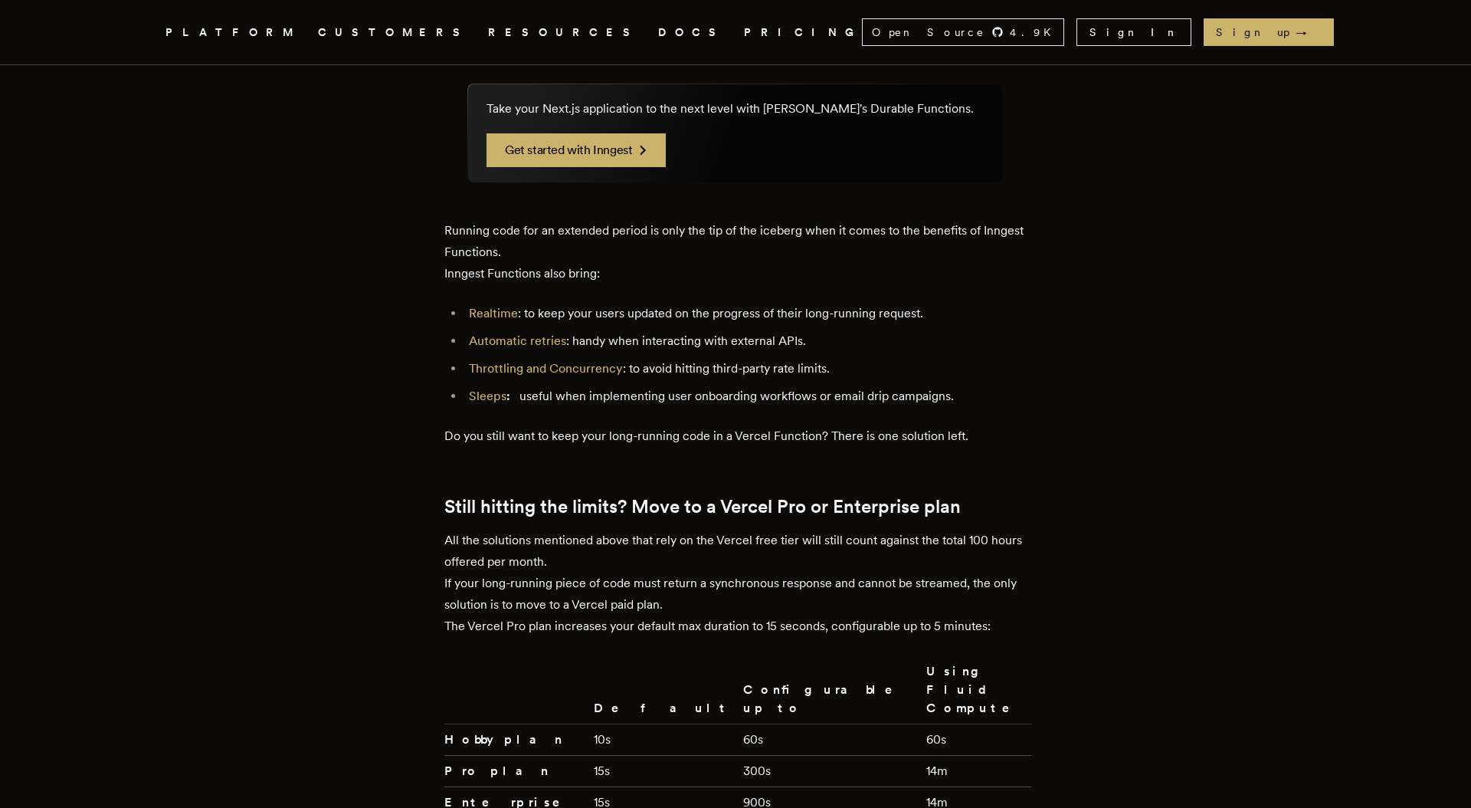
click at [674, 496] on h2 "Still hitting the limits? Move to a Vercel Pro or Enterprise plan" at bounding box center [735, 506] width 582 height 21
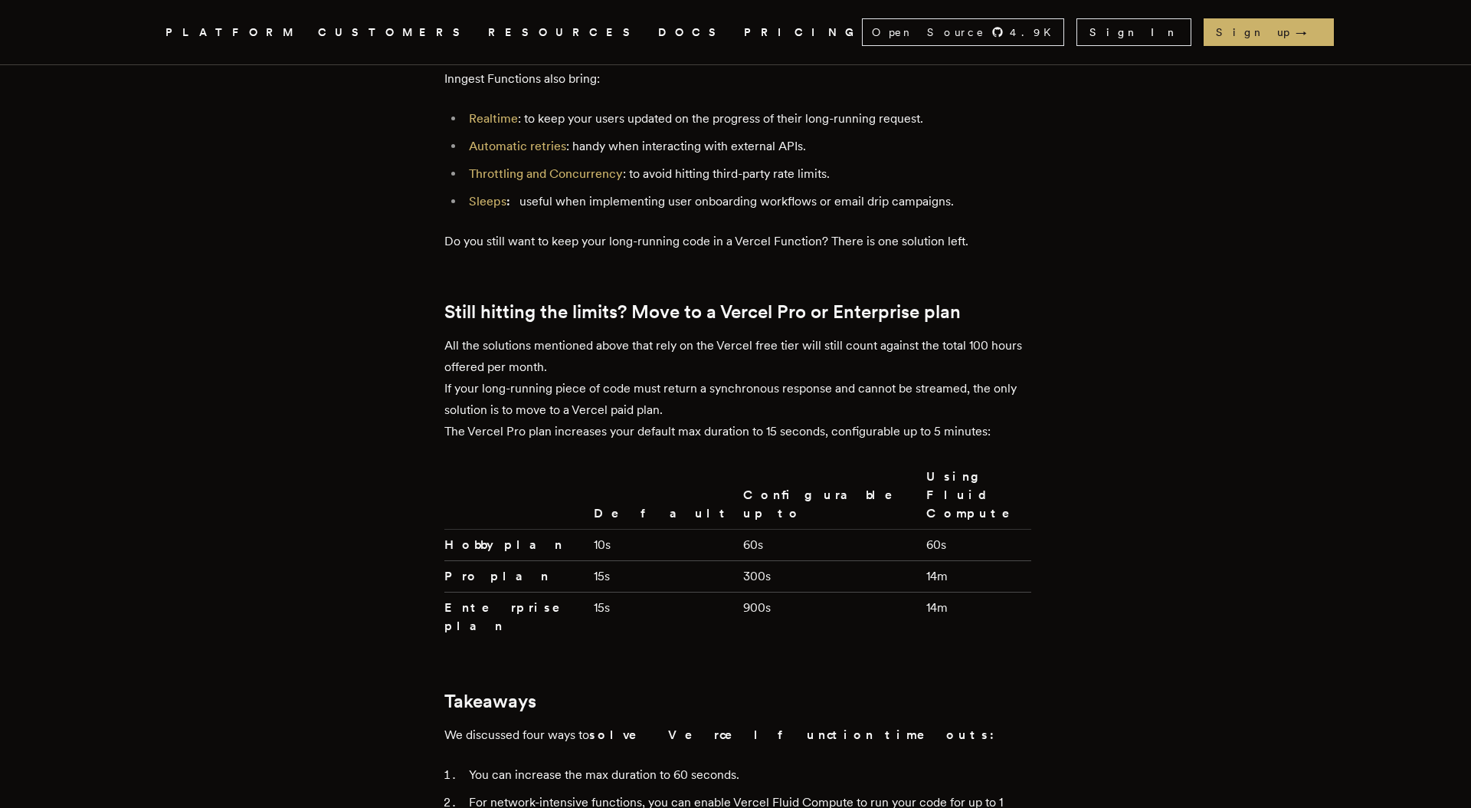
scroll to position [3363, 0]
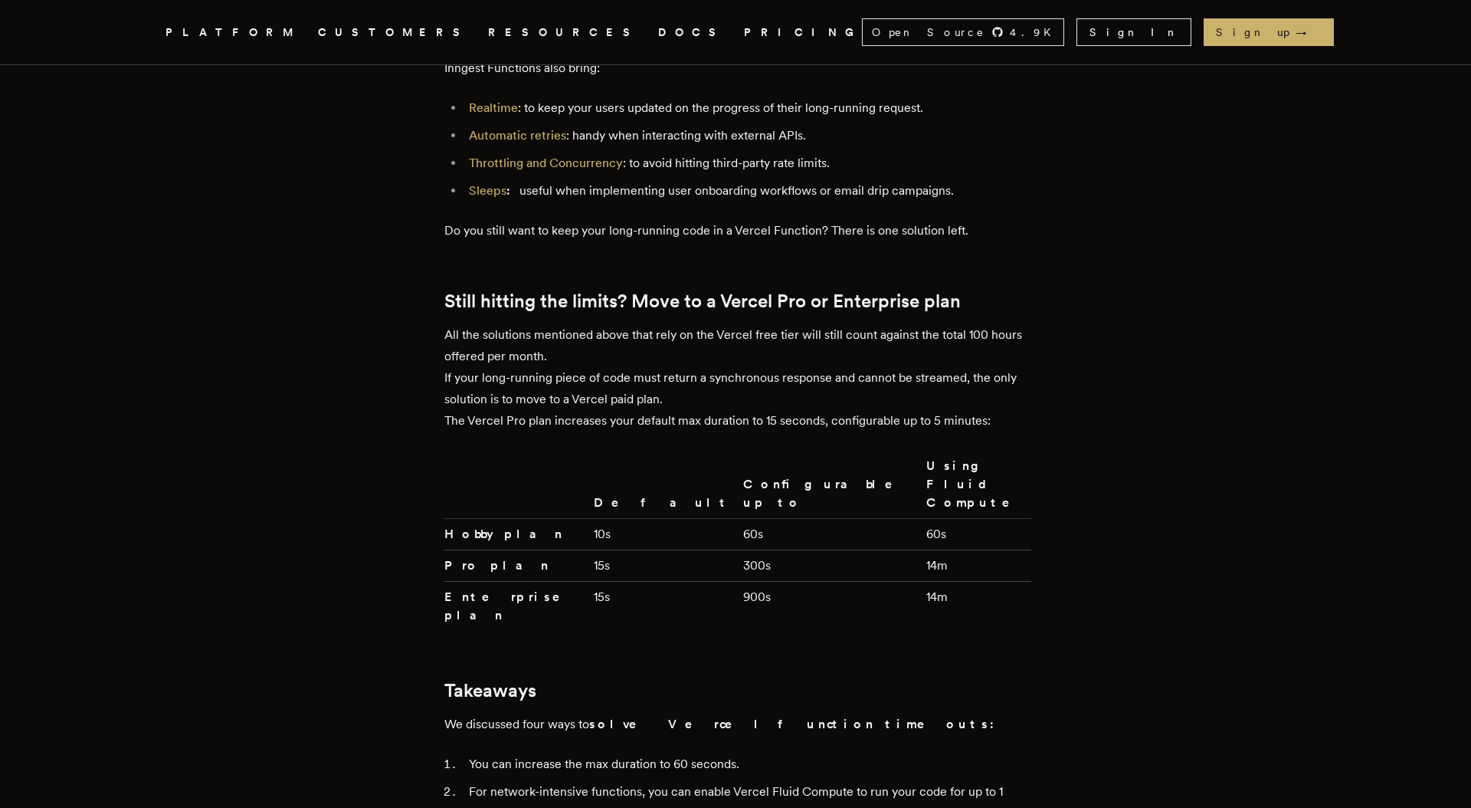
click at [492, 680] on h2 "Takeaways" at bounding box center [735, 690] width 582 height 21
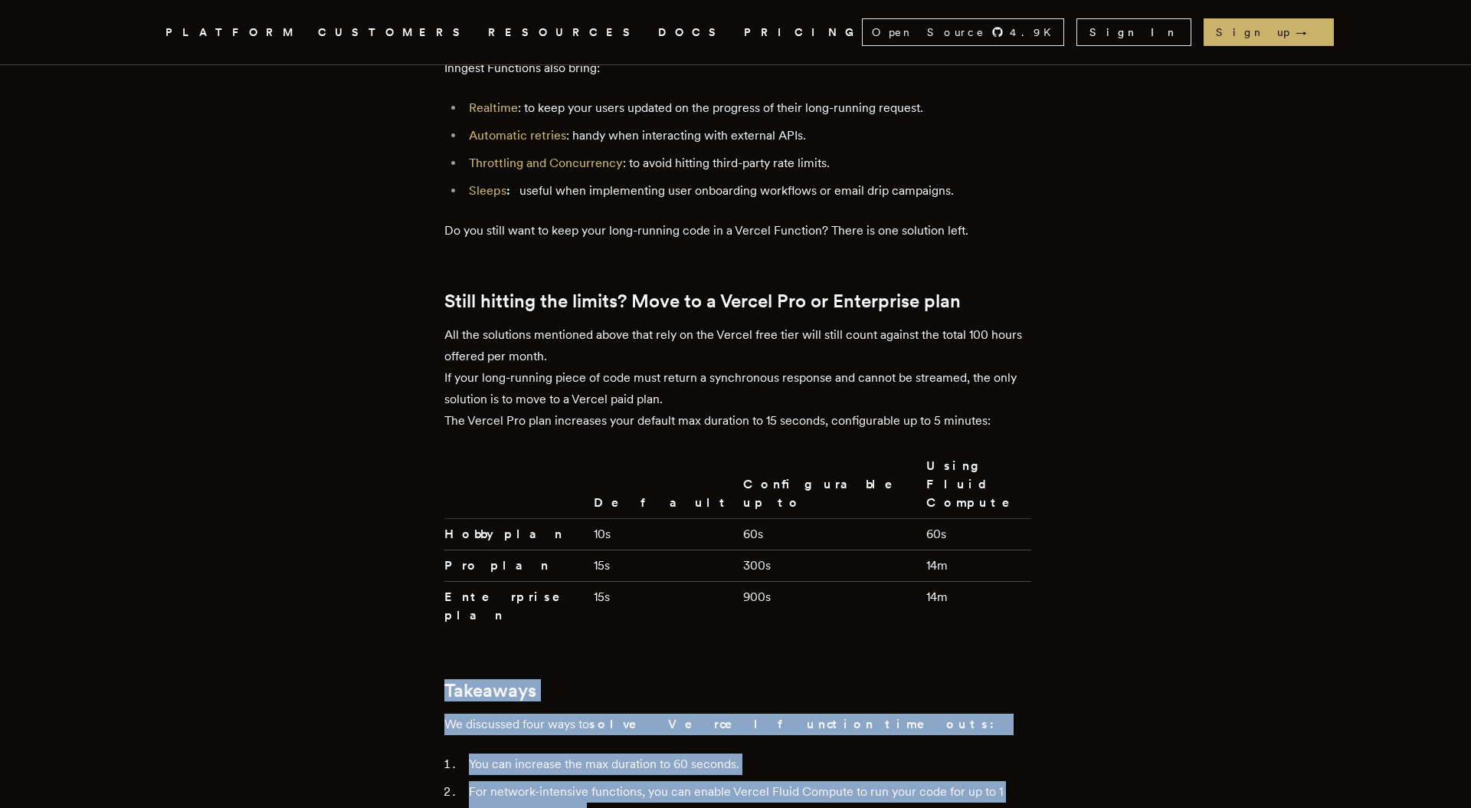
drag, startPoint x: 492, startPoint y: 514, endPoint x: 587, endPoint y: 714, distance: 221.4
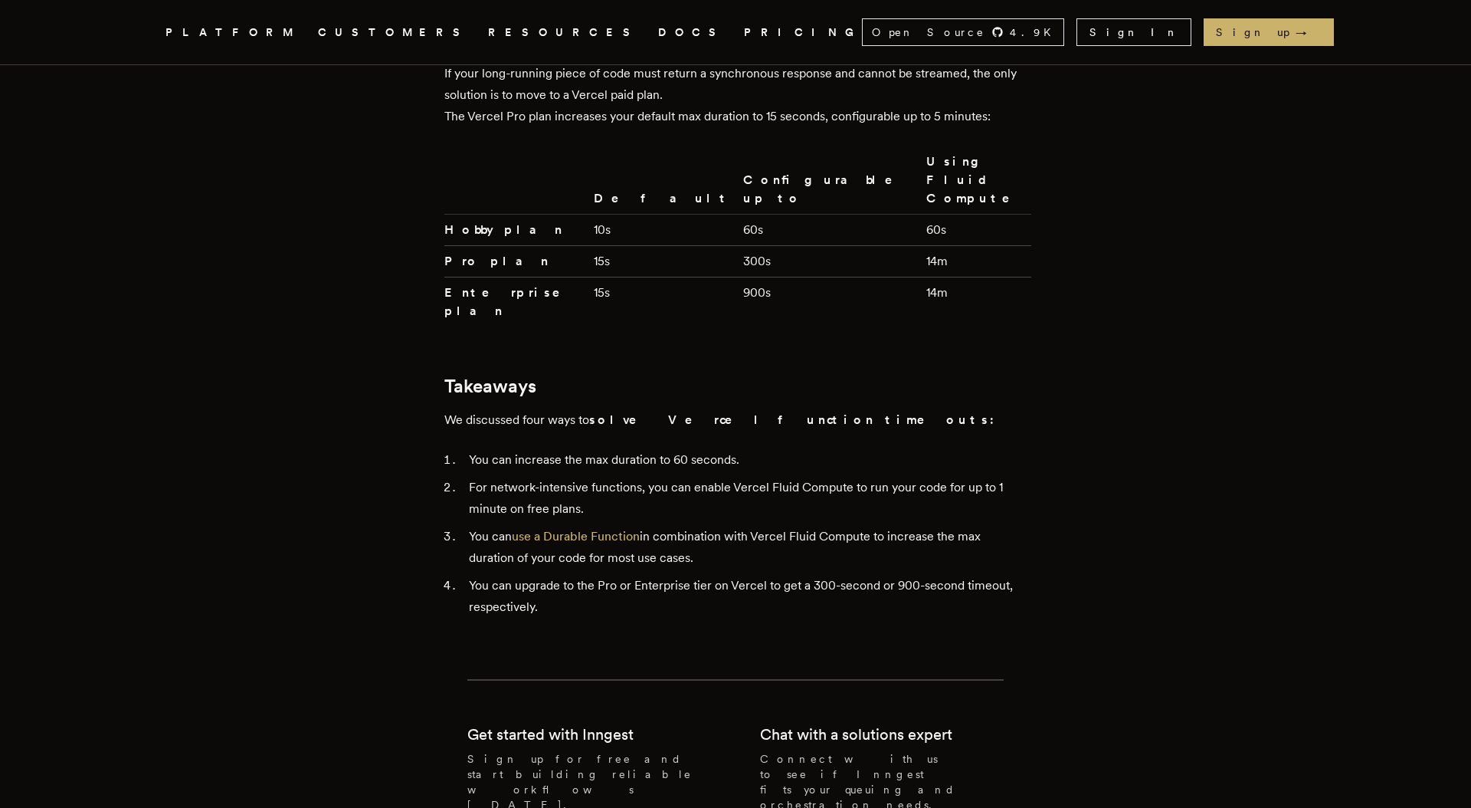
scroll to position [3647, 0]
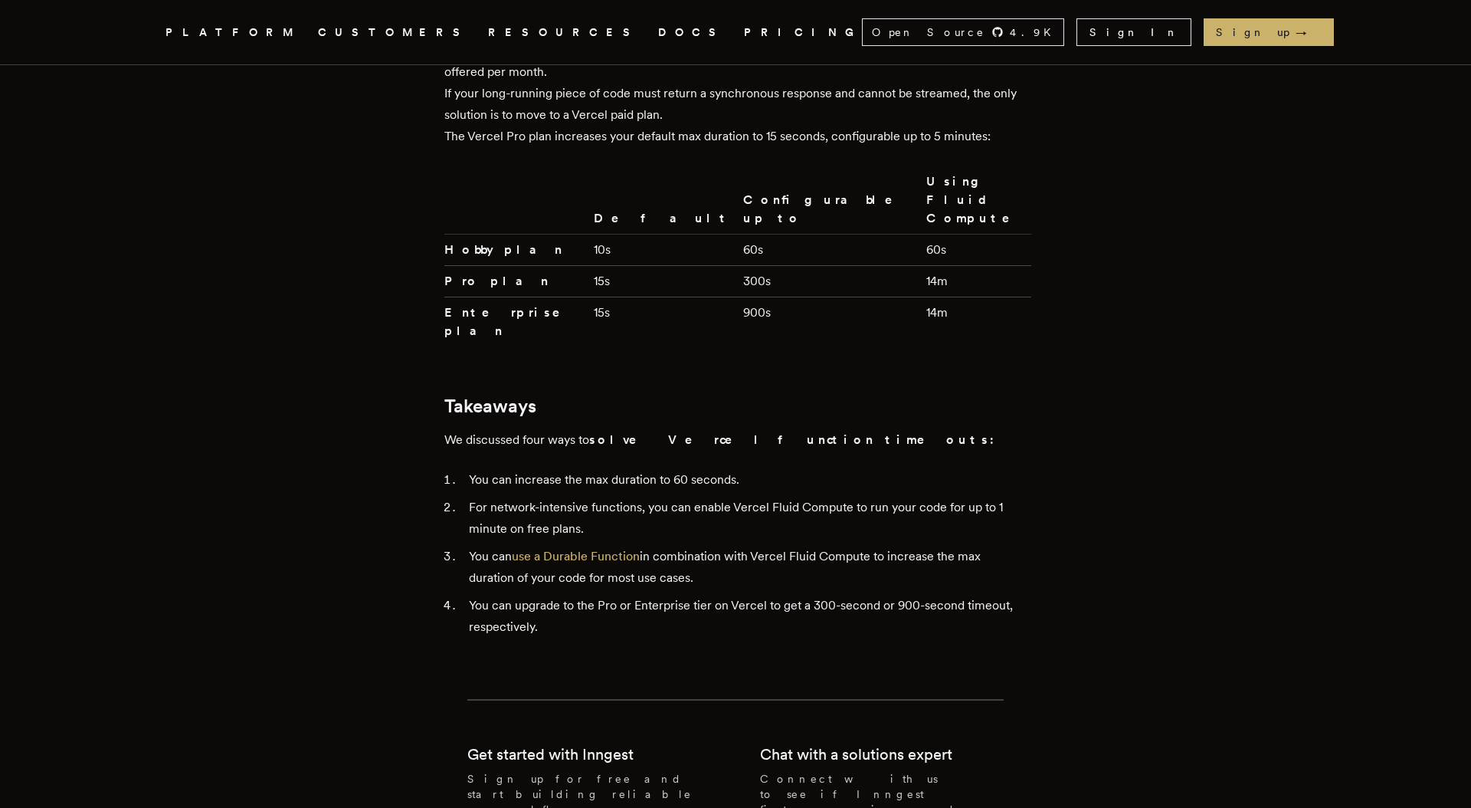
click at [589, 497] on li "For network-intensive functions, you can enable Vercel Fluid Compute to run you…" at bounding box center [745, 518] width 562 height 43
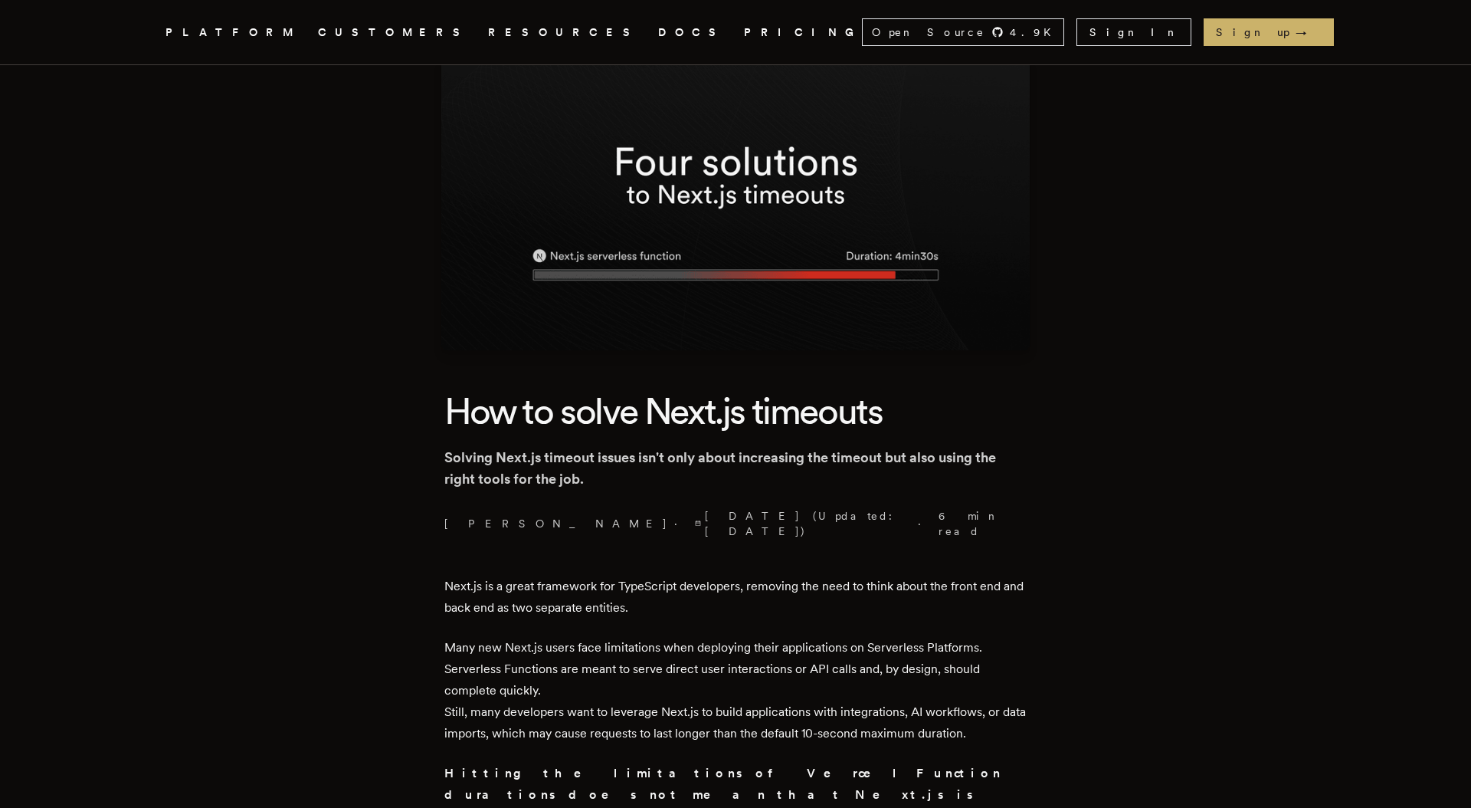
scroll to position [0, 0]
